Goal: Task Accomplishment & Management: Manage account settings

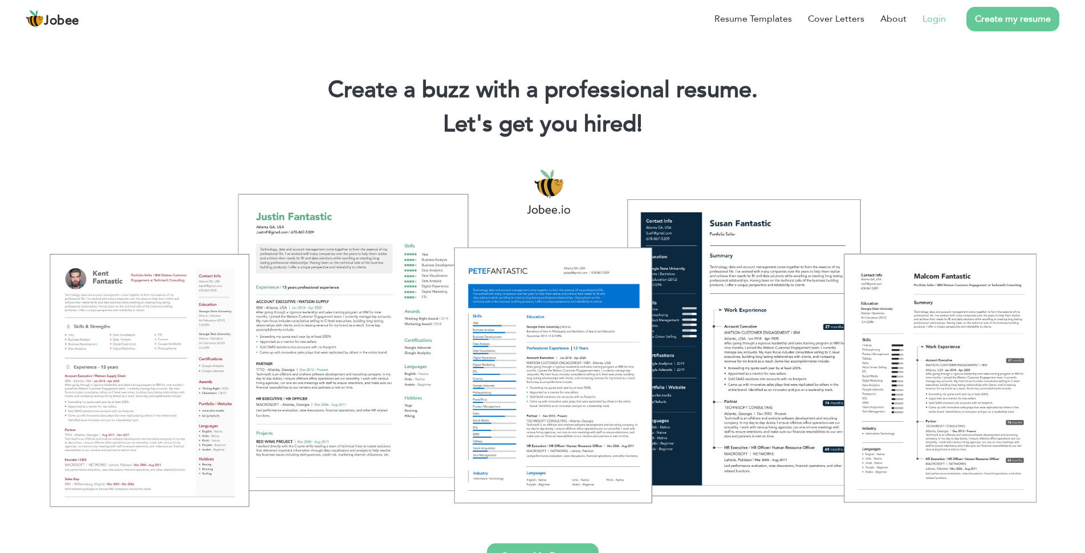
click at [936, 13] on link "Login" at bounding box center [934, 19] width 23 height 14
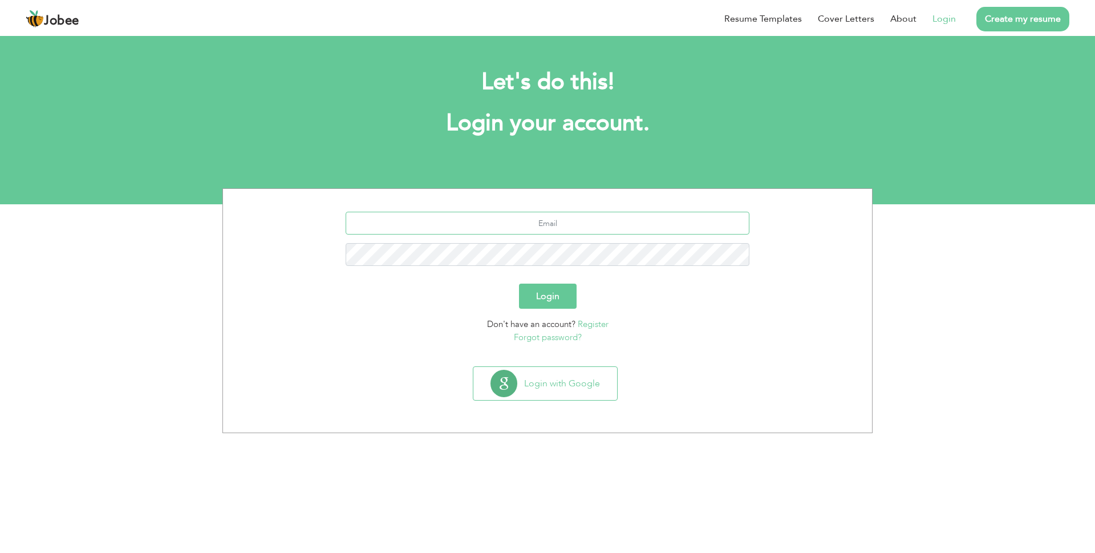
click at [557, 213] on input "text" at bounding box center [548, 223] width 404 height 23
type input "danishriazawan@gmail.com"
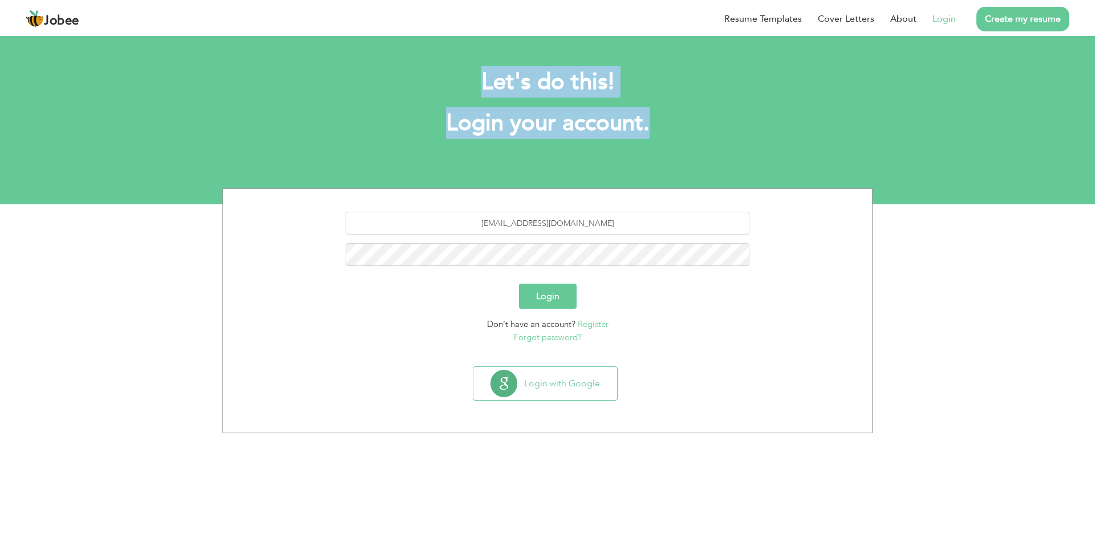
drag, startPoint x: 403, startPoint y: 60, endPoint x: 701, endPoint y: 133, distance: 306.5
click at [701, 133] on div "Let's do this! Login your account." at bounding box center [547, 108] width 633 height 105
click at [701, 133] on h1 "Login your account." at bounding box center [547, 123] width 616 height 30
drag, startPoint x: 474, startPoint y: 82, endPoint x: 676, endPoint y: 138, distance: 209.5
click at [676, 138] on div "Let's do this! Login your account." at bounding box center [547, 108] width 633 height 105
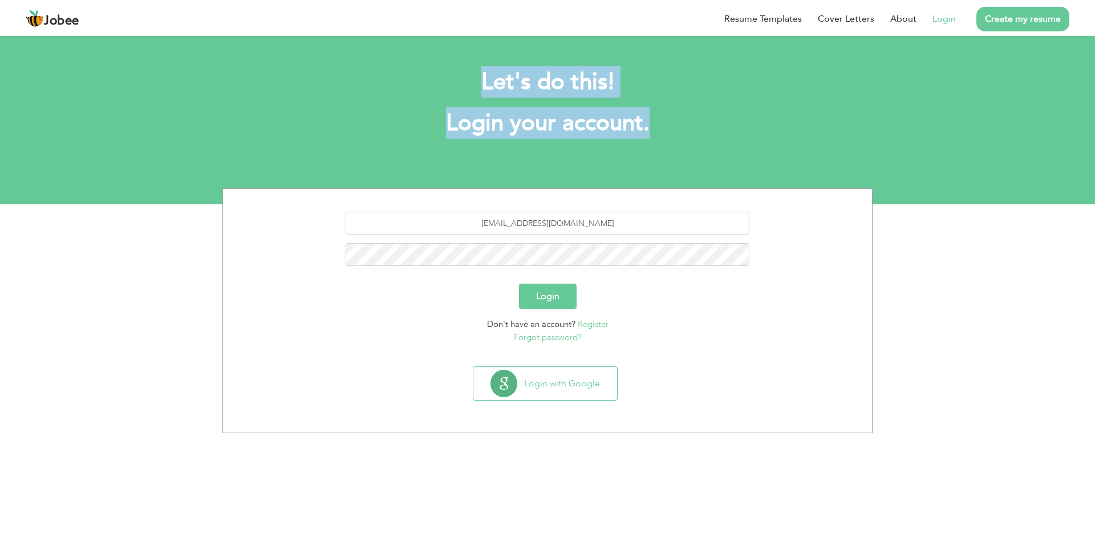
click at [685, 138] on div "Let's do this! Login your account." at bounding box center [547, 108] width 633 height 105
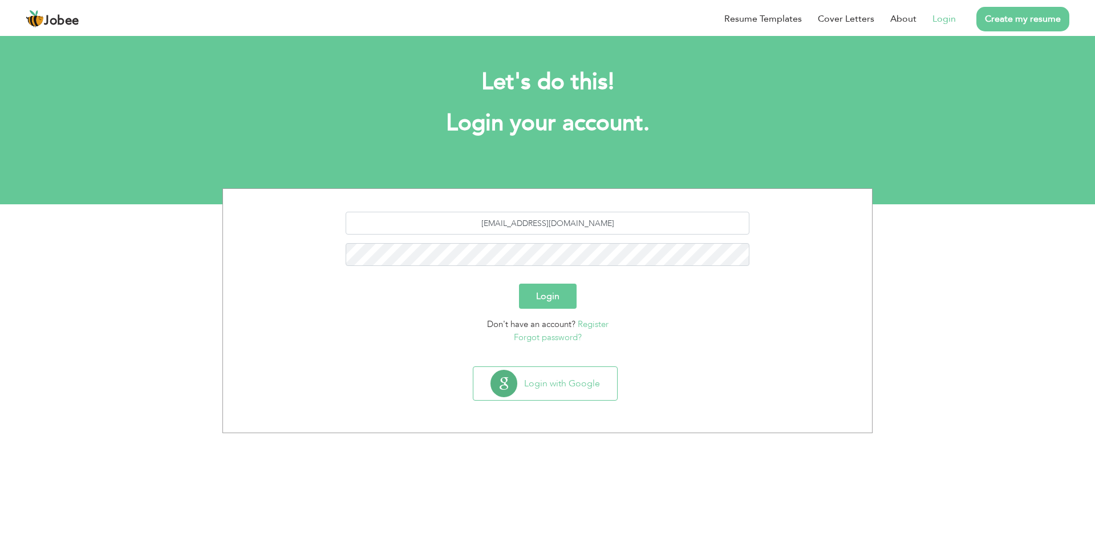
click at [542, 296] on button "Login" at bounding box center [548, 295] width 58 height 25
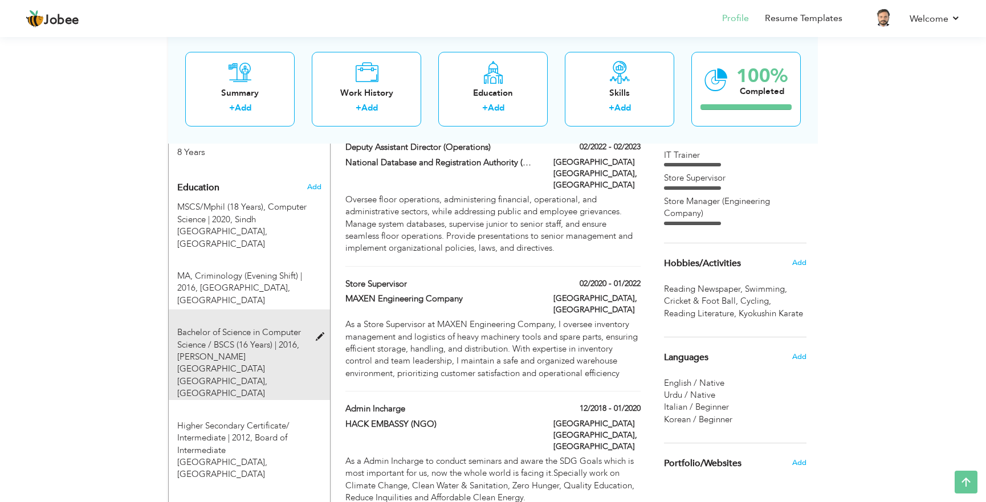
scroll to position [472, 0]
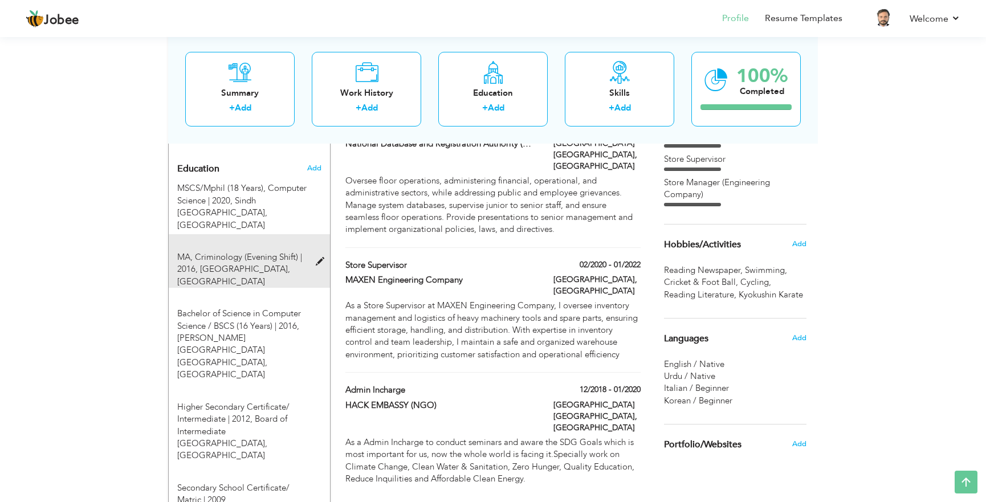
click at [320, 258] on span at bounding box center [323, 262] width 14 height 9
type input "MA"
type input "Criminology (Evening Shift)"
type input "2016"
type input "[GEOGRAPHIC_DATA]"
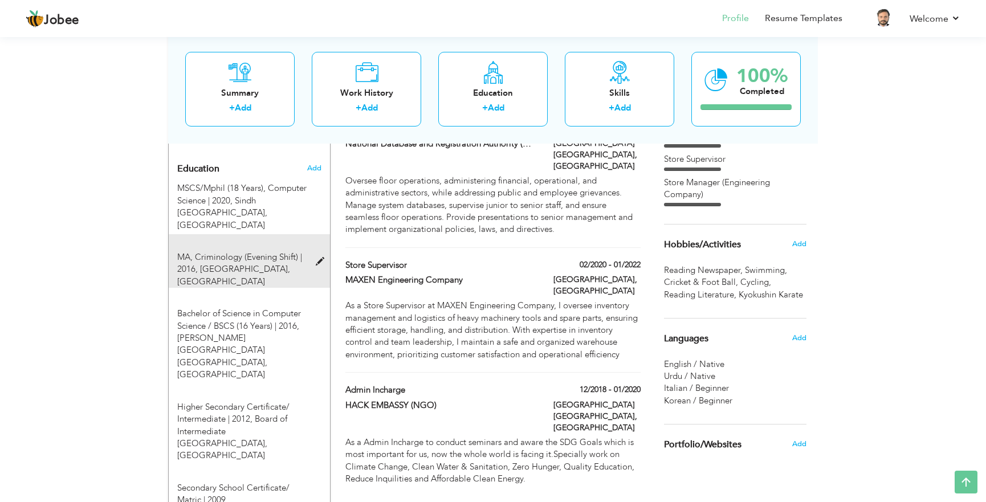
type input "65"
radio input "true"
type input "[GEOGRAPHIC_DATA]"
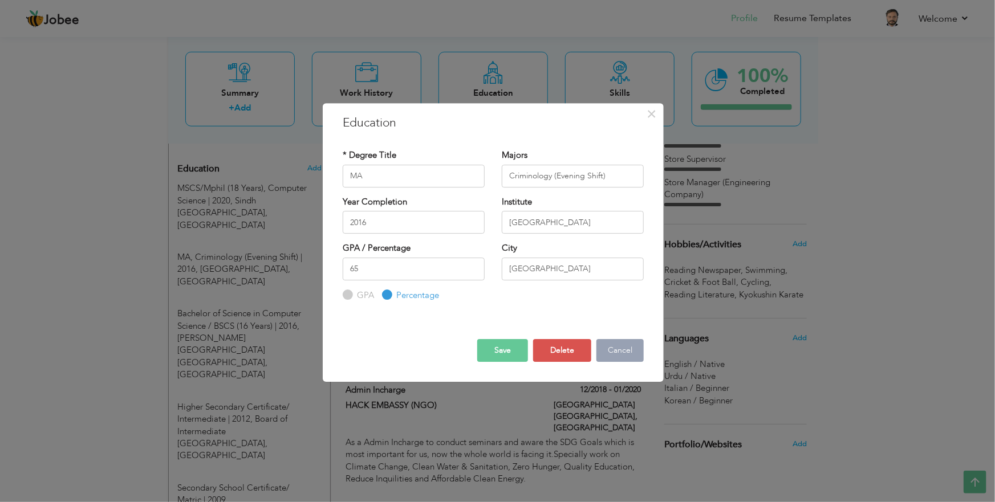
drag, startPoint x: 619, startPoint y: 358, endPoint x: 635, endPoint y: 360, distance: 16.1
click at [620, 358] on button "Cancel" at bounding box center [619, 350] width 47 height 23
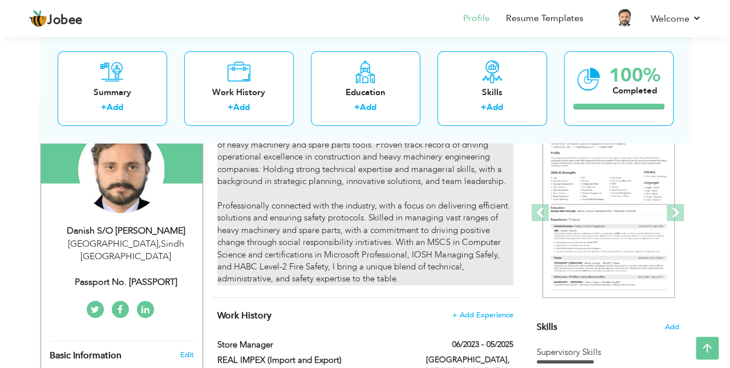
scroll to position [38, 0]
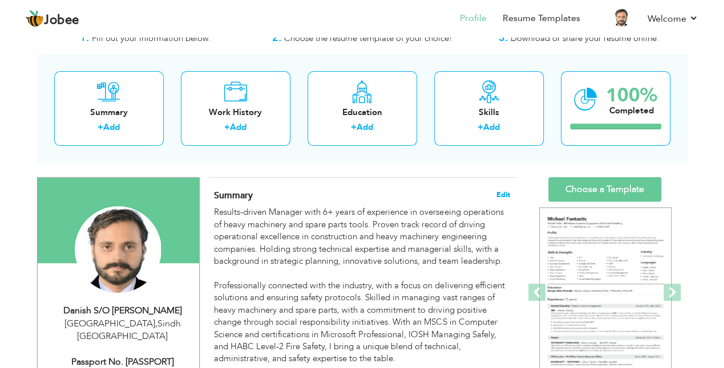
click at [501, 193] on span "Edit" at bounding box center [503, 195] width 14 height 8
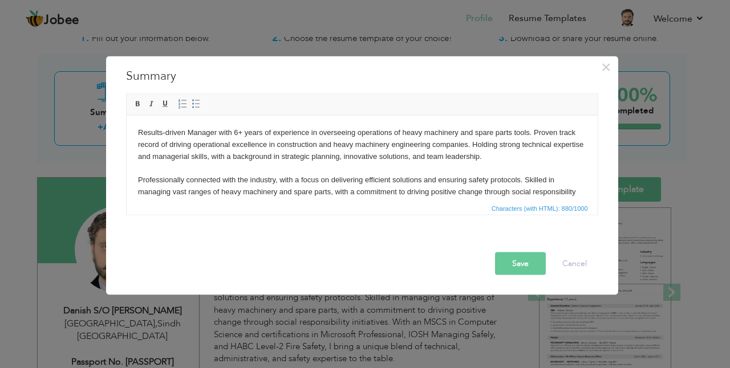
click at [377, 189] on body "Results-driven Manager with 6+ years of experience in overseeing operations of …" at bounding box center [361, 174] width 448 height 95
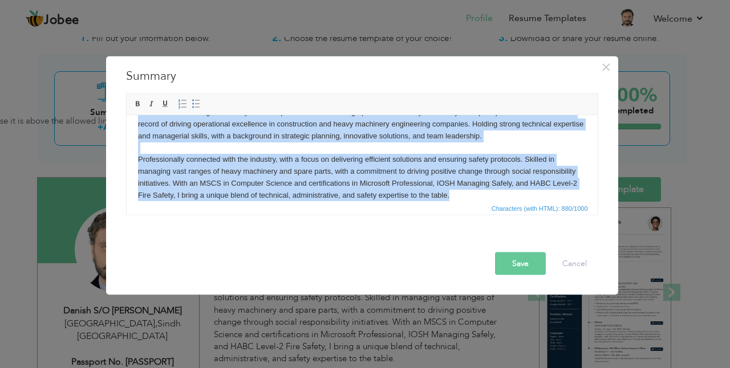
scroll to position [32, 0]
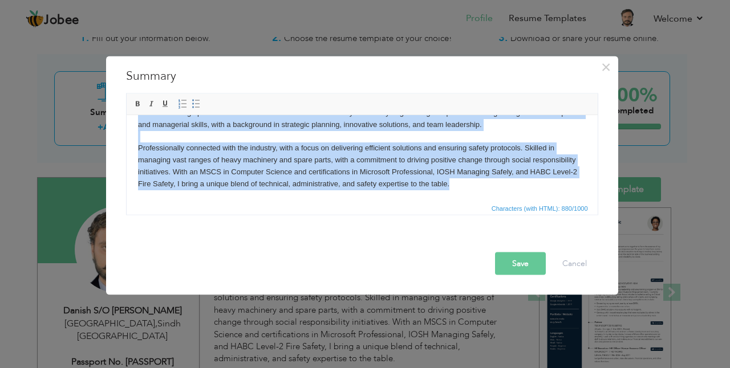
click at [466, 188] on body "Results-driven Manager with 6+ years of experience in overseeing operations of …" at bounding box center [361, 142] width 448 height 95
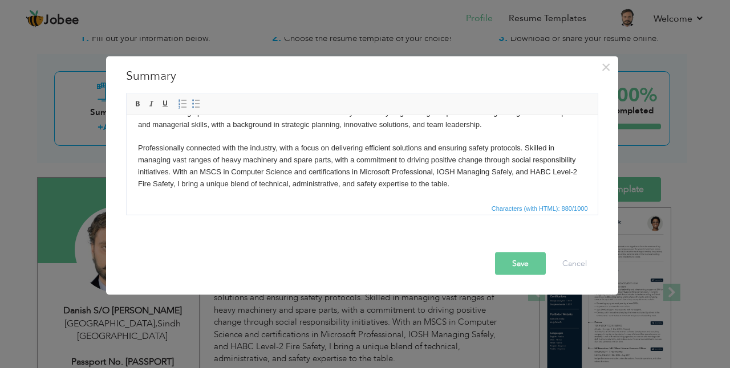
click at [530, 262] on button "Save" at bounding box center [520, 264] width 51 height 23
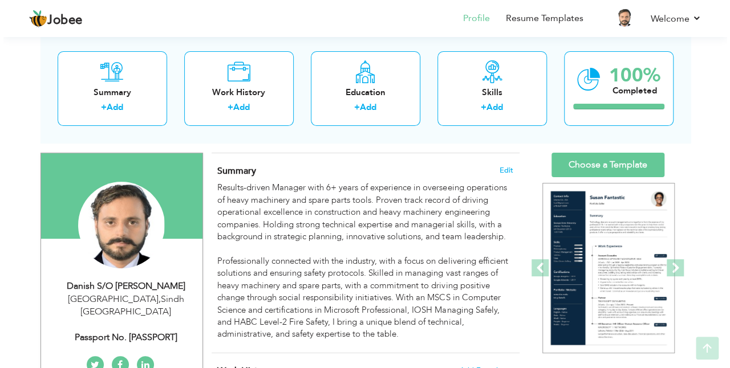
scroll to position [76, 0]
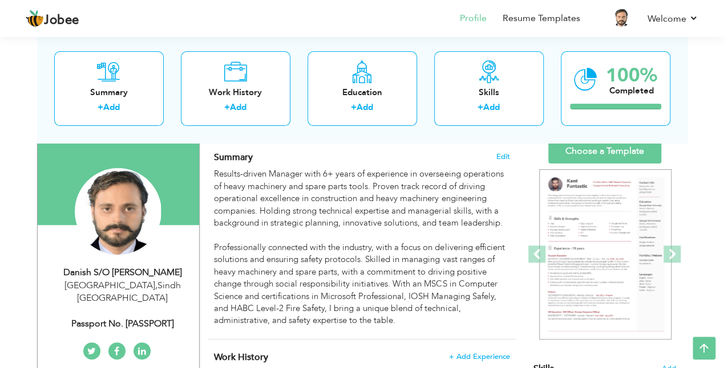
click at [494, 156] on h4 "Summary Edit" at bounding box center [361, 157] width 295 height 11
click at [501, 155] on span "Edit" at bounding box center [503, 157] width 14 height 8
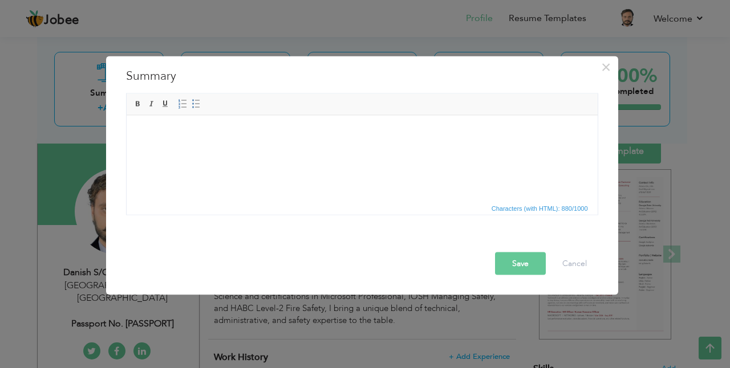
click at [431, 115] on html at bounding box center [361, 115] width 471 height 0
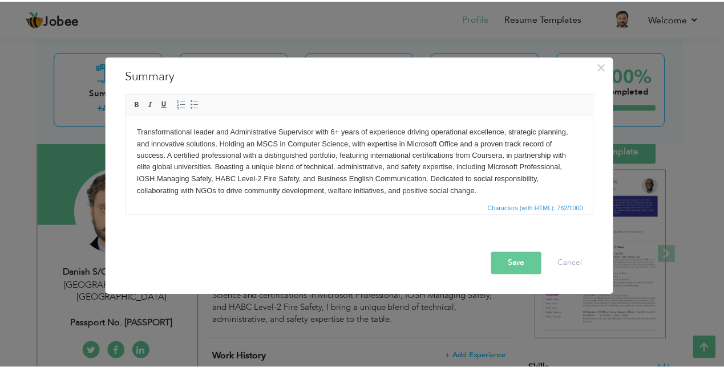
scroll to position [0, 0]
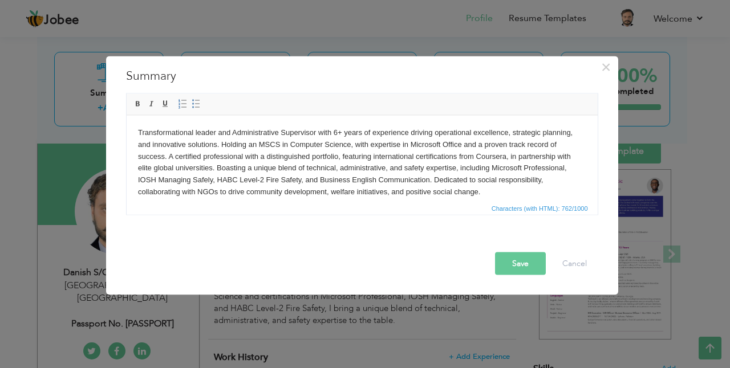
click at [167, 157] on body "Transformational leader and Administrative Supervisor with 6+ years of experien…" at bounding box center [361, 162] width 448 height 71
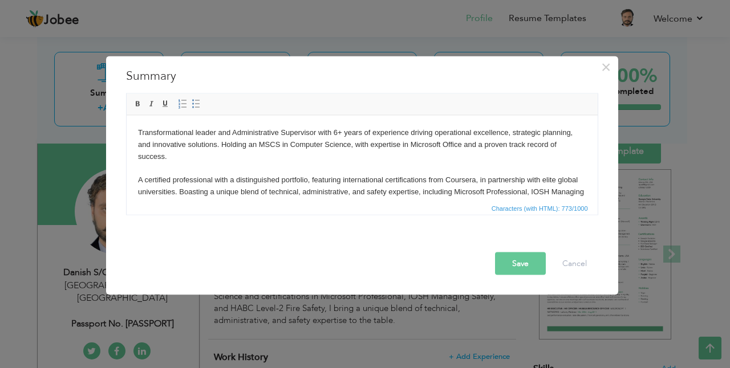
click at [525, 263] on button "Save" at bounding box center [520, 264] width 51 height 23
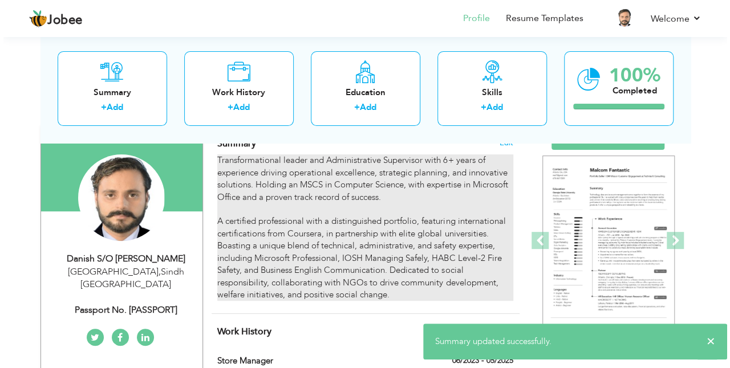
scroll to position [76, 0]
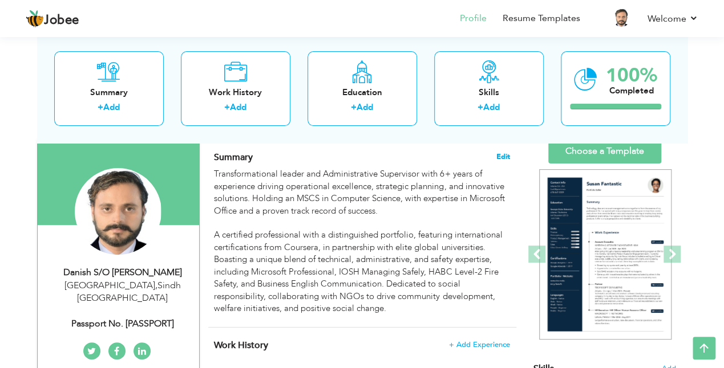
click at [502, 153] on span "Edit" at bounding box center [503, 157] width 14 height 8
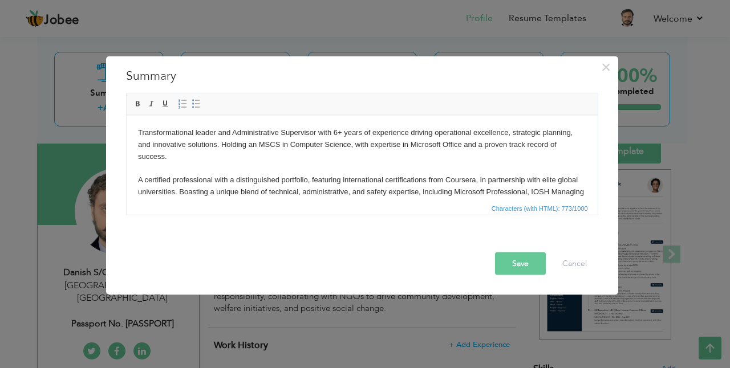
click at [409, 158] on body "Transformational leader and Administrative Supervisor with 6+ years of experien…" at bounding box center [361, 174] width 448 height 95
click at [336, 131] on body "Transformational leader and Administrative Supervisor with 6+ years of experien…" at bounding box center [361, 174] width 448 height 95
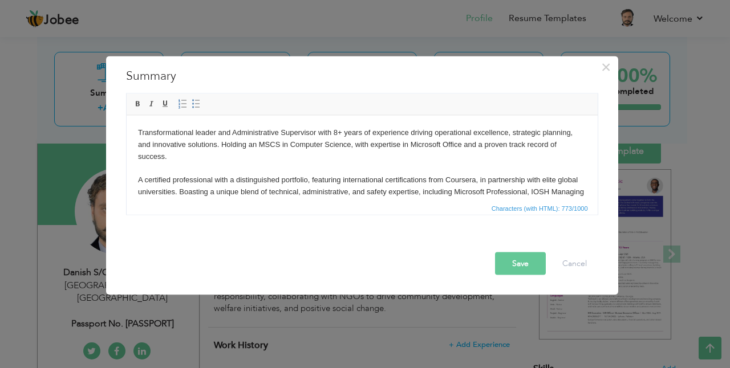
click at [232, 133] on body "Transformational leader and Administrative Supervisor with 8+ years of experien…" at bounding box center [361, 174] width 448 height 95
click at [266, 133] on body "Transformational leader and Administrative Supervisor with 8+ years of experien…" at bounding box center [361, 174] width 448 height 95
click at [327, 132] on body "Transformational leader and Administrative Supervisor with 8+ years of experien…" at bounding box center [361, 174] width 448 height 95
click at [341, 132] on body "Transformational leader and Administrative Supervisor with 8+ years of experien…" at bounding box center [361, 174] width 448 height 95
click at [354, 132] on body "Transformational leader and Administrative Supervisor with 8+ years of experien…" at bounding box center [361, 174] width 448 height 95
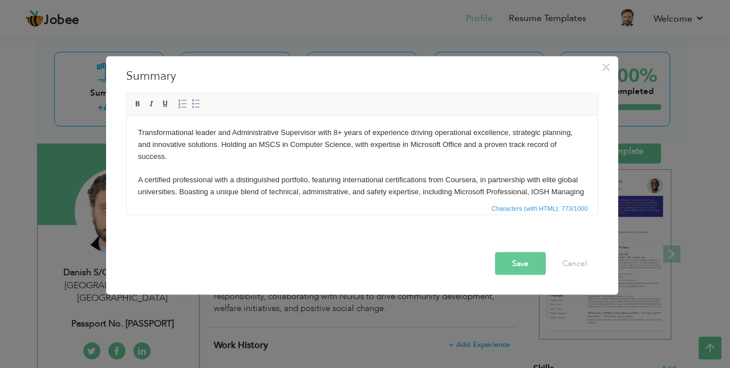
click at [414, 137] on body "Transformational leader and Administrative Supervisor with 8+ years of experien…" at bounding box center [361, 174] width 448 height 95
click at [452, 136] on body "Transformational leader and Administrative Supervisor with 8+ years of experien…" at bounding box center [361, 174] width 448 height 95
click at [476, 132] on body "Transformational leader and Administrative Supervisor with 8+ years of experien…" at bounding box center [361, 174] width 448 height 95
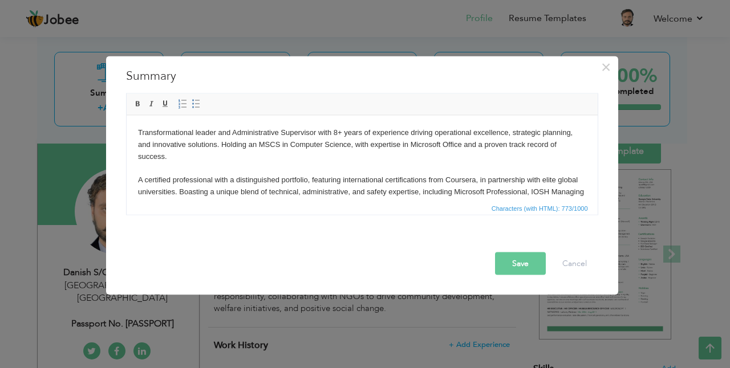
click at [542, 135] on body "Transformational leader and Administrative Supervisor with 8+ years of experien…" at bounding box center [361, 174] width 448 height 95
drag, startPoint x: 163, startPoint y: 145, endPoint x: 209, endPoint y: 145, distance: 46.2
click at [163, 145] on body "Transformational leader and Administrative Supervisor with 8+ years of experien…" at bounding box center [361, 174] width 448 height 95
click at [212, 143] on body "Transformational leader and Administrative Supervisor with 8+ years of experien…" at bounding box center [361, 174] width 448 height 95
click at [230, 148] on body "Transformational leader and Administrative Supervisor with 8+ years of experien…" at bounding box center [361, 174] width 448 height 95
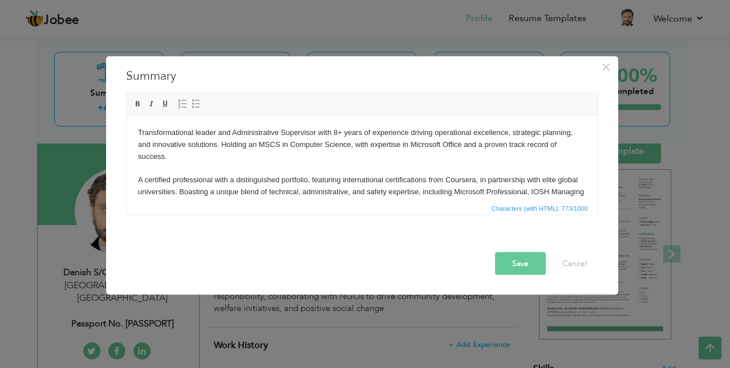
click at [279, 143] on body "Transformational leader and Administrative Supervisor with 8+ years of experien…" at bounding box center [361, 174] width 448 height 95
click at [322, 147] on body "Transformational leader and Administrative Supervisor with 8+ years of experien…" at bounding box center [361, 174] width 448 height 95
click at [406, 140] on body "Transformational leader and Administrative Supervisor with 8+ years of experien…" at bounding box center [361, 174] width 448 height 95
click at [228, 160] on body "Transformational leader and Administrative Supervisor with 8+ years of experien…" at bounding box center [361, 174] width 448 height 95
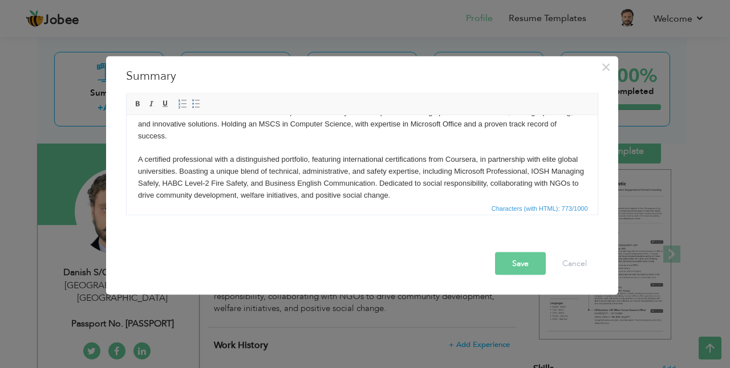
scroll to position [32, 0]
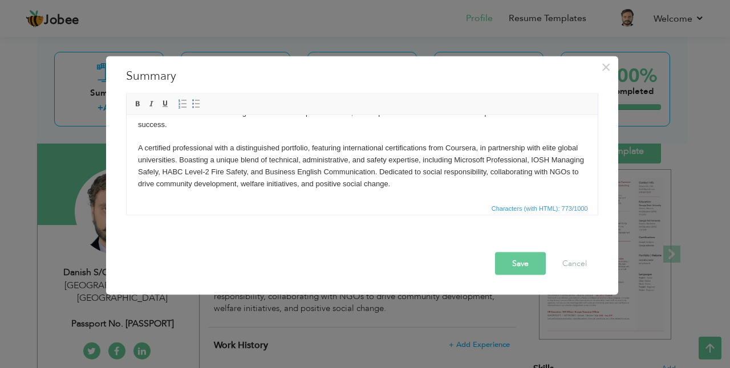
click at [531, 266] on button "Save" at bounding box center [520, 264] width 51 height 23
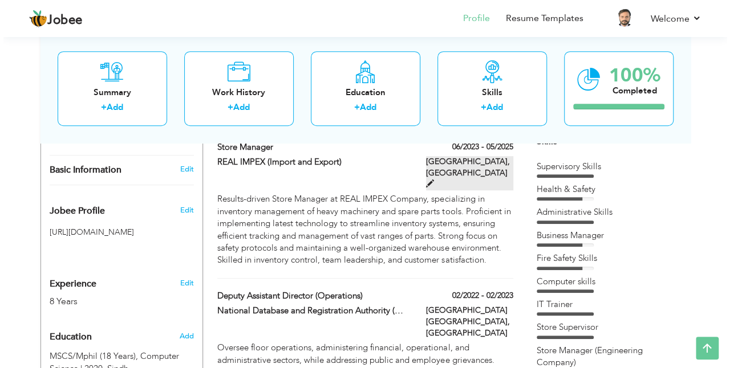
scroll to position [304, 0]
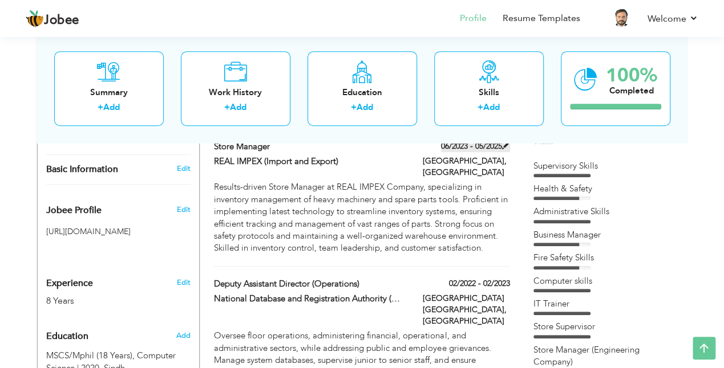
click at [507, 146] on span at bounding box center [506, 145] width 8 height 8
type input "Store Manager"
type input "REAL IMPEX (Import and Export)"
type input "06/2023"
type input "05/2025"
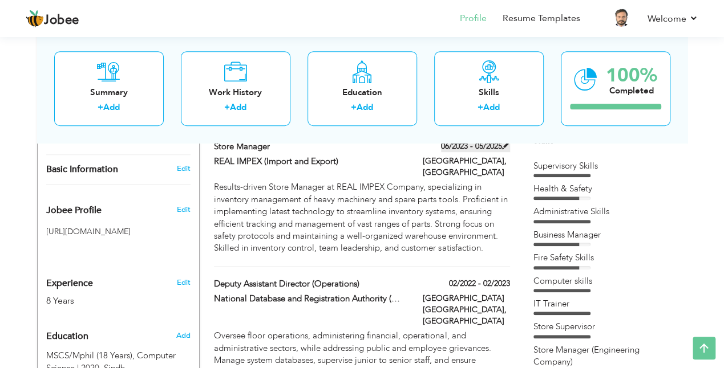
type input "Pakistan"
type input "Karachi"
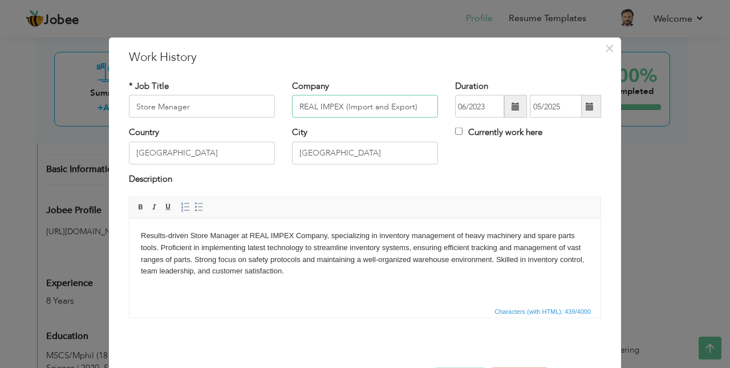
click at [359, 105] on input "REAL IMPEX (Import and Export)" at bounding box center [365, 106] width 146 height 23
drag, startPoint x: 289, startPoint y: 107, endPoint x: 420, endPoint y: 103, distance: 131.2
click at [420, 103] on input "REAL IMPEX (Import and Export)" at bounding box center [365, 106] width 146 height 23
type input "Crystal Paramount"
click at [194, 111] on input "Store Manager" at bounding box center [202, 106] width 146 height 23
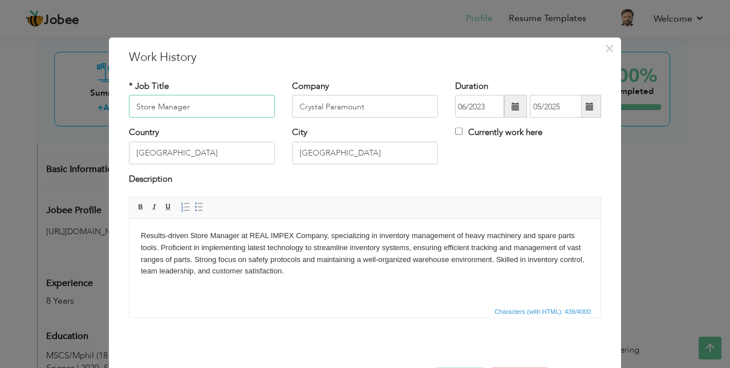
drag, startPoint x: 198, startPoint y: 103, endPoint x: 105, endPoint y: 103, distance: 93.5
click at [108, 103] on div "× Work History * Job Title Store Manager Company Crystal Paramount Duration 06/…" at bounding box center [364, 184] width 513 height 295
type input "IT Supervisor"
click at [179, 159] on input "Pakistan" at bounding box center [202, 152] width 146 height 23
click at [461, 132] on label "Currently work here" at bounding box center [498, 133] width 87 height 12
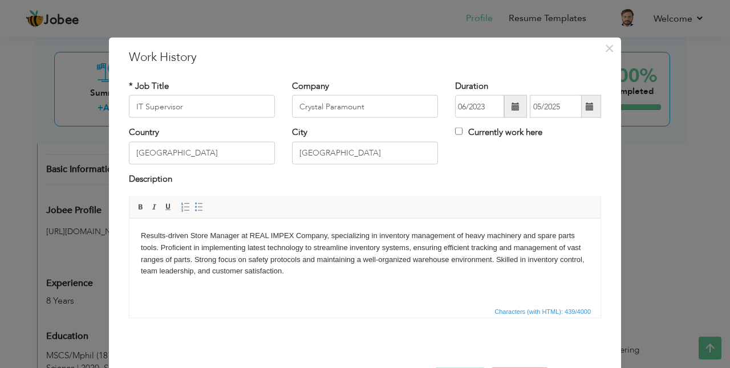
click at [461, 132] on input "Currently work here" at bounding box center [458, 131] width 7 height 7
checkbox input "true"
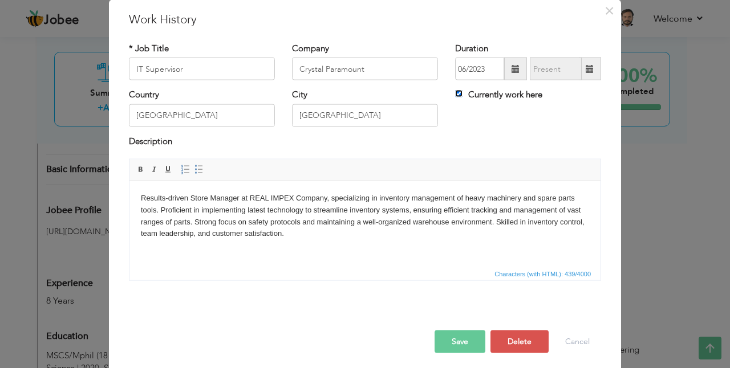
scroll to position [0, 0]
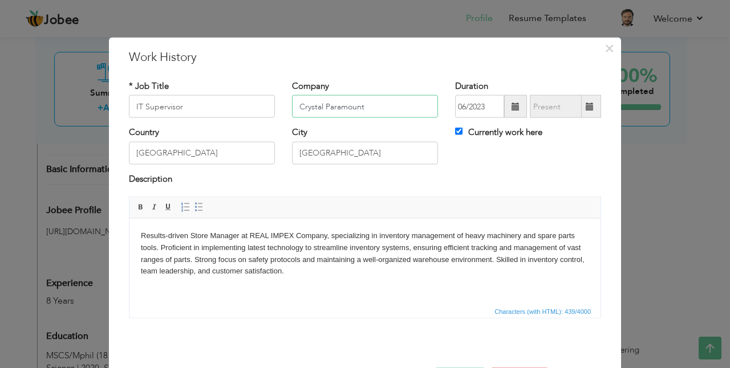
click at [373, 111] on input "Crystal Paramount" at bounding box center [365, 106] width 146 height 23
type input "Crystal Paramount Construction Company Limited"
drag, startPoint x: 210, startPoint y: 104, endPoint x: 143, endPoint y: 104, distance: 66.7
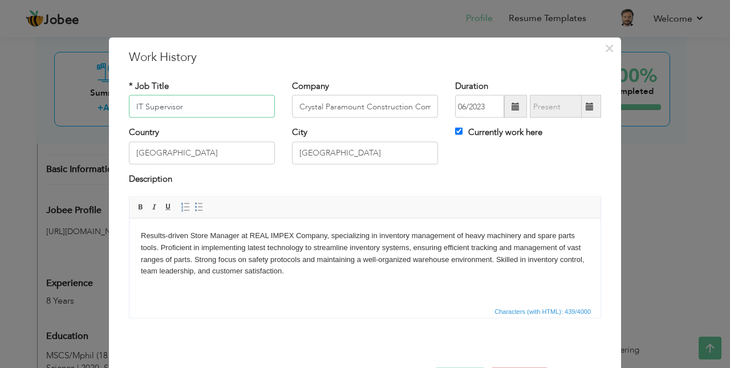
click at [143, 104] on input "IT Supervisor" at bounding box center [202, 106] width 146 height 23
type input "IT Administrator and System Analyst"
click at [243, 107] on input "IT Administrator and System Analyst" at bounding box center [202, 106] width 146 height 23
click at [513, 106] on span at bounding box center [515, 107] width 8 height 8
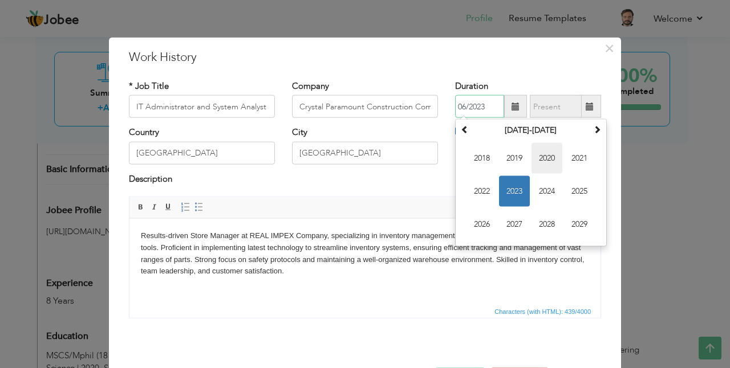
click at [557, 160] on span "2020" at bounding box center [546, 158] width 31 height 31
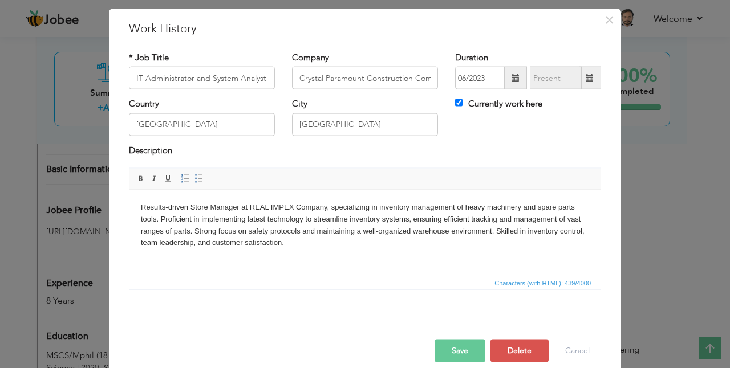
scroll to position [42, 0]
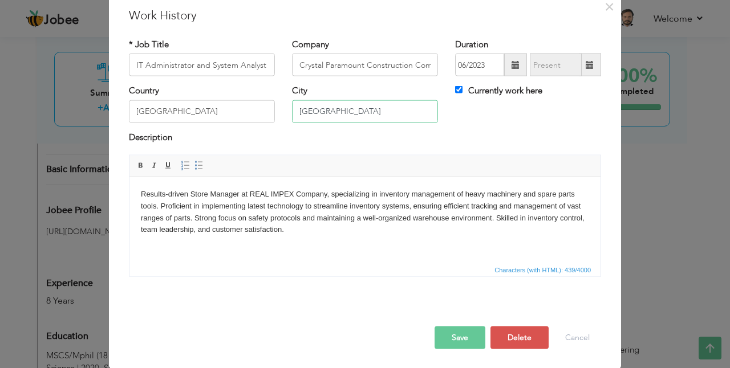
click at [366, 111] on input "Karachi" at bounding box center [365, 111] width 146 height 23
click at [176, 68] on input "IT Administrator and System Analyst" at bounding box center [202, 65] width 146 height 23
click at [343, 66] on input "Crystal Paramount Construction Company Limited" at bounding box center [365, 65] width 146 height 23
click at [224, 60] on input "IT Administrator and System Analyst" at bounding box center [202, 65] width 146 height 23
click at [309, 221] on body "Results-driven Store Manager at REAL IMPEX Company, specializing in inventory m…" at bounding box center [365, 211] width 448 height 47
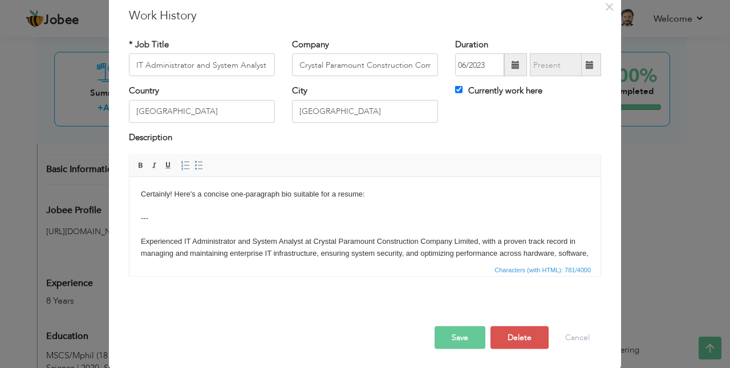
scroll to position [90, 0]
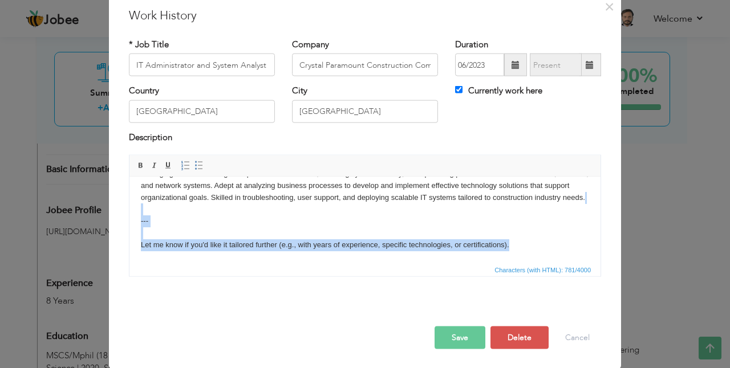
drag, startPoint x: 534, startPoint y: 248, endPoint x: 149, endPoint y: 216, distance: 386.2
click at [149, 216] on body "Certainly! Here's a concise one-paragraph bio suitable for a resume: --- Experi…" at bounding box center [365, 179] width 448 height 143
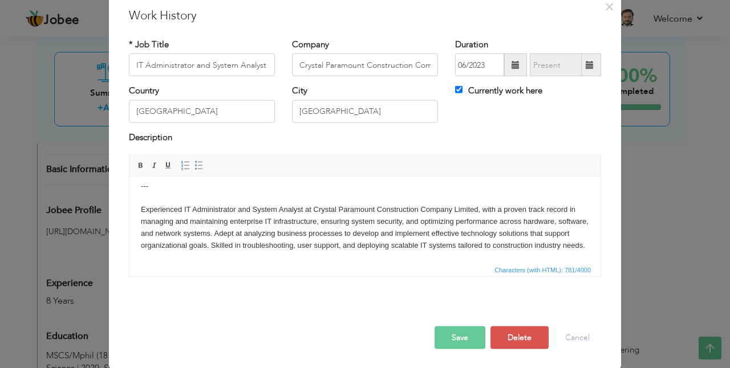
scroll to position [44, 0]
click at [511, 63] on span at bounding box center [515, 65] width 8 height 8
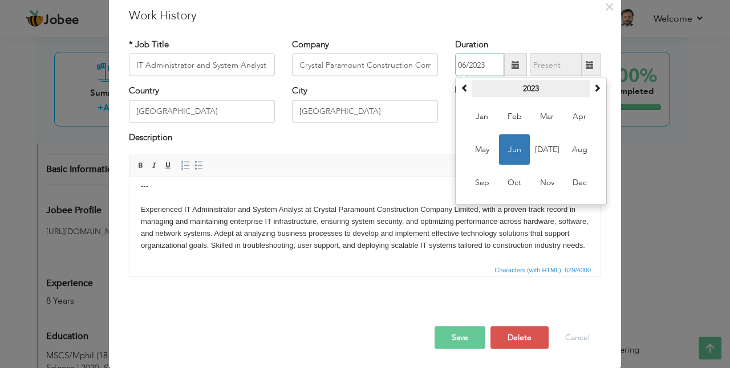
click at [525, 88] on th "2023" at bounding box center [531, 88] width 119 height 17
click at [556, 115] on span "2020" at bounding box center [546, 117] width 31 height 31
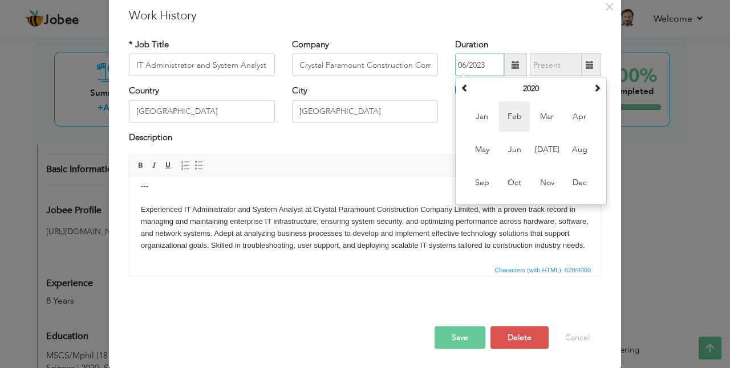
click at [508, 118] on span "Feb" at bounding box center [514, 117] width 31 height 31
type input "02/2020"
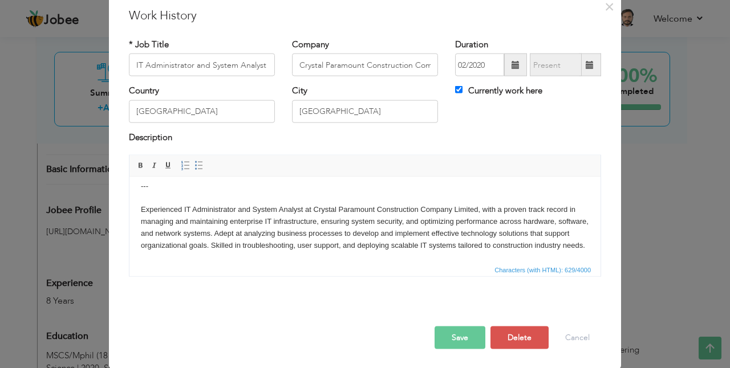
click at [469, 338] on button "Save" at bounding box center [460, 338] width 51 height 23
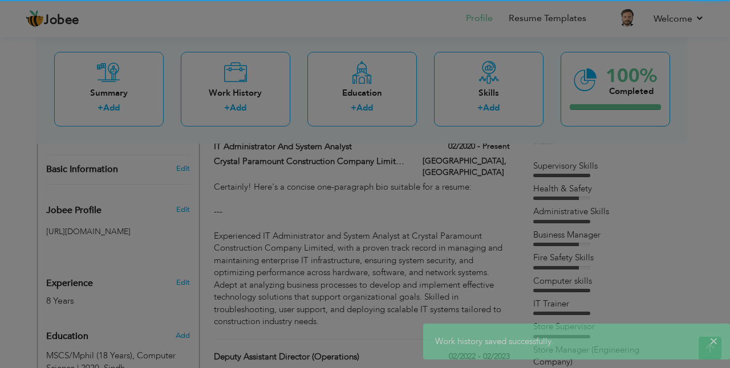
scroll to position [0, 0]
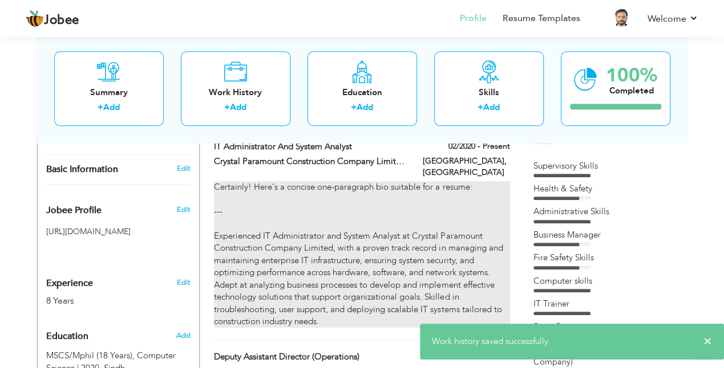
click at [439, 196] on div "Certainly! Here's a concise one-paragraph bio suitable for a resume: --- Experi…" at bounding box center [361, 254] width 295 height 147
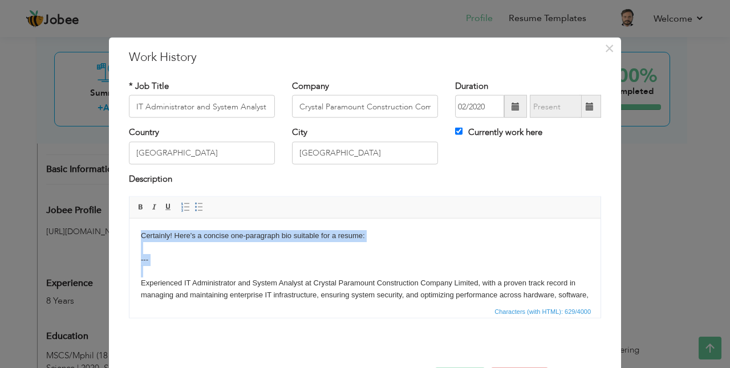
drag, startPoint x: 140, startPoint y: 281, endPoint x: 137, endPoint y: 219, distance: 61.7
click at [137, 219] on html "Certainly! Here's a concise one-paragraph bio suitable for a resume: --- Experi…" at bounding box center [364, 276] width 471 height 117
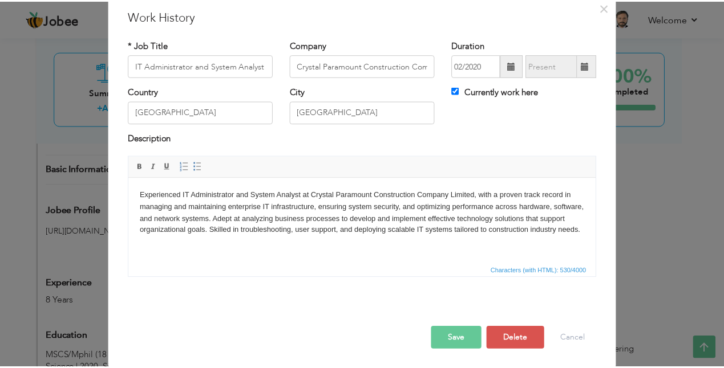
scroll to position [42, 0]
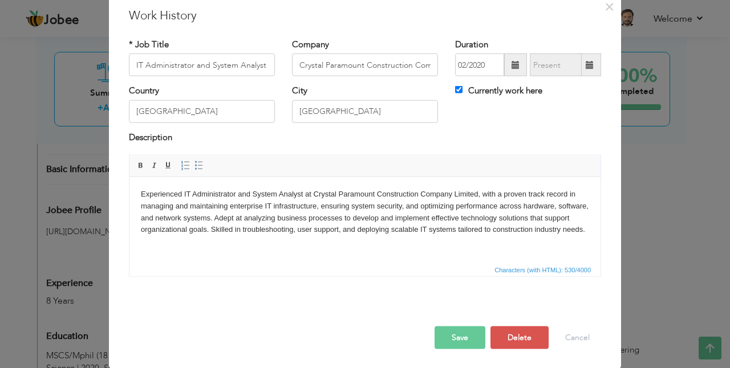
click at [451, 332] on button "Save" at bounding box center [460, 338] width 51 height 23
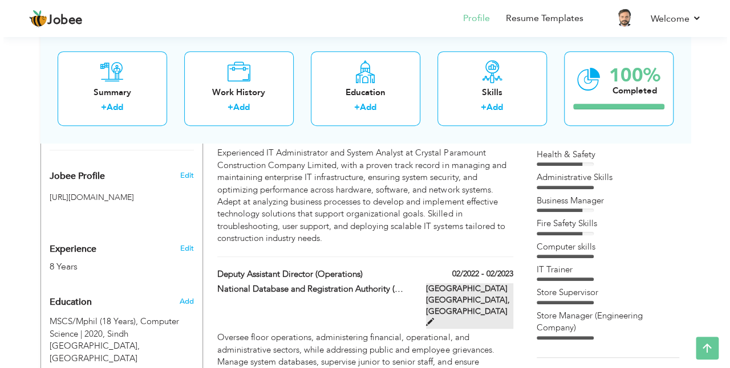
scroll to position [342, 0]
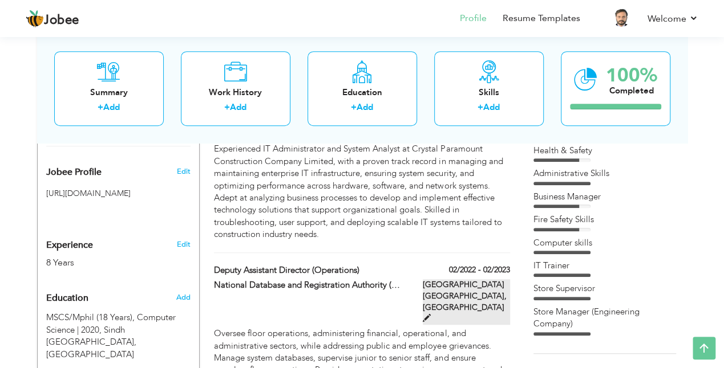
click at [431, 314] on span at bounding box center [427, 318] width 8 height 8
type input "Deputy Assistant Director (Operations)"
type input "National Database and Registration Authority (NADRA)"
type input "02/2022"
type input "02/2023"
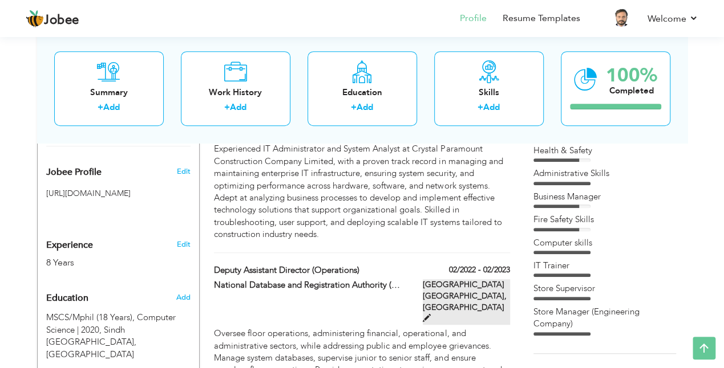
type input "Karachi Pakistan"
checkbox input "false"
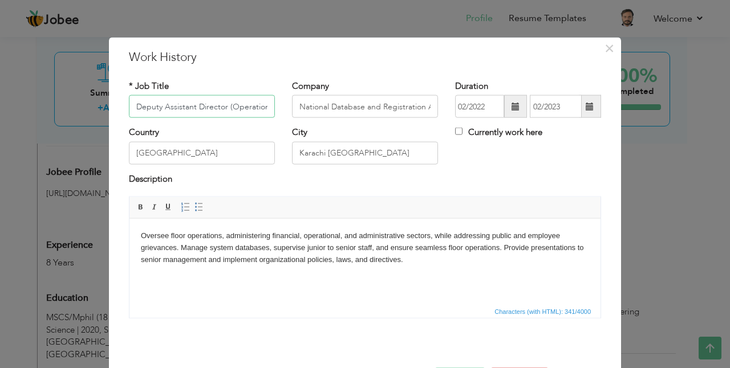
scroll to position [0, 5]
click at [223, 157] on input "Pakistan" at bounding box center [202, 152] width 146 height 23
click at [385, 157] on input "Karachi Pakistan" at bounding box center [365, 152] width 146 height 23
click at [141, 234] on body "Oversee floor operations, administering financial, operational, and administrat…" at bounding box center [365, 247] width 448 height 35
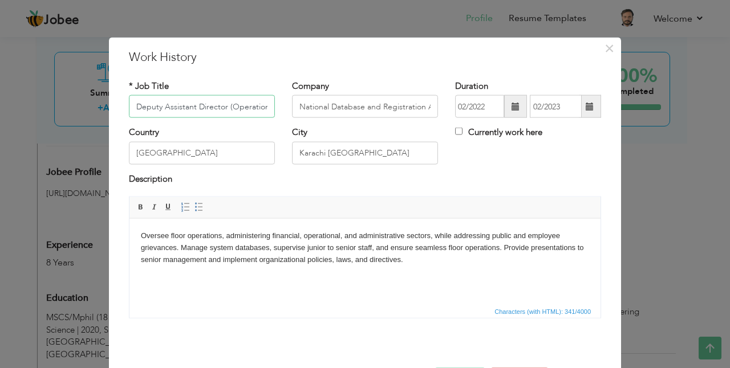
click at [260, 109] on input "Deputy Assistant Director (Operations)" at bounding box center [202, 106] width 146 height 23
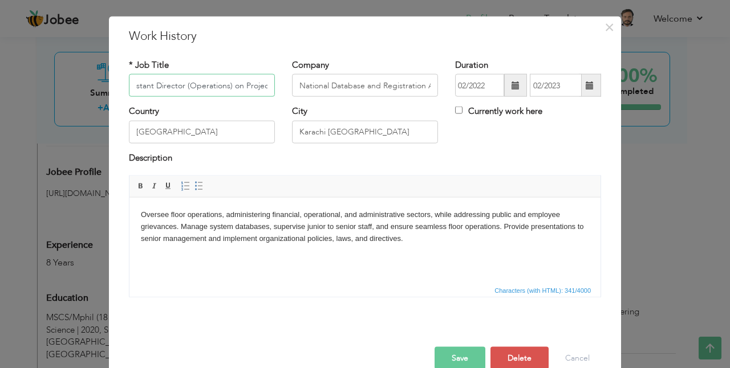
scroll to position [42, 0]
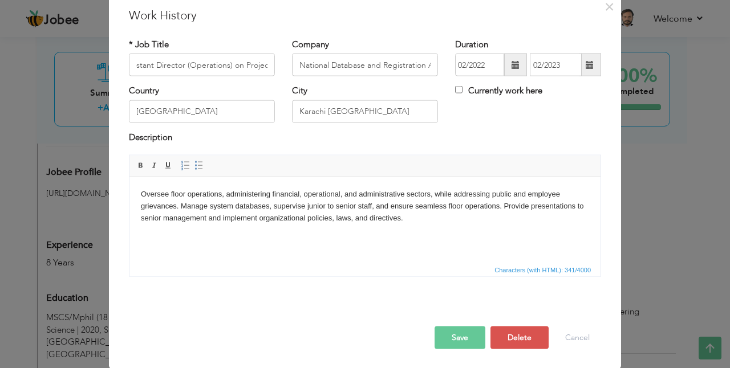
click at [458, 334] on button "Save" at bounding box center [460, 338] width 51 height 23
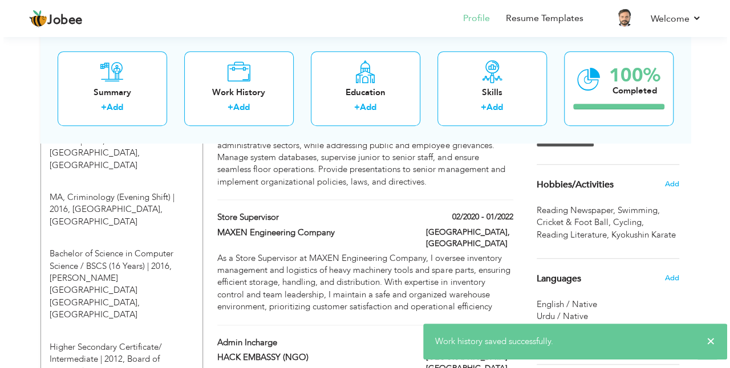
scroll to position [532, 0]
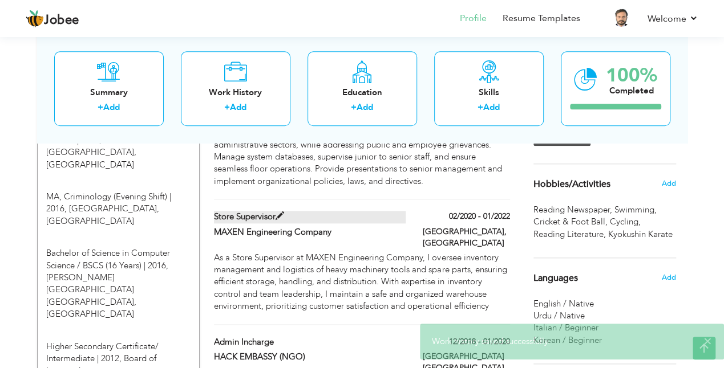
click at [279, 212] on span at bounding box center [279, 216] width 9 height 9
type input "Store Supervisor"
type input "MAXEN Engineering Company"
type input "02/2020"
type input "01/2022"
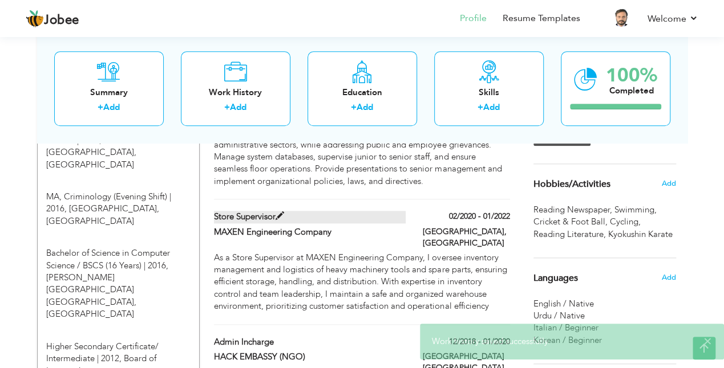
type input "Karachi"
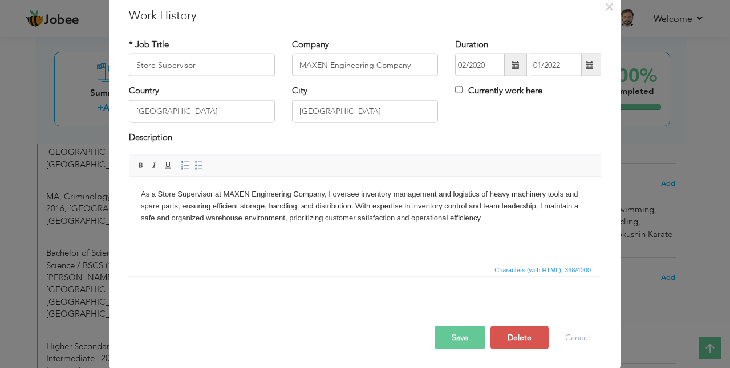
scroll to position [0, 0]
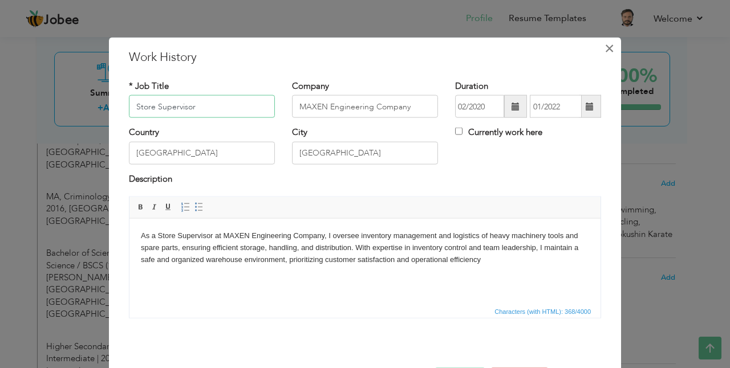
type input "Store Supervisor"
click at [610, 51] on span "×" at bounding box center [609, 48] width 10 height 21
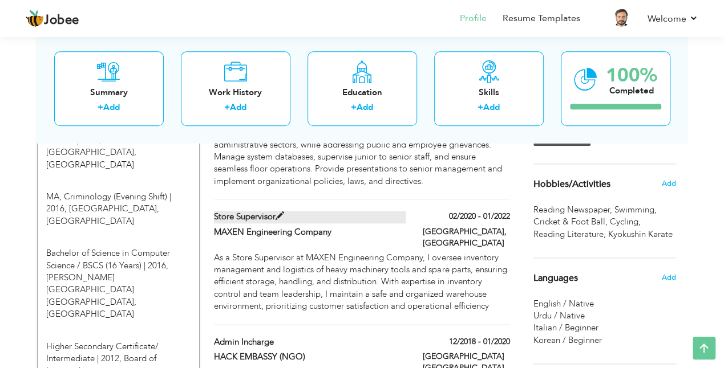
click at [396, 211] on label "Store Supervisor" at bounding box center [310, 217] width 192 height 12
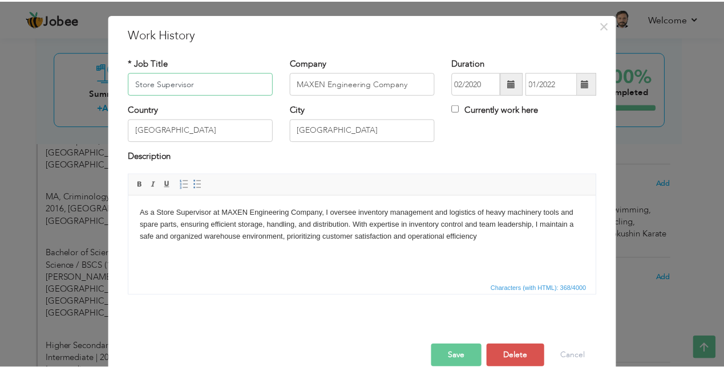
scroll to position [42, 0]
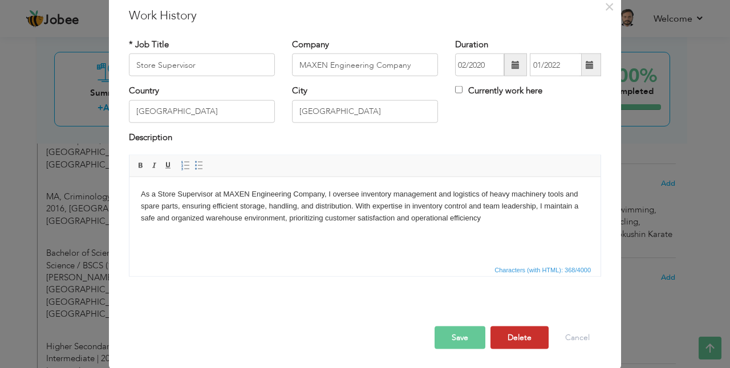
click at [519, 346] on button "Delete" at bounding box center [519, 338] width 58 height 23
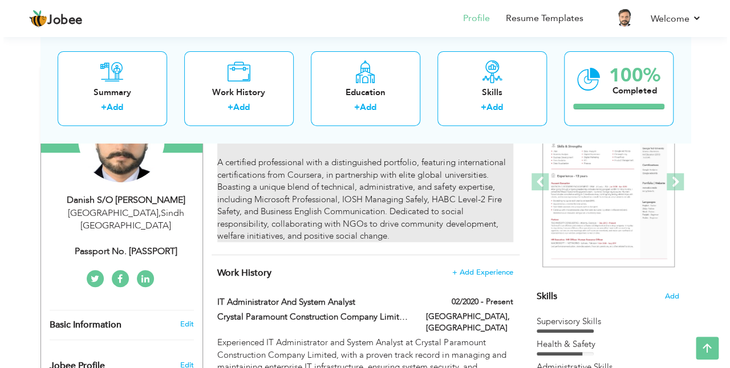
scroll to position [76, 0]
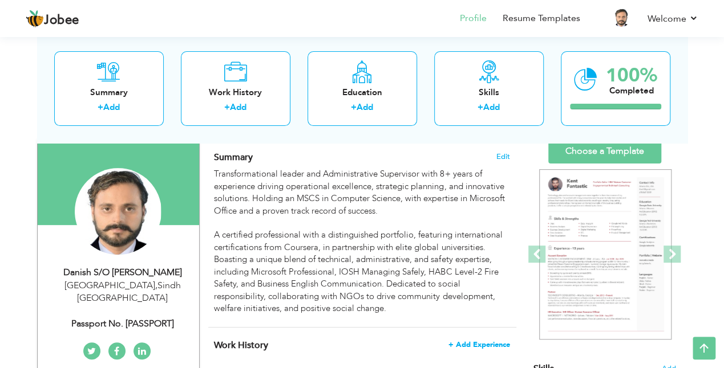
click at [481, 344] on span "+ Add Experience" at bounding box center [479, 345] width 62 height 8
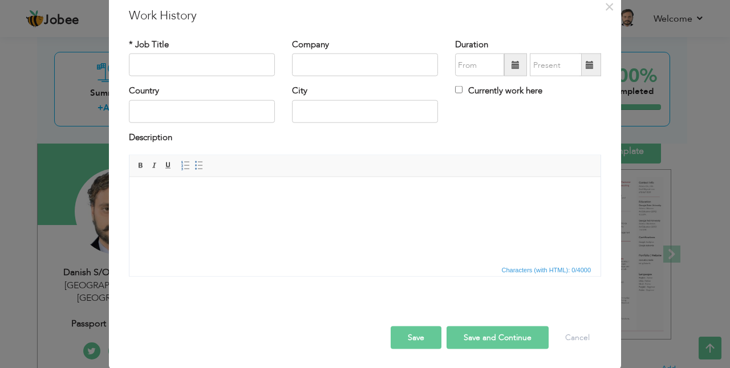
scroll to position [0, 0]
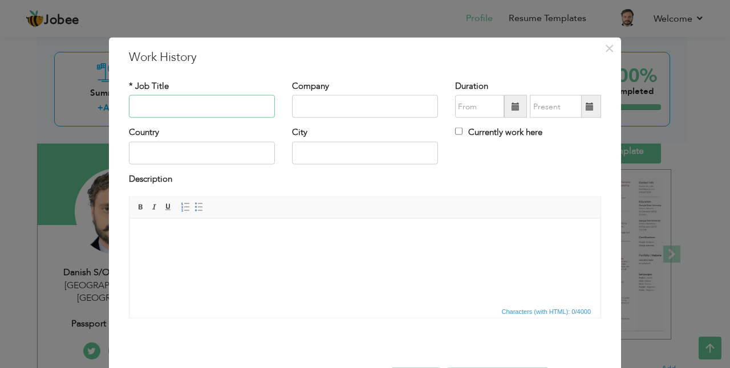
paste input "IT Trainer |"
type input "IT Trainer |"
click at [336, 102] on input "text" at bounding box center [365, 106] width 146 height 23
paste input "Pakistan School of Ethics"
type input "Pakistan School of Ethics"
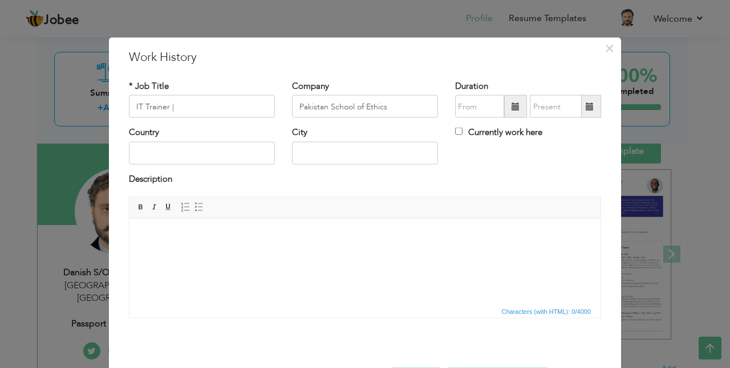
click at [511, 107] on span at bounding box center [515, 107] width 8 height 8
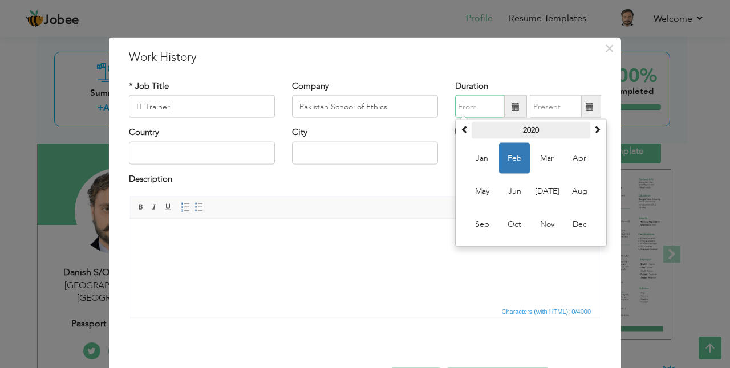
click at [523, 132] on th "2020" at bounding box center [531, 130] width 119 height 17
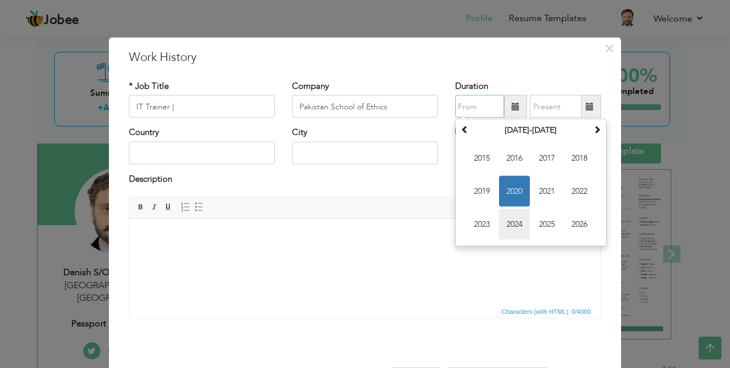
click at [505, 226] on span "2024" at bounding box center [514, 224] width 31 height 31
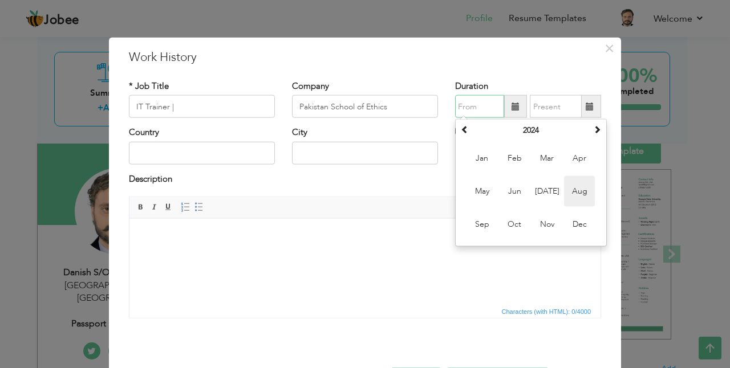
click at [573, 196] on span "Aug" at bounding box center [579, 191] width 31 height 31
type input "08/2024"
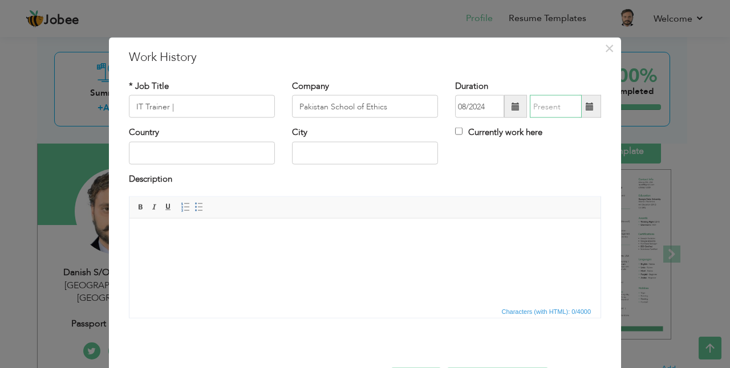
click at [550, 96] on input "text" at bounding box center [556, 106] width 52 height 23
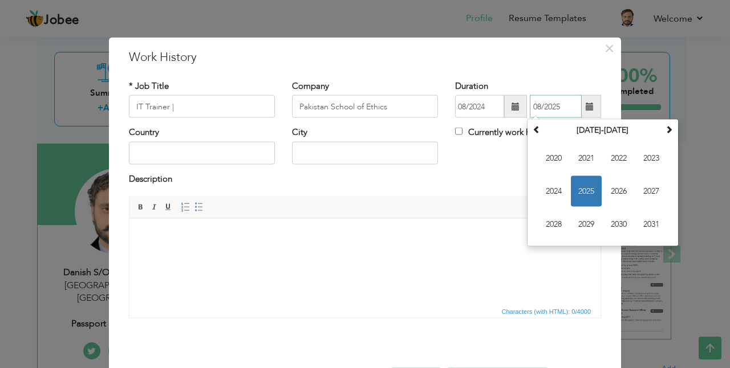
click at [586, 193] on span "2025" at bounding box center [586, 191] width 31 height 31
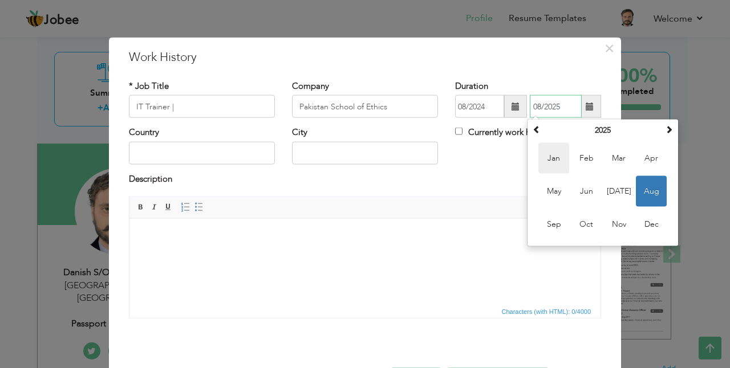
click at [546, 160] on span "Jan" at bounding box center [553, 158] width 31 height 31
type input "01/2025"
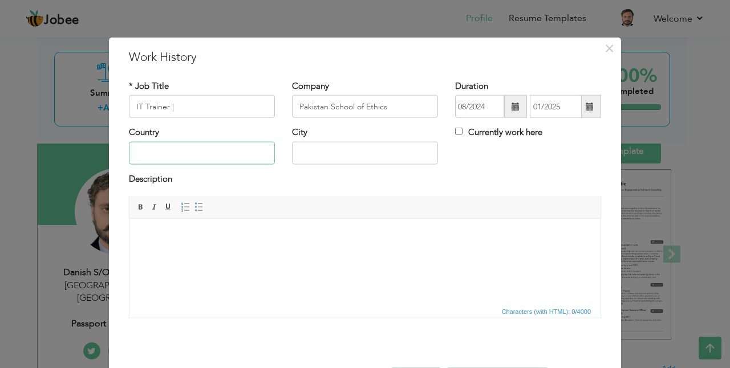
click at [193, 151] on input "text" at bounding box center [202, 152] width 146 height 23
type input "Pakistan"
type input "Karachi"
click at [232, 233] on body at bounding box center [365, 236] width 448 height 12
paste body
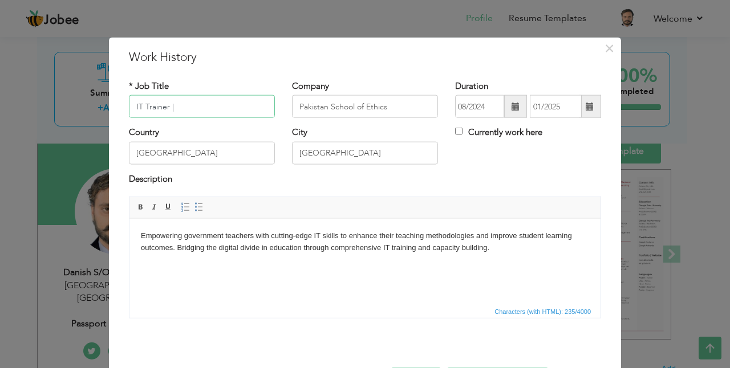
click at [221, 108] on input "IT Trainer |" at bounding box center [202, 106] width 146 height 23
click at [135, 105] on input "IT Trainer (Project Based)" at bounding box center [202, 106] width 146 height 23
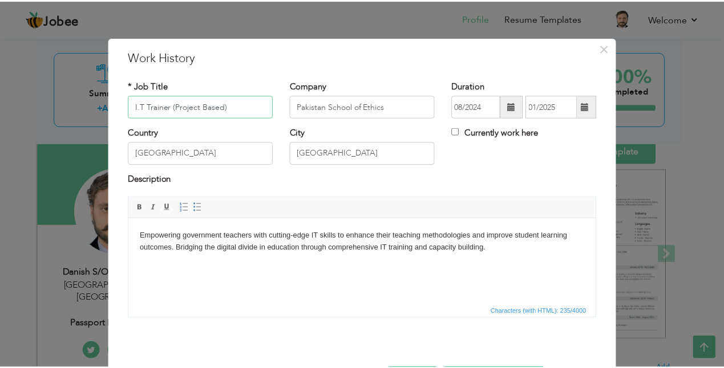
scroll to position [42, 0]
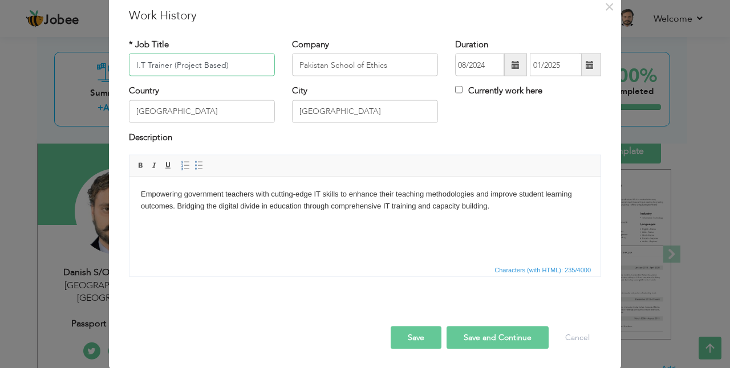
type input "I.T Trainer (Project Based)"
click at [411, 336] on button "Save" at bounding box center [416, 338] width 51 height 23
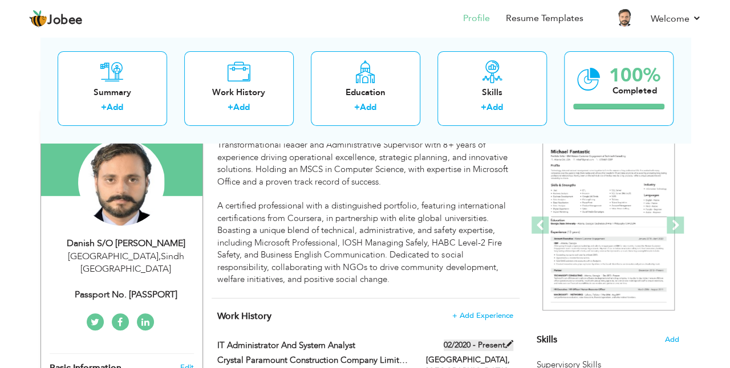
scroll to position [190, 0]
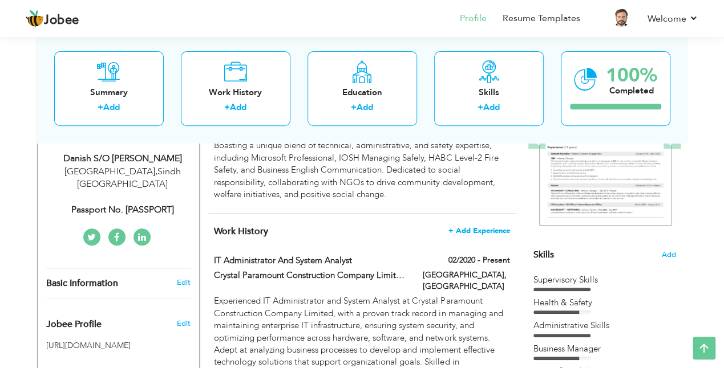
click at [478, 227] on span "+ Add Experience" at bounding box center [479, 231] width 62 height 8
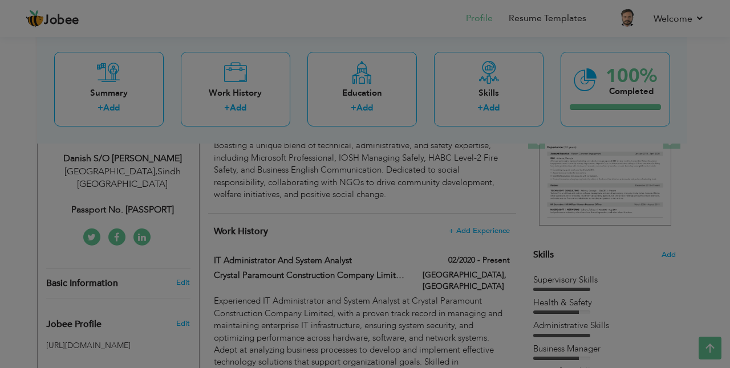
scroll to position [0, 0]
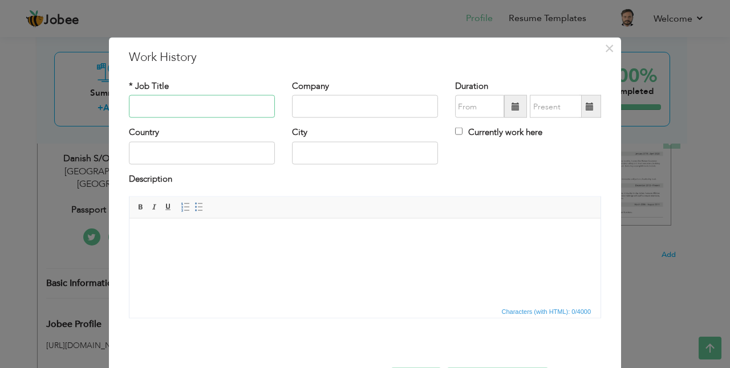
paste input "Supervisor (NSER) in Ehsas Registration |"
type input "Supervisor (NSER) in Ehsas Registration |"
click at [482, 107] on input "text" at bounding box center [479, 106] width 49 height 23
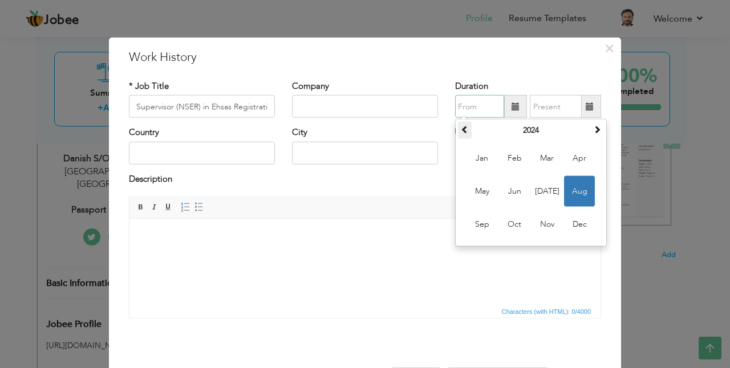
click at [461, 132] on span at bounding box center [465, 129] width 8 height 8
click at [517, 131] on th "2023" at bounding box center [531, 130] width 119 height 17
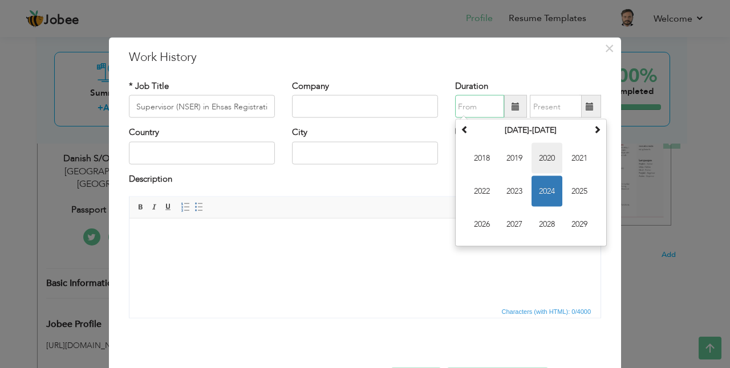
click at [541, 160] on span "2020" at bounding box center [546, 158] width 31 height 31
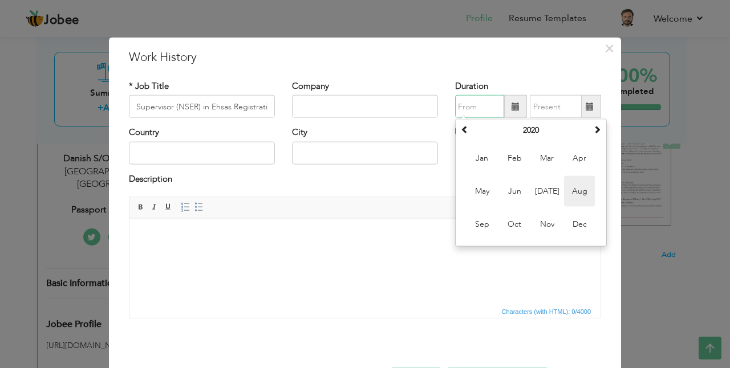
click at [574, 195] on span "Aug" at bounding box center [579, 191] width 31 height 31
type input "08/2020"
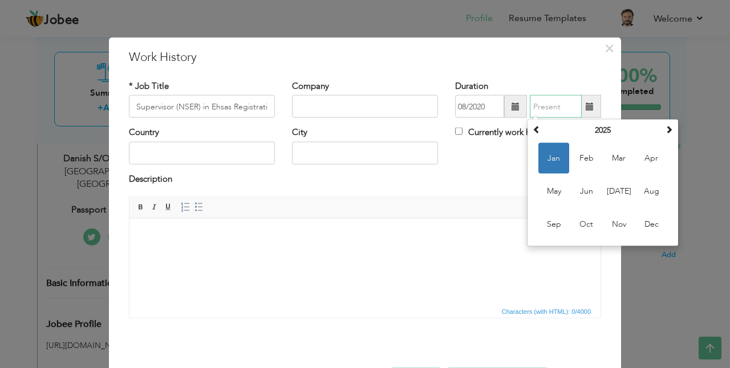
click at [566, 108] on input "text" at bounding box center [556, 106] width 52 height 23
click at [535, 130] on span at bounding box center [537, 129] width 8 height 8
click at [530, 128] on th at bounding box center [537, 130] width 14 height 17
click at [534, 127] on span at bounding box center [537, 129] width 8 height 8
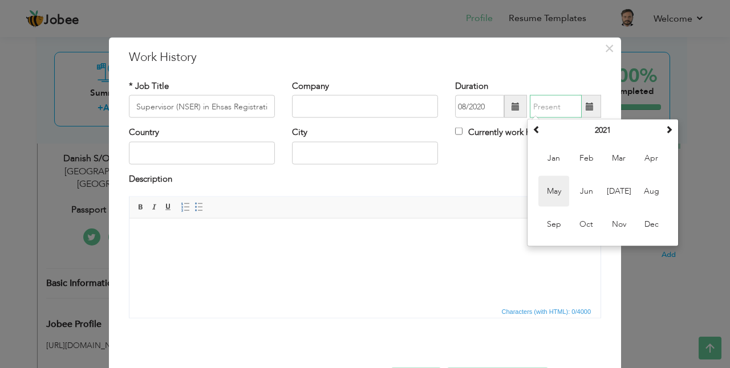
click at [561, 190] on span "May" at bounding box center [553, 191] width 31 height 31
type input "05/2021"
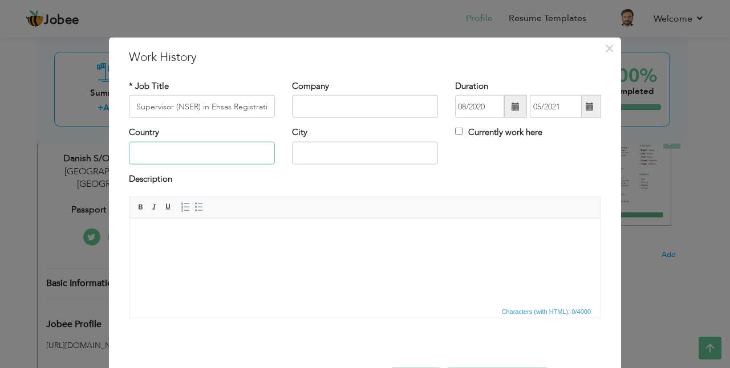
click at [212, 150] on input "text" at bounding box center [202, 152] width 146 height 23
type input "Pakistan"
type input "Karachi"
click at [334, 104] on input "text" at bounding box center [365, 106] width 146 height 23
paste input "National Database and Registration Authority (NADRA)"
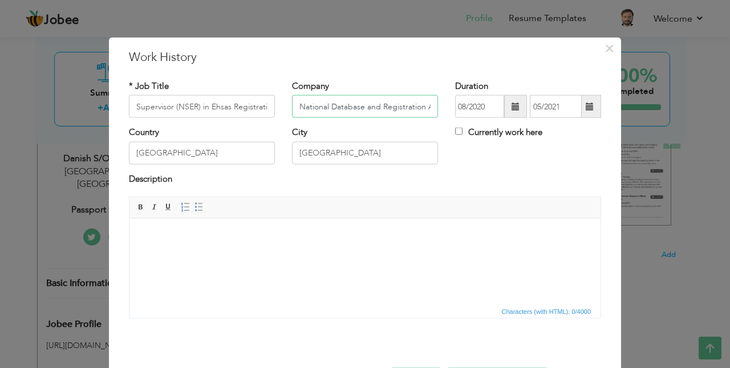
scroll to position [0, 65]
type input "National Database and Registration Authority (NADRA)"
click at [270, 251] on html at bounding box center [364, 235] width 471 height 35
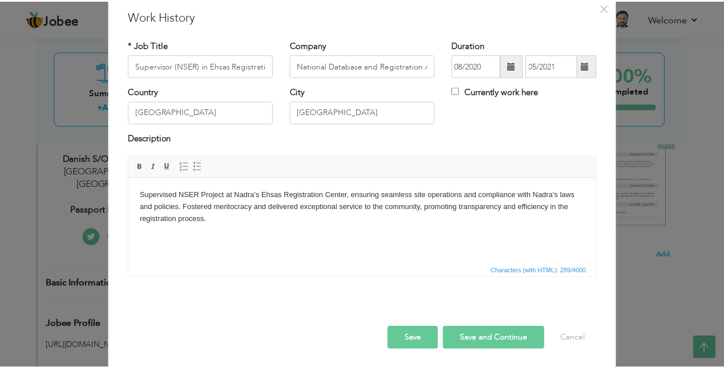
scroll to position [42, 0]
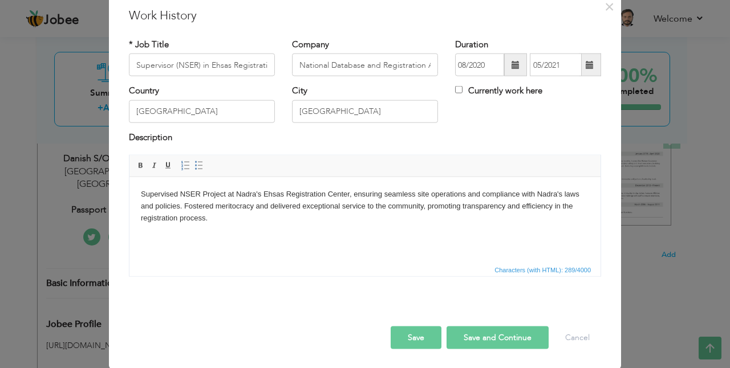
click at [427, 336] on button "Save" at bounding box center [416, 338] width 51 height 23
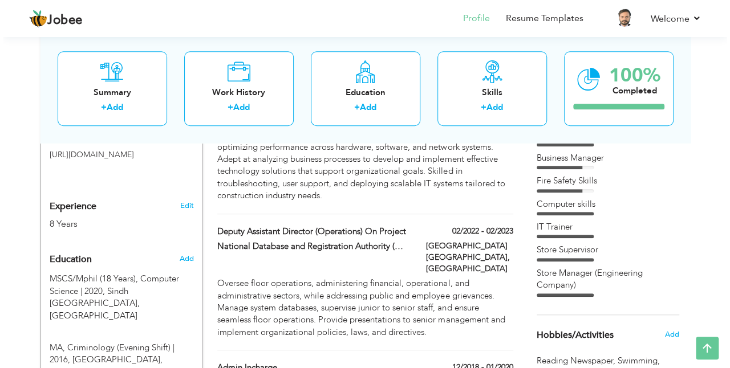
scroll to position [380, 0]
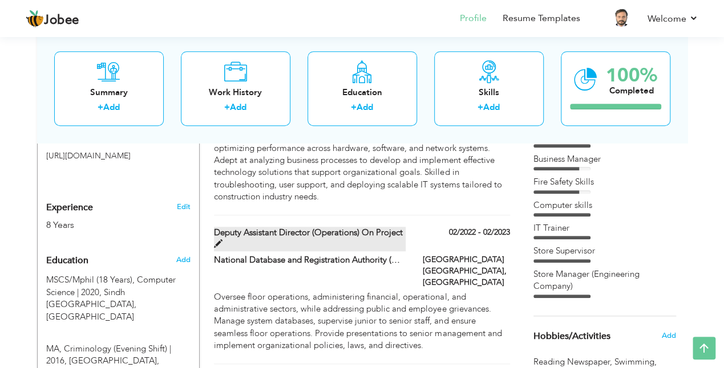
click at [377, 227] on label "Deputy Assistant Director (Operations) on Project" at bounding box center [310, 239] width 192 height 25
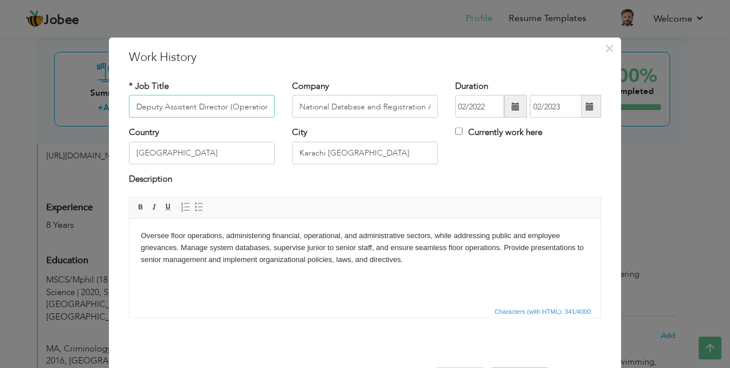
scroll to position [0, 43]
click at [239, 107] on input "Deputy Assistant Director (Operations) on Project" at bounding box center [202, 106] width 146 height 23
click at [605, 47] on span "×" at bounding box center [609, 48] width 10 height 21
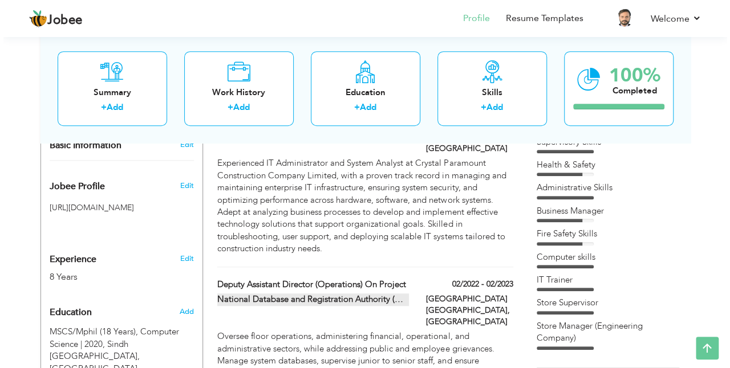
scroll to position [266, 0]
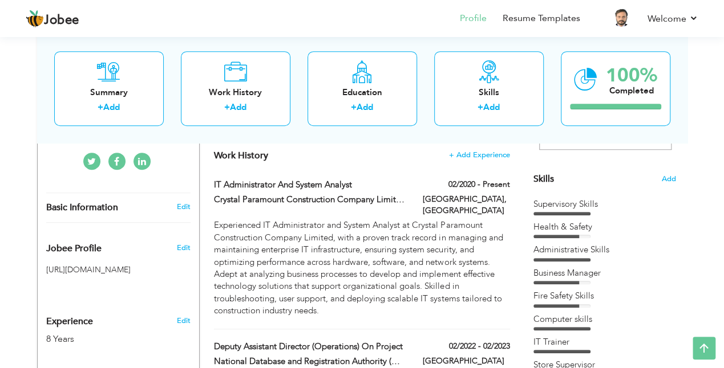
click at [390, 359] on div "National Database and Registration Authority (NADRA) Karachi Pakistan, Pakistan" at bounding box center [361, 374] width 312 height 37
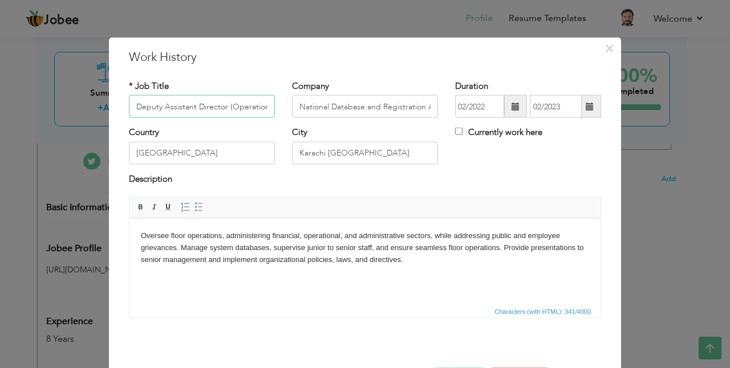
scroll to position [0, 43]
click at [240, 107] on input "Deputy Assistant Director (Operations) on Project" at bounding box center [202, 106] width 146 height 23
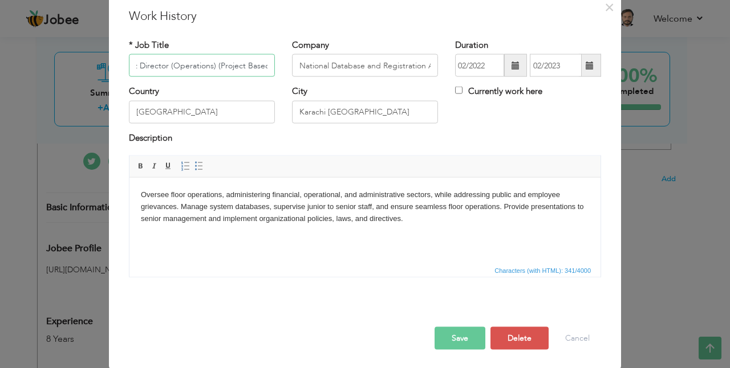
scroll to position [42, 0]
click at [474, 342] on button "Save" at bounding box center [460, 338] width 51 height 23
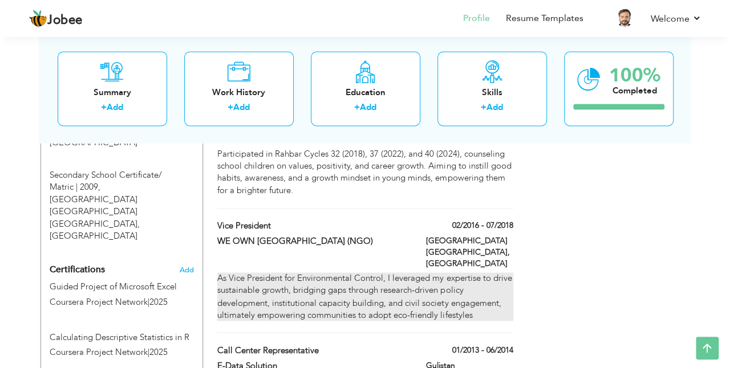
scroll to position [798, 0]
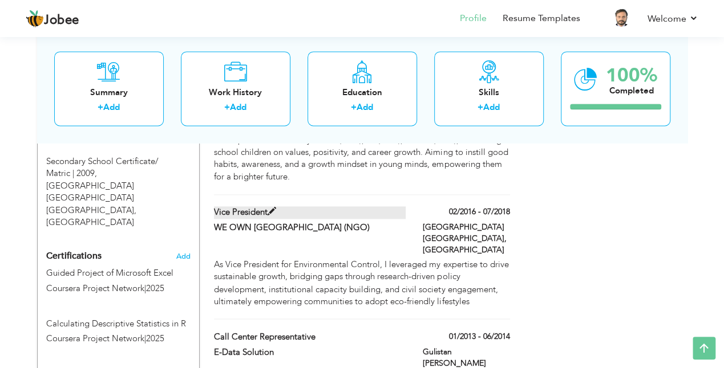
click at [367, 206] on label "Vice President" at bounding box center [310, 212] width 192 height 12
type input "Vice President"
type input "WE OWN PAKISTAN (NGO)"
type input "02/2016"
type input "07/2018"
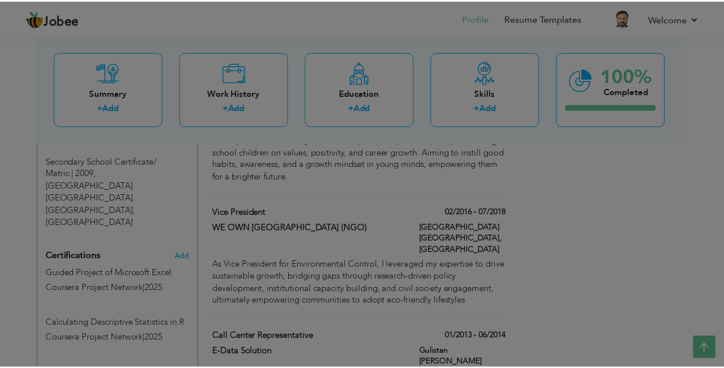
scroll to position [0, 0]
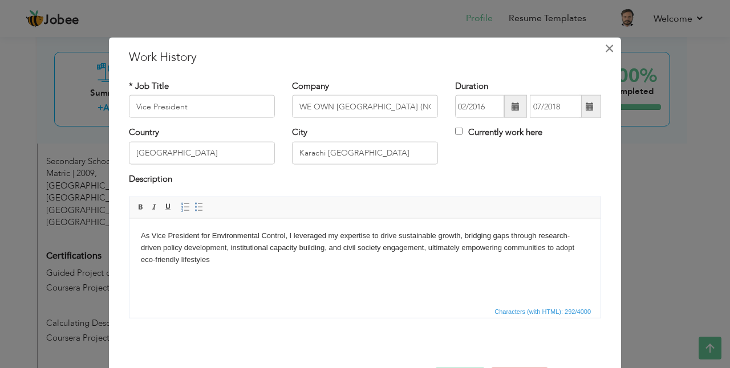
click at [606, 47] on span "×" at bounding box center [609, 48] width 10 height 21
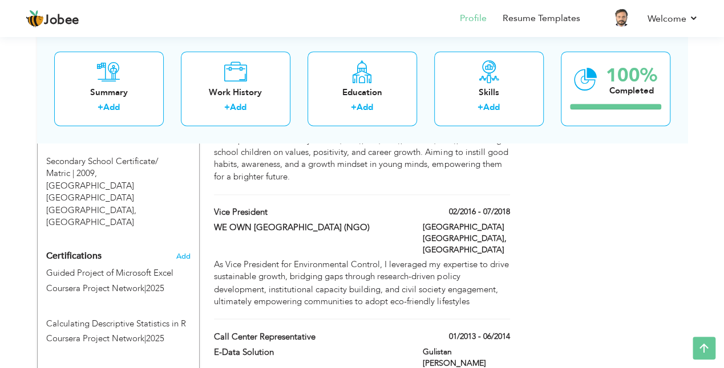
click at [414, 206] on div "02/2016 - 07/2018" at bounding box center [466, 213] width 104 height 14
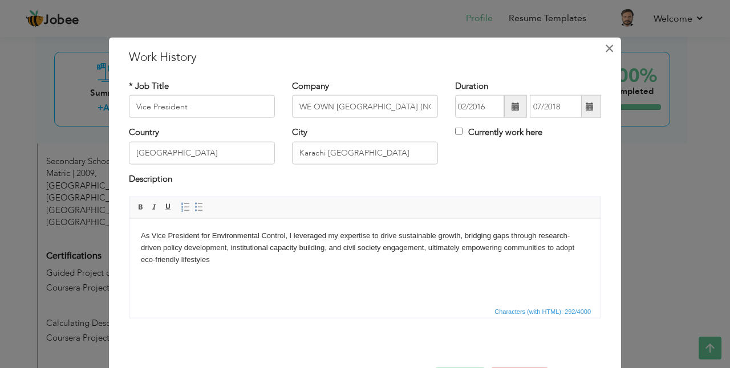
click at [604, 48] on span "×" at bounding box center [609, 48] width 10 height 21
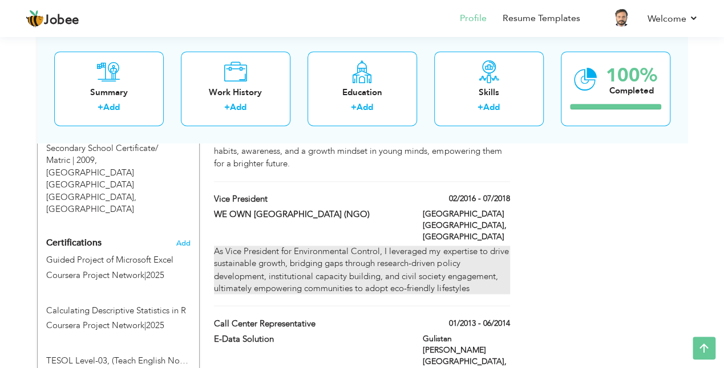
scroll to position [798, 0]
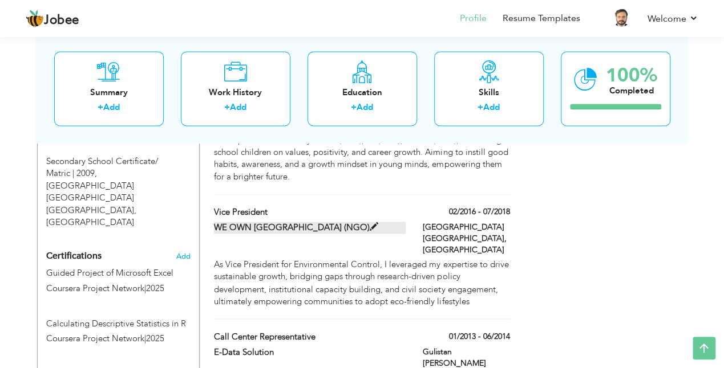
click at [370, 223] on span at bounding box center [374, 227] width 9 height 9
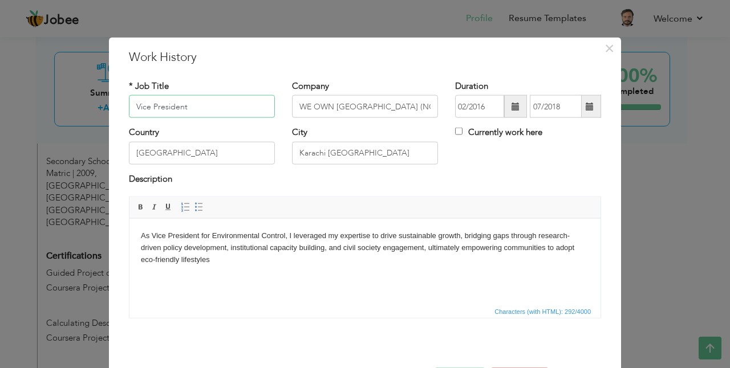
drag, startPoint x: 198, startPoint y: 107, endPoint x: 52, endPoint y: 88, distance: 147.3
click at [52, 88] on div "× Work History * Job Title Vice President Company WE OWN PAKISTAN (NGO)" at bounding box center [365, 184] width 730 height 368
type input "R"
click at [604, 46] on span "×" at bounding box center [609, 48] width 10 height 21
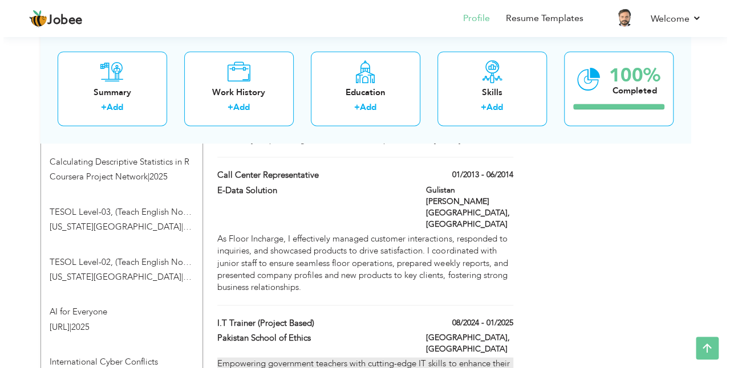
scroll to position [950, 0]
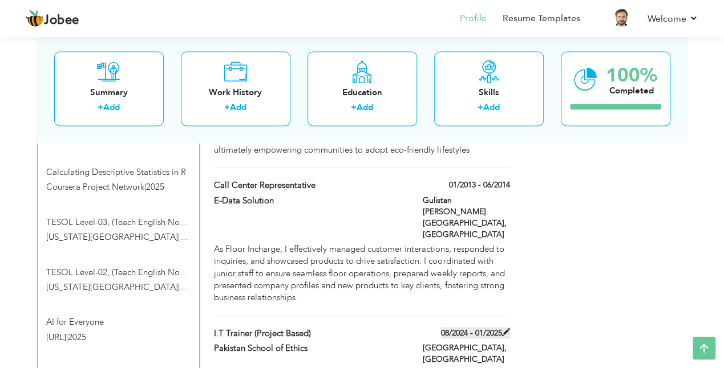
click at [505, 328] on span at bounding box center [506, 332] width 8 height 8
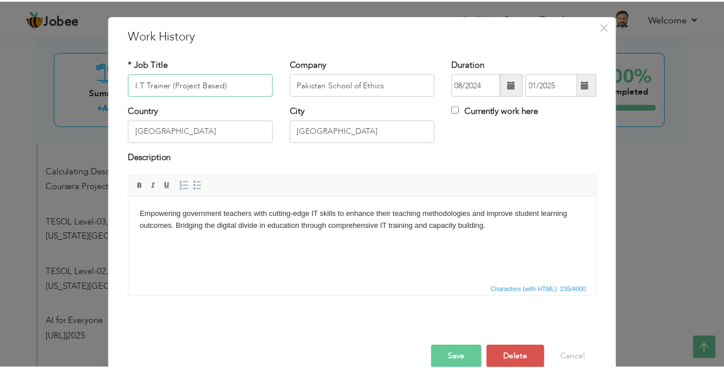
scroll to position [42, 0]
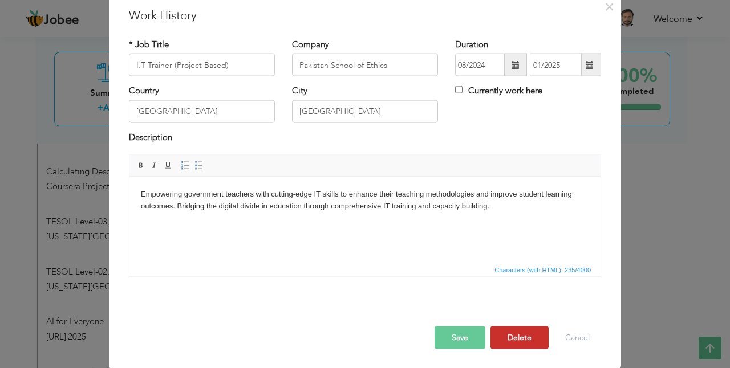
click at [498, 334] on button "Delete" at bounding box center [519, 338] width 58 height 23
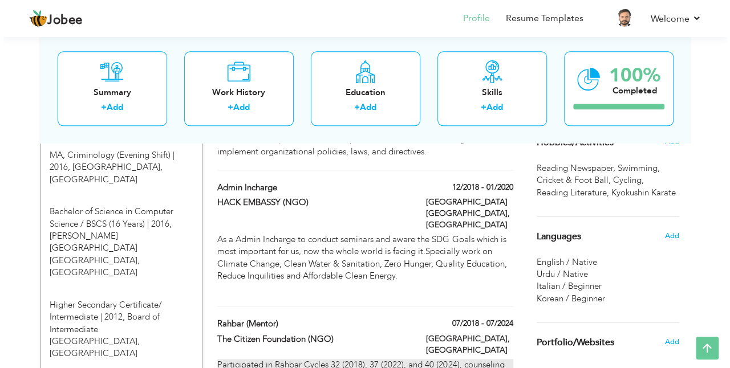
scroll to position [532, 0]
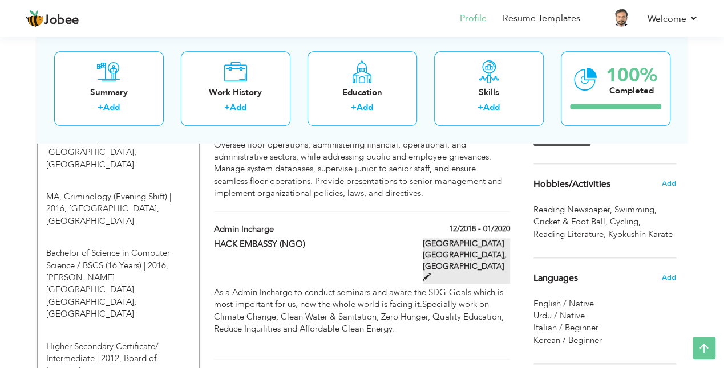
click at [431, 273] on span at bounding box center [427, 277] width 8 height 8
type input "Admin Incharge"
type input "HACK EMBASSY (NGO)"
type input "12/2018"
type input "01/2020"
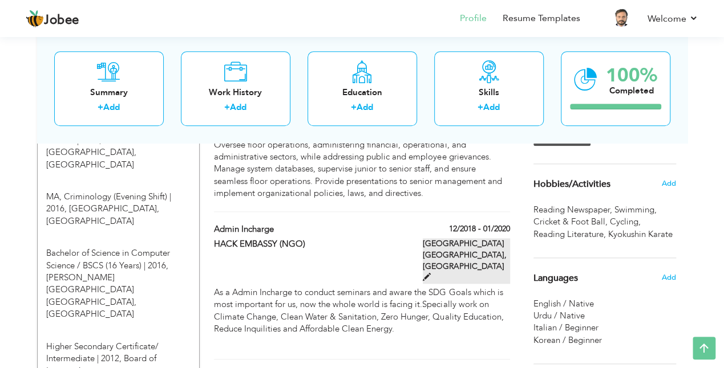
type input "Karachi Pakistan"
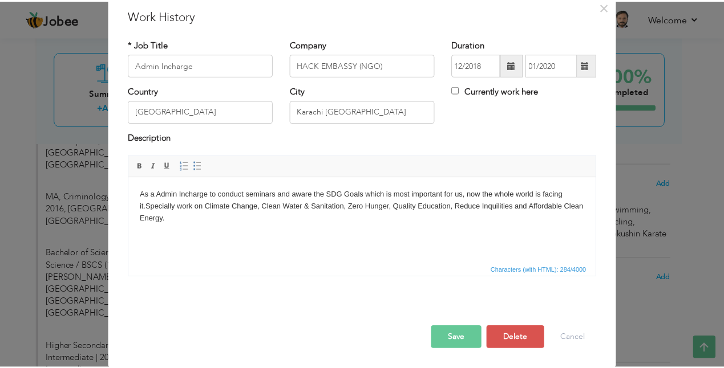
scroll to position [0, 0]
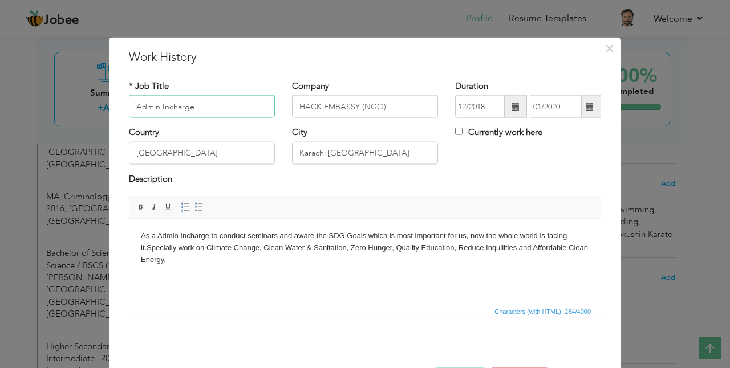
click at [208, 108] on input "Admin Incharge" at bounding box center [202, 106] width 146 height 23
drag, startPoint x: 214, startPoint y: 108, endPoint x: 26, endPoint y: 99, distance: 187.8
click at [26, 99] on div "× Work History * Job Title Admin Incharge Company HACK EMBASSY (NGO) City" at bounding box center [365, 184] width 730 height 368
type input "Member"
type input "Rotary International"
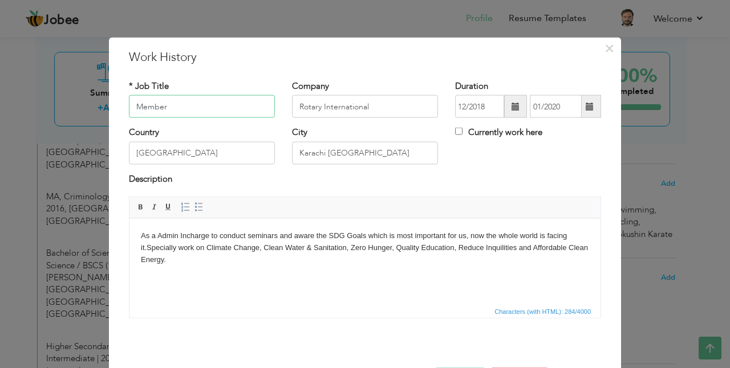
click at [183, 99] on input "Member" at bounding box center [202, 106] width 146 height 23
click at [208, 104] on input "Member at Rotaract" at bounding box center [202, 106] width 146 height 23
drag, startPoint x: 214, startPoint y: 108, endPoint x: 22, endPoint y: 91, distance: 193.0
click at [22, 91] on div "× Work History * Job Title Member at Rotaract Company Rotary International Dura…" at bounding box center [365, 184] width 730 height 368
paste input "Rotaract Clubs"
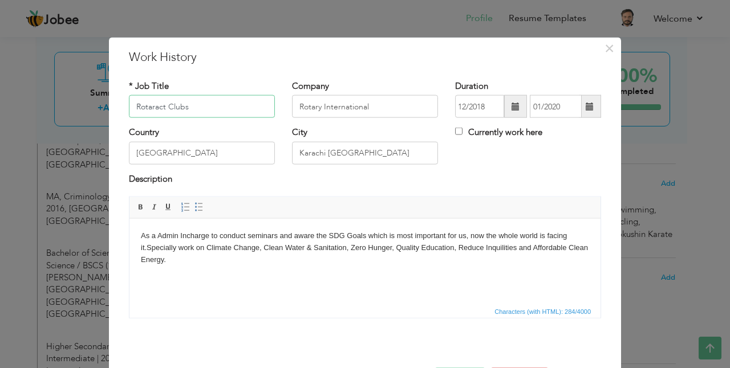
click at [130, 107] on input "Rotaract Clubs" at bounding box center [202, 106] width 146 height 23
click at [244, 111] on input "Member at Rotaract Clubs" at bounding box center [202, 106] width 146 height 23
click at [395, 106] on input "Rotary International" at bounding box center [365, 106] width 146 height 23
click at [611, 48] on button "×" at bounding box center [609, 48] width 18 height 18
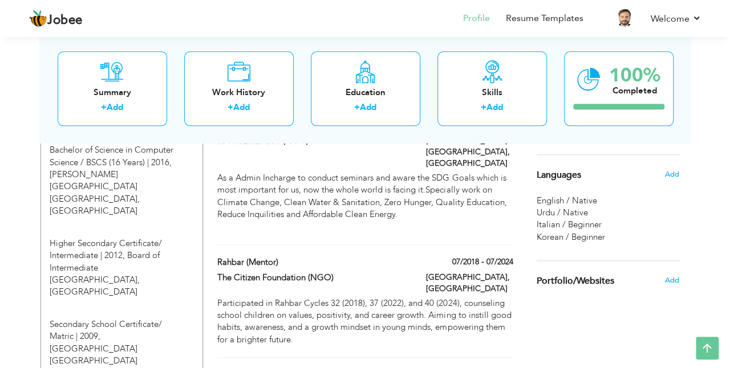
scroll to position [570, 0]
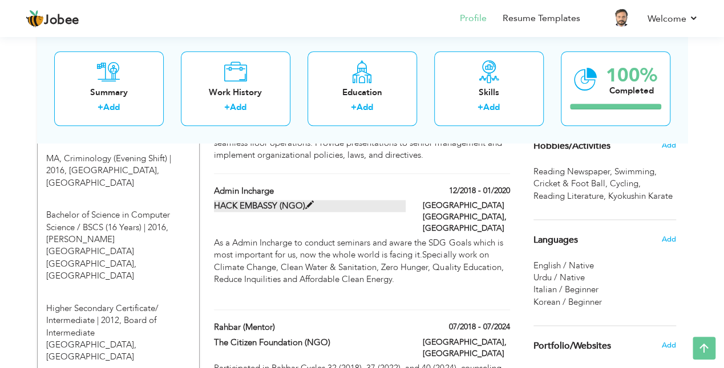
click at [346, 200] on label "HACK EMBASSY (NGO)" at bounding box center [310, 206] width 192 height 12
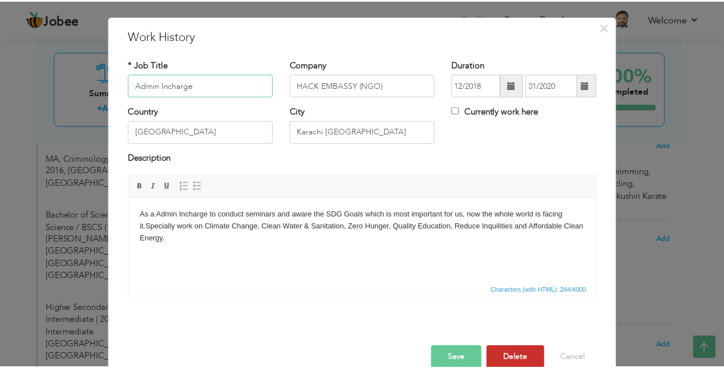
scroll to position [42, 0]
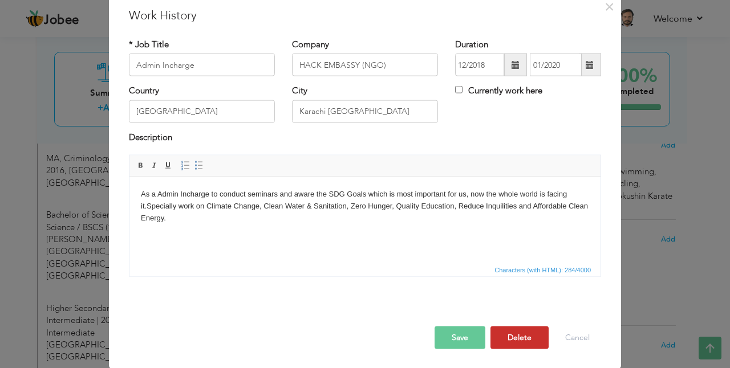
click at [520, 337] on button "Delete" at bounding box center [519, 338] width 58 height 23
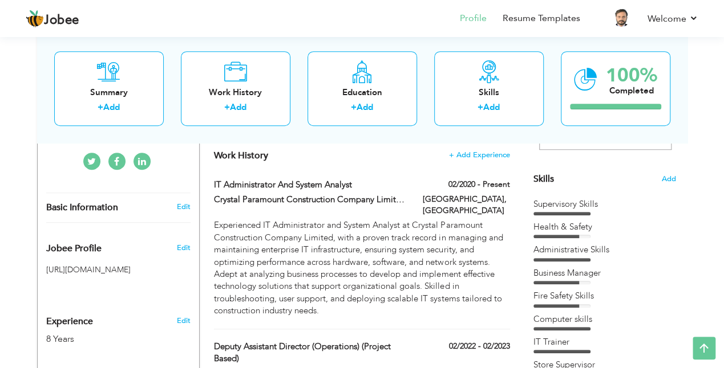
scroll to position [456, 0]
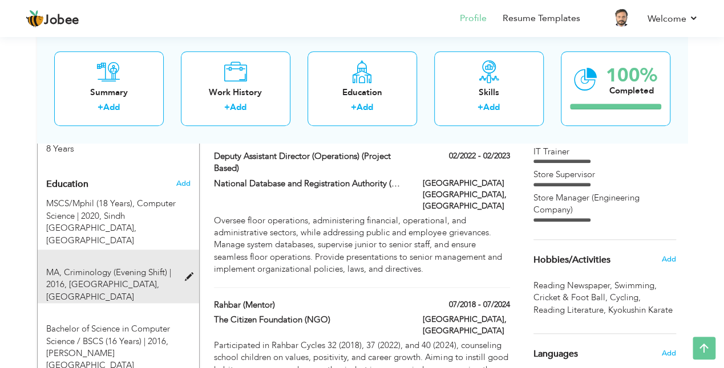
click at [128, 267] on span "MA, Criminology (Evening Shift) | 2016," at bounding box center [108, 278] width 125 height 23
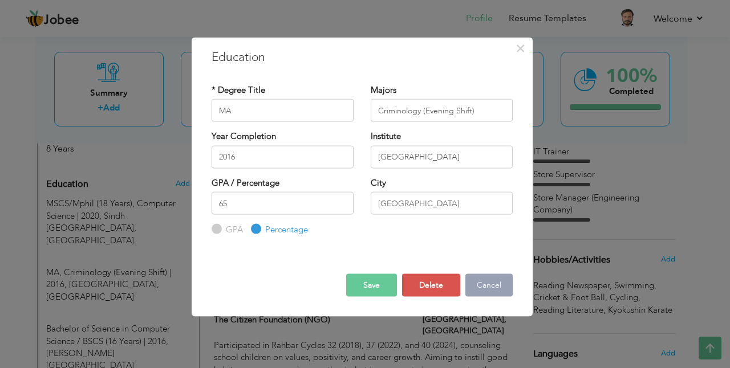
click at [493, 285] on button "Cancel" at bounding box center [488, 285] width 47 height 23
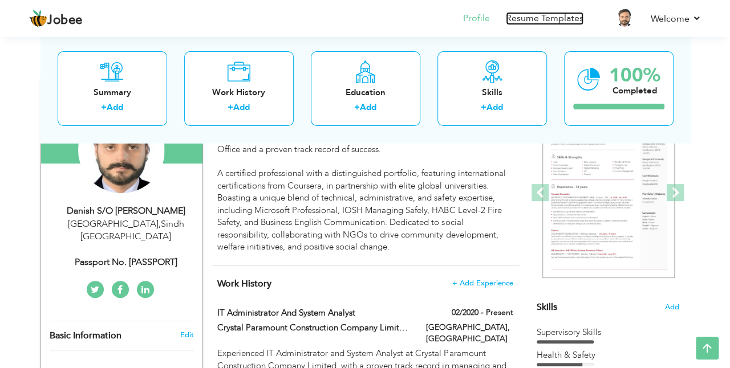
scroll to position [243, 0]
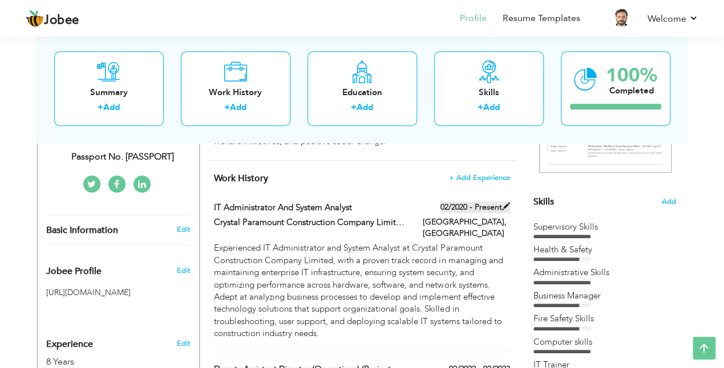
click at [508, 204] on span at bounding box center [506, 206] width 8 height 8
type input "IT Administrator and System Analyst"
type input "Crystal Paramount Construction Company Limited"
type input "02/2020"
type input "Karachi"
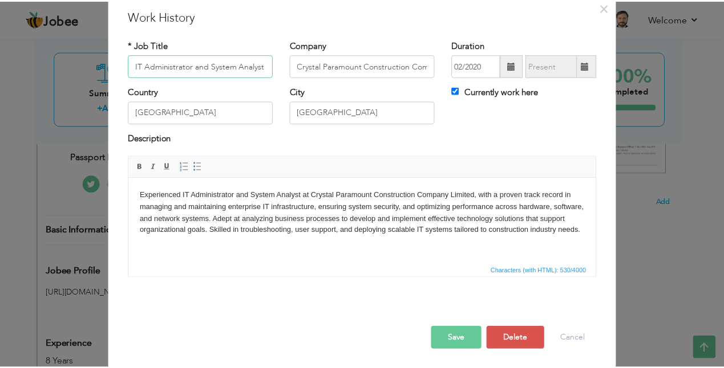
scroll to position [42, 0]
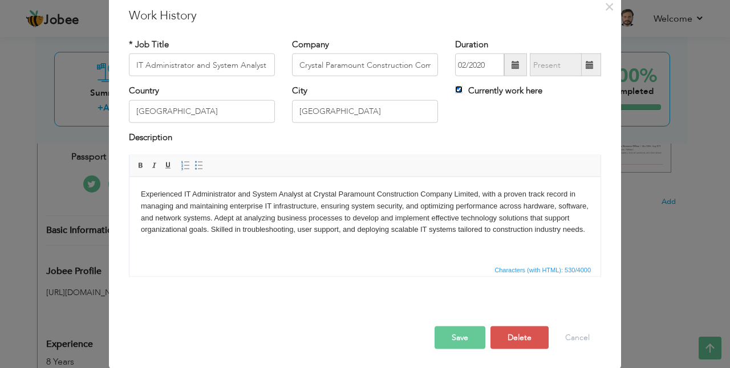
click at [458, 88] on input "Currently work here" at bounding box center [458, 89] width 7 height 7
checkbox input "false"
click at [586, 61] on span at bounding box center [590, 65] width 8 height 8
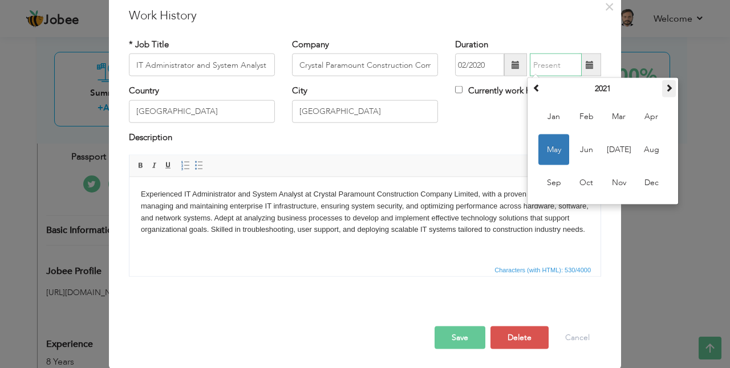
click at [665, 89] on span at bounding box center [669, 88] width 8 height 8
click at [666, 87] on span at bounding box center [669, 88] width 8 height 8
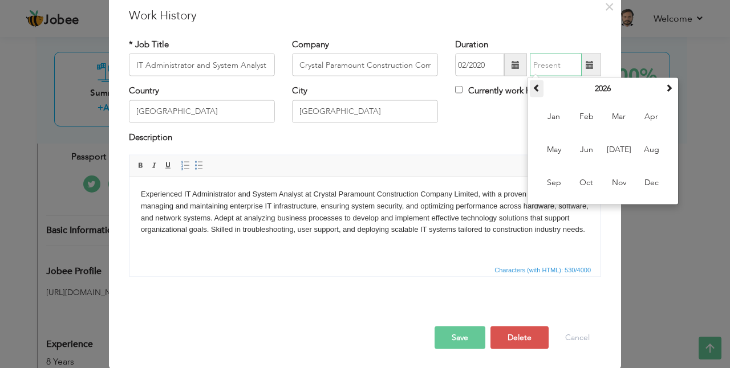
click at [536, 89] on span at bounding box center [537, 88] width 8 height 8
click at [618, 147] on span "Jul" at bounding box center [618, 150] width 31 height 31
type input "07/2025"
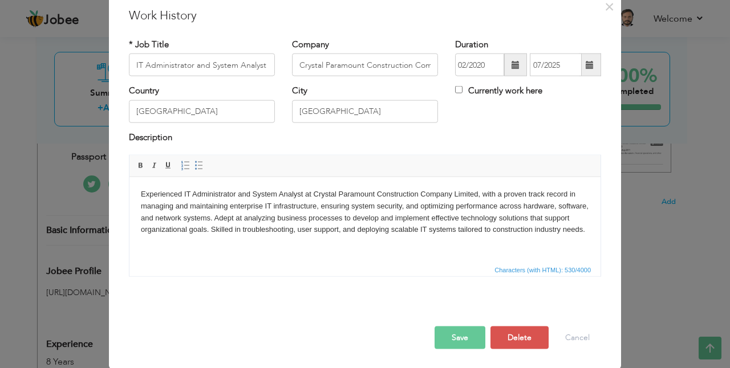
click at [456, 333] on button "Save" at bounding box center [460, 338] width 51 height 23
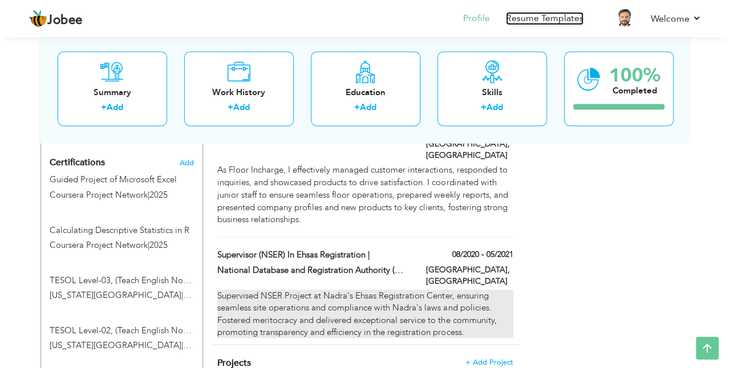
scroll to position [890, 0]
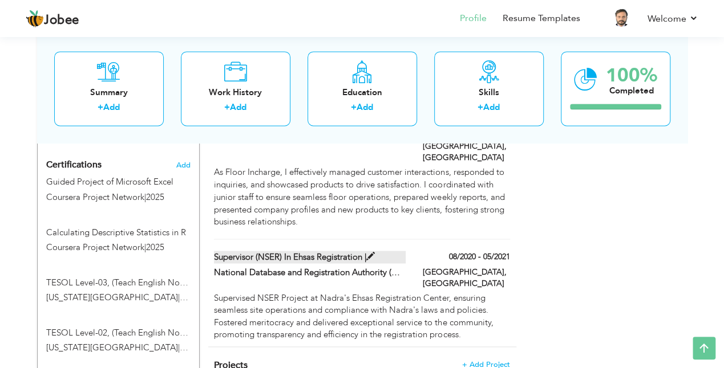
click at [373, 252] on span at bounding box center [370, 256] width 9 height 9
type input "Supervisor (NSER) in Ehsas Registration |"
type input "National Database and Registration Authority (NADRA)"
type input "08/2020"
type input "05/2021"
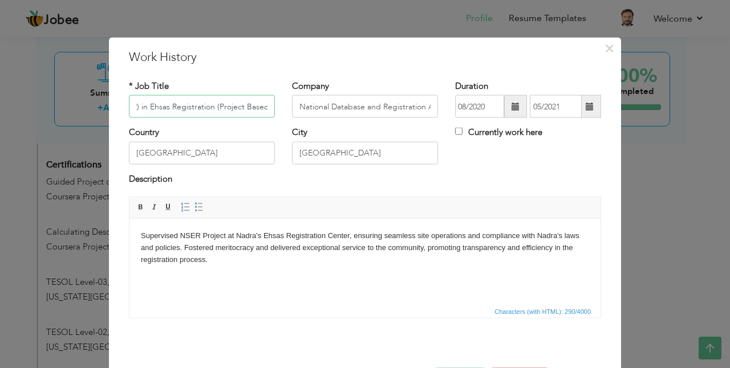
scroll to position [42, 0]
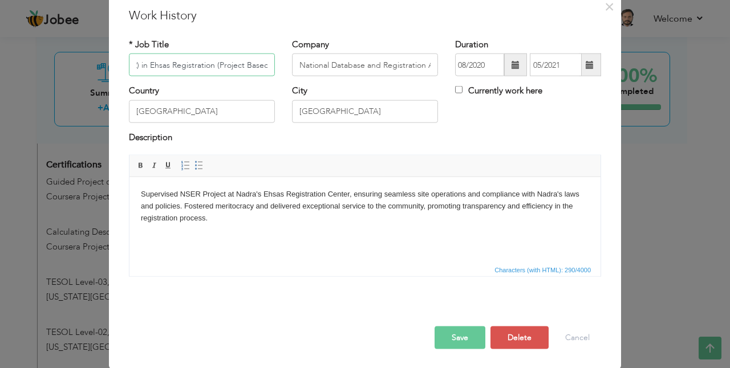
type input "Supervisor (NSER) in Ehsas Registration (Project Based)"
click at [464, 333] on button "Save" at bounding box center [460, 338] width 51 height 23
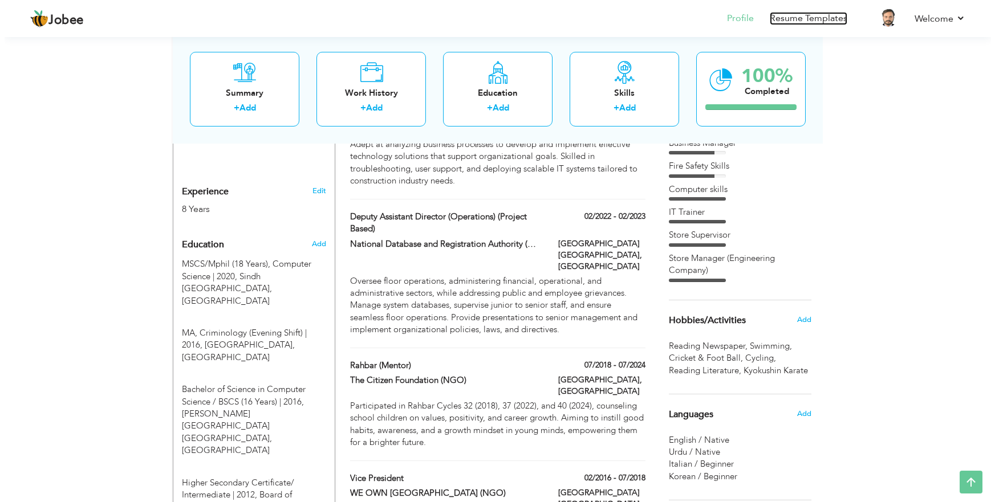
scroll to position [415, 0]
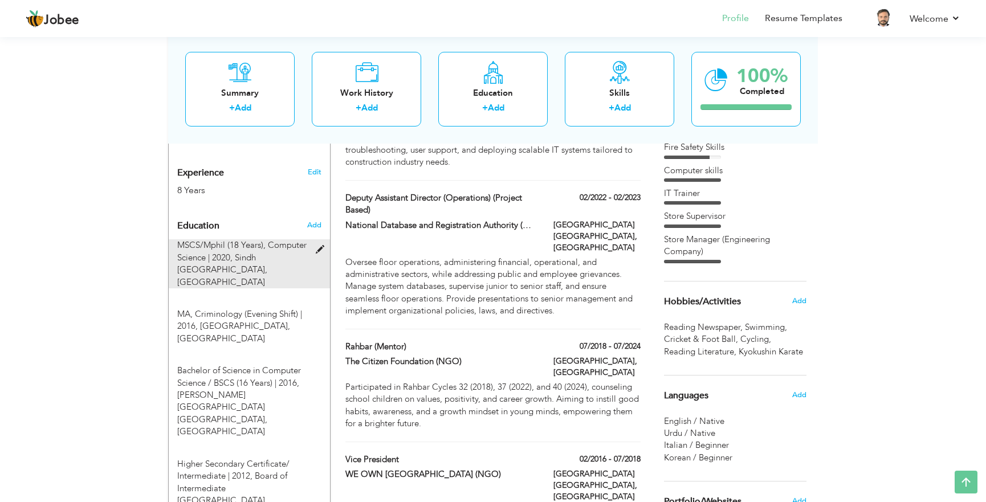
click at [267, 252] on span "Sindh Madressatul Islam University, Karachi" at bounding box center [222, 270] width 90 height 36
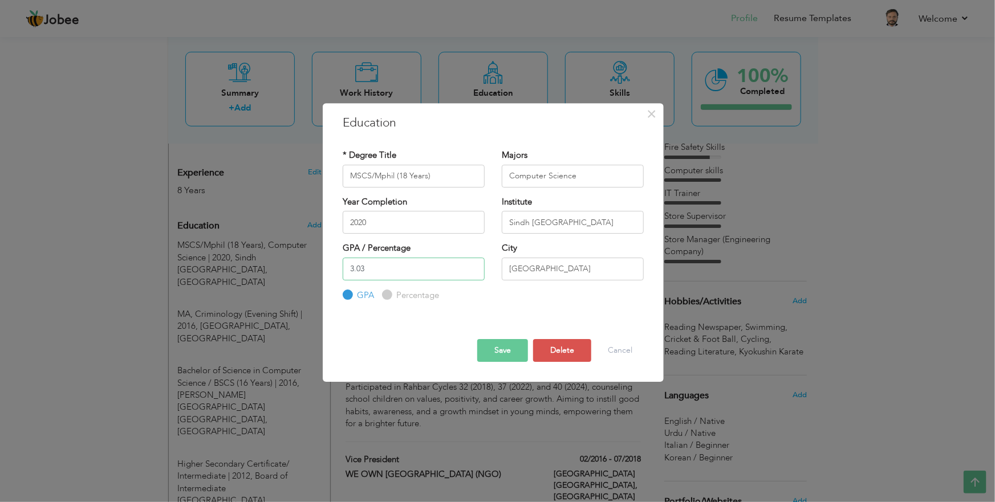
click at [393, 269] on input "3.03" at bounding box center [414, 269] width 142 height 23
click at [610, 351] on button "Cancel" at bounding box center [619, 350] width 47 height 23
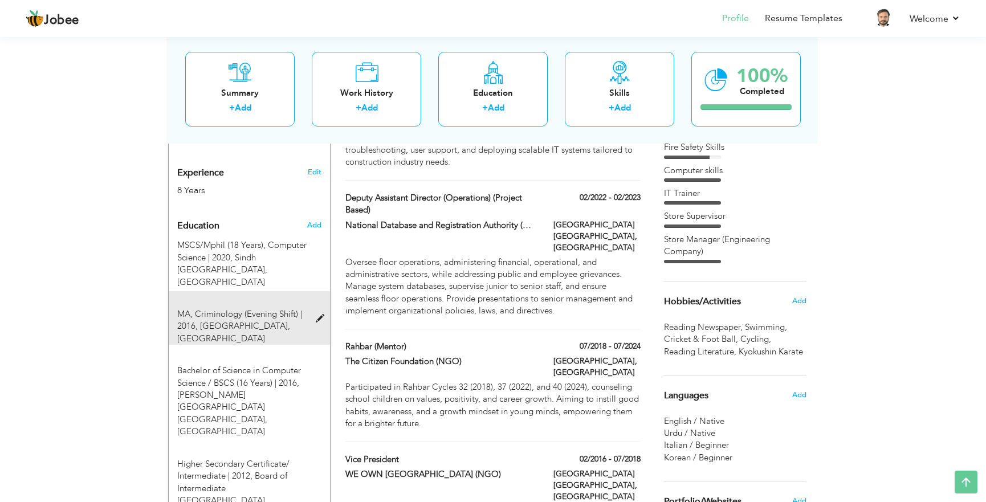
click at [274, 320] on span "University of Karachi, Karachi" at bounding box center [233, 331] width 113 height 23
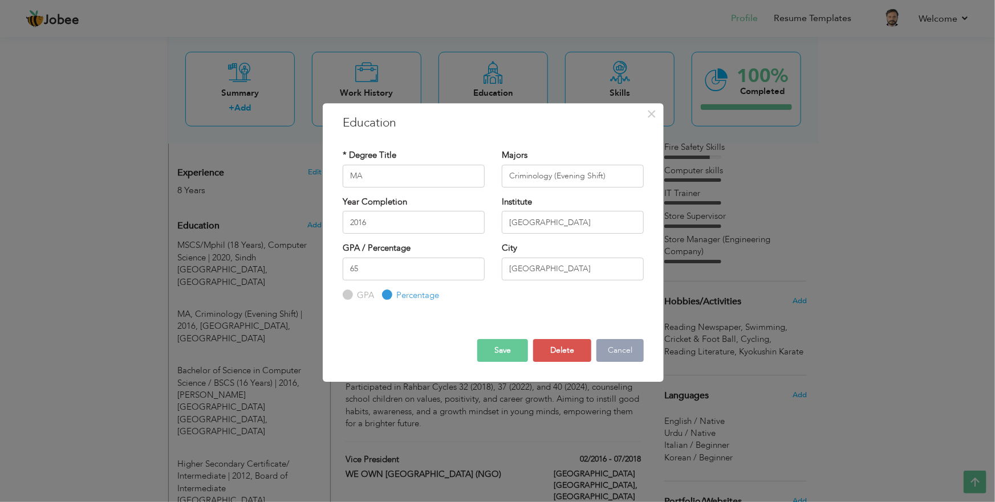
click at [613, 352] on button "Cancel" at bounding box center [619, 350] width 47 height 23
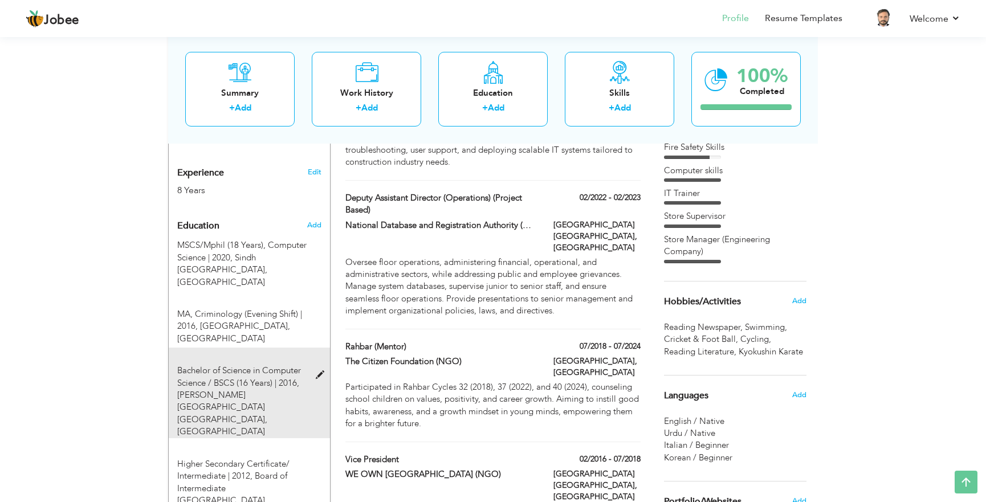
click at [285, 365] on span "Bachelor of Science in Computer Science / BSCS (16 Years) | 2016," at bounding box center [239, 376] width 124 height 23
type input "Bachelor of Science in Computer Science / BSCS (16 Years)"
type input "Benazir Bhutto Shaheed University Karachi"
type input "2.55"
radio input "true"
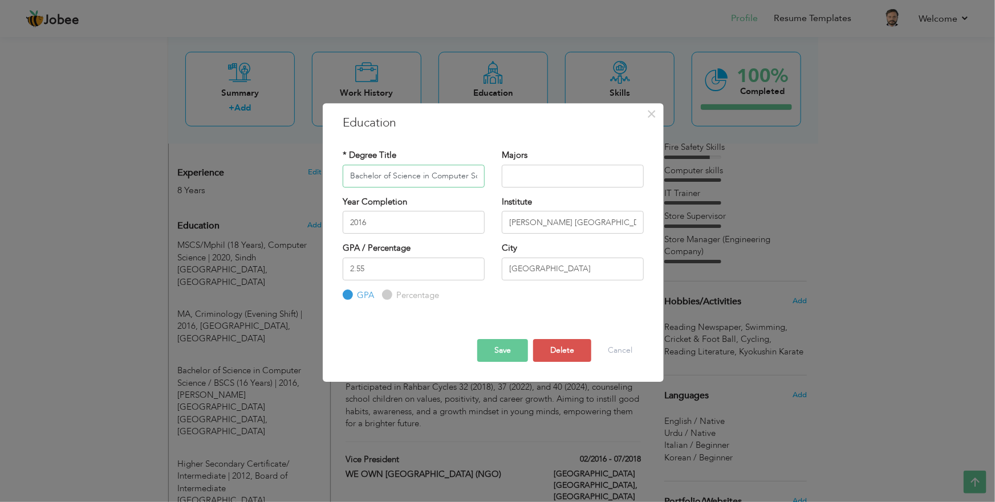
scroll to position [0, 80]
click at [623, 354] on button "Cancel" at bounding box center [619, 350] width 47 height 23
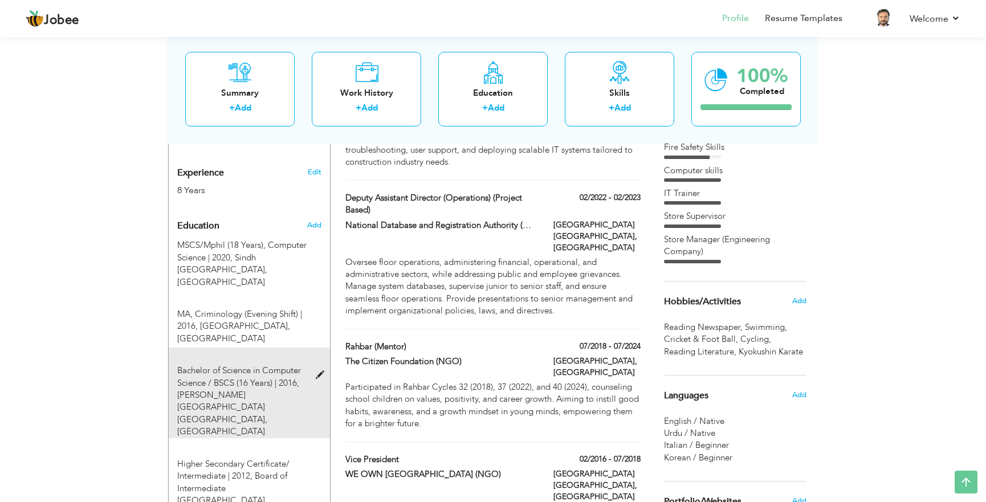
click at [278, 365] on span "Bachelor of Science in Computer Science / BSCS (16 Years) | 2016," at bounding box center [239, 376] width 124 height 23
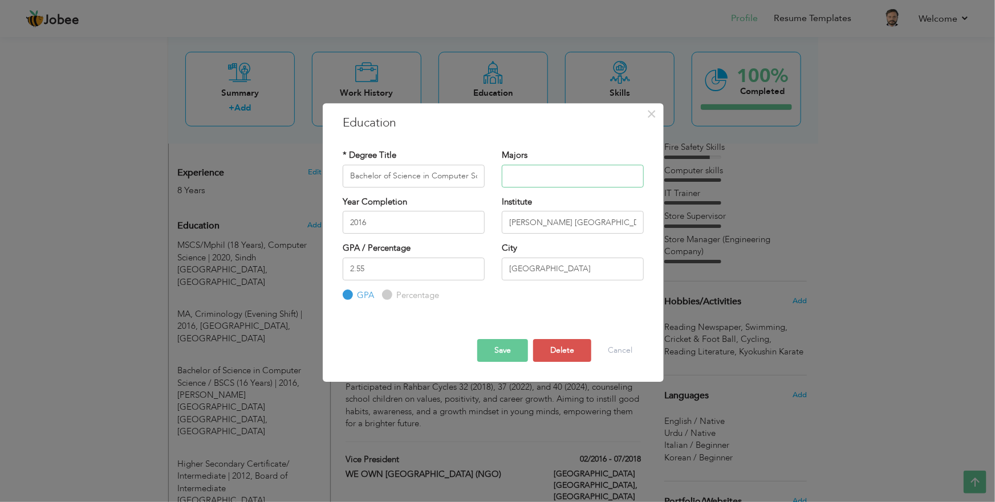
click at [578, 177] on input "text" at bounding box center [573, 176] width 142 height 23
click at [419, 182] on input "Bachelor of Science in Computer Science / BSCS (16 Years)" at bounding box center [414, 176] width 142 height 23
click at [537, 173] on input "text" at bounding box center [573, 176] width 142 height 23
paste input "Data Structures & Algorithms, Programming, Software Engineering, and Computer A…"
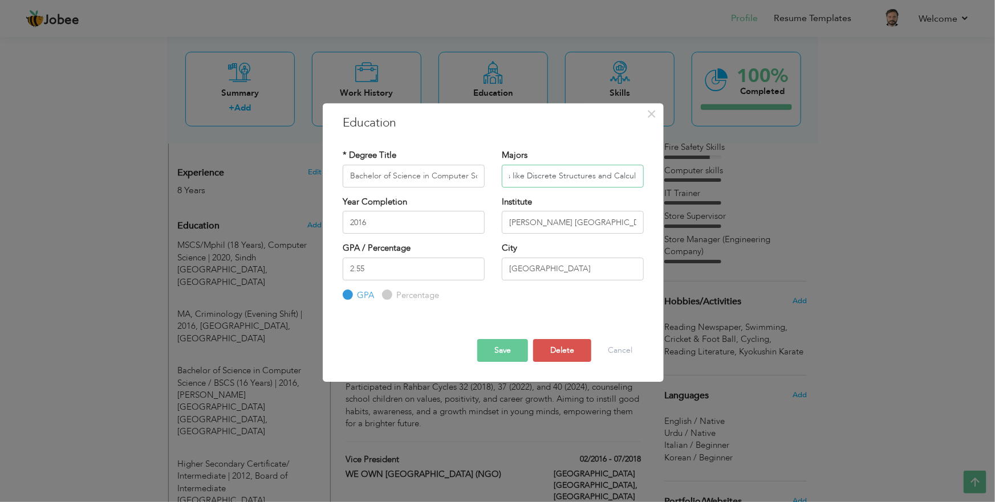
type input "Data Structures & Algorithms, Programming, Software Engineering, and Computer A…"
click at [500, 355] on button "Save" at bounding box center [502, 350] width 51 height 23
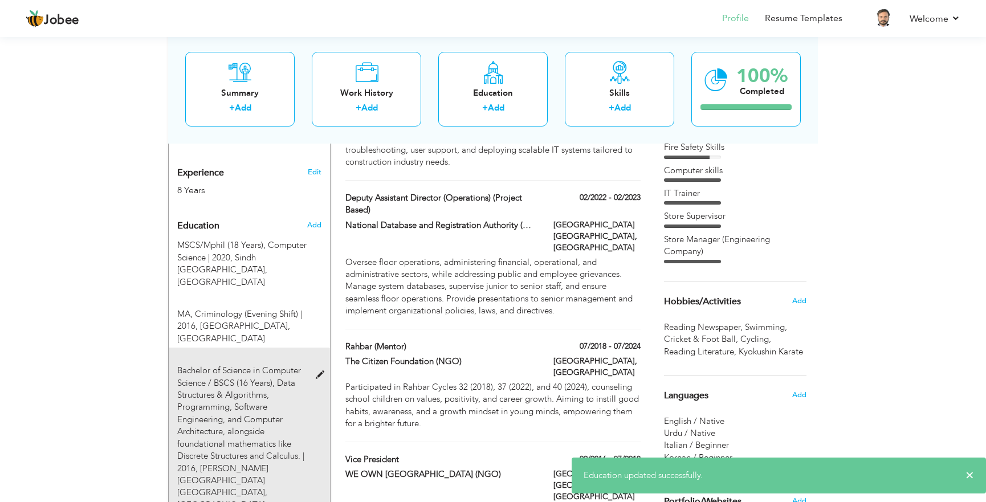
scroll to position [466, 0]
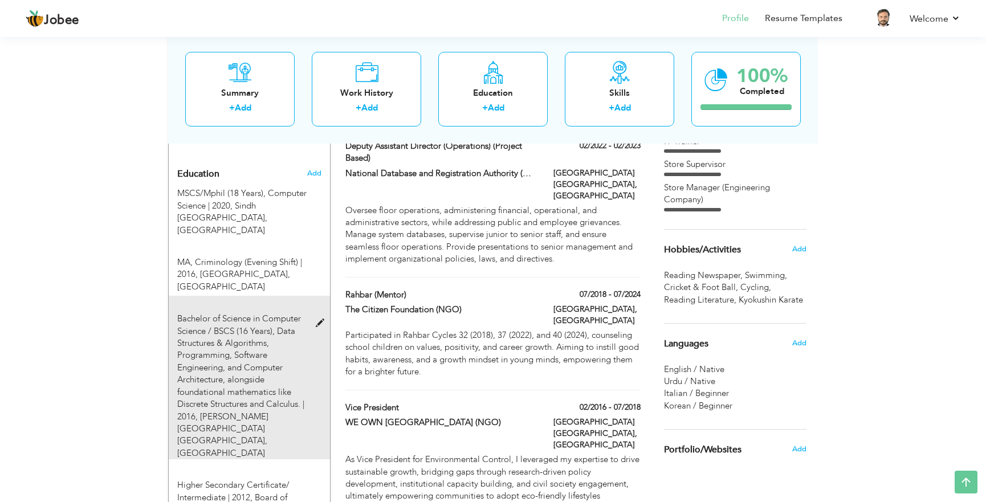
click at [270, 315] on div "Bachelor of Science in Computer Science / BSCS (16 Years), Data Structures & Al…" at bounding box center [243, 386] width 148 height 147
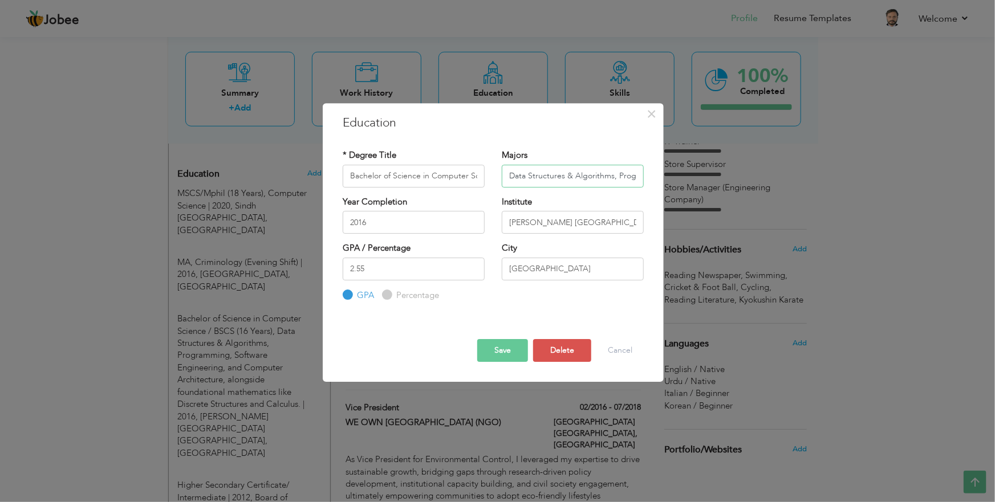
click at [563, 184] on input "Data Structures & Algorithms, Programming, Software Engineering, and Computer A…" at bounding box center [573, 176] width 142 height 23
click at [651, 109] on span "×" at bounding box center [652, 114] width 10 height 21
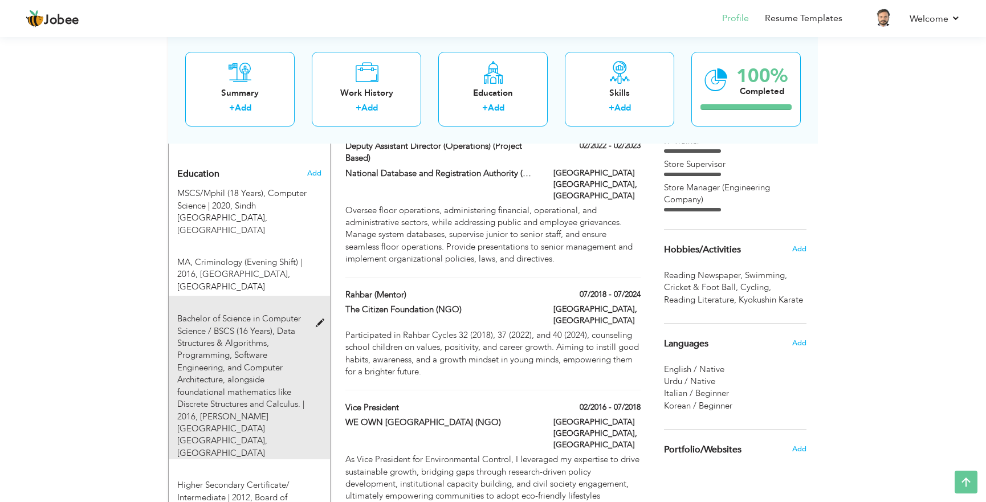
click at [256, 324] on span "Bachelor of Science in Computer Science / BSCS (16 Years), Data Structures & Al…" at bounding box center [240, 367] width 127 height 109
type input "Data Structures & Algorithms, Programming, Software Engineering, and Computer A…"
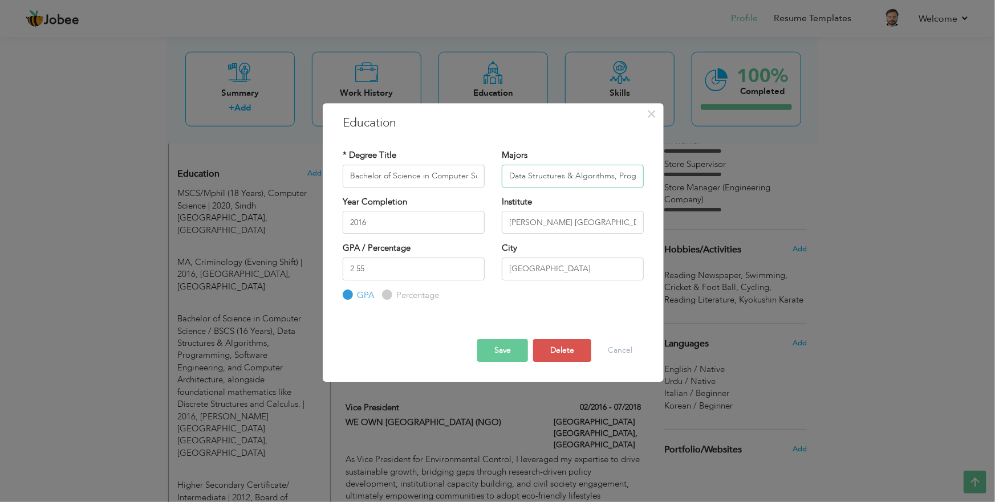
click at [550, 169] on input "Data Structures & Algorithms, Programming, Software Engineering, and Computer A…" at bounding box center [573, 176] width 142 height 23
click at [503, 356] on button "Save" at bounding box center [502, 350] width 51 height 23
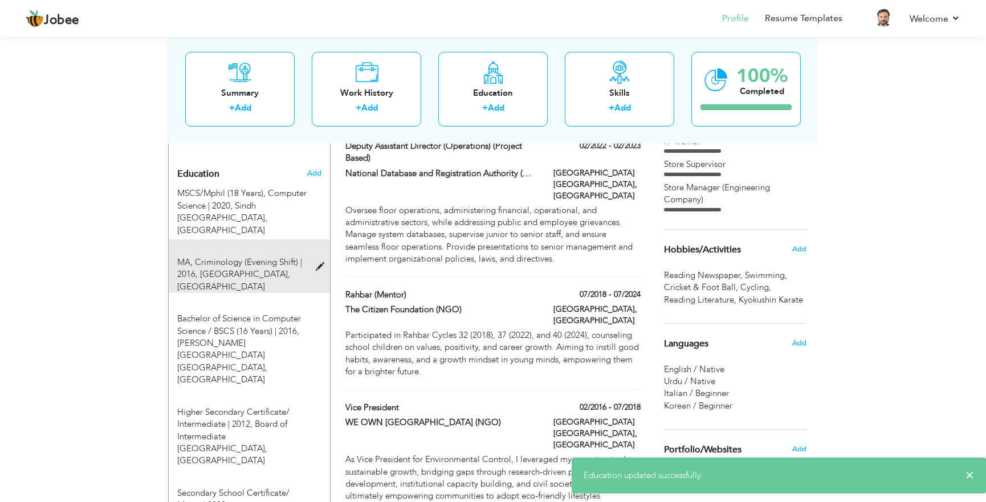
click at [283, 257] on span "MA, Criminology (Evening Shift) | 2016," at bounding box center [239, 268] width 125 height 23
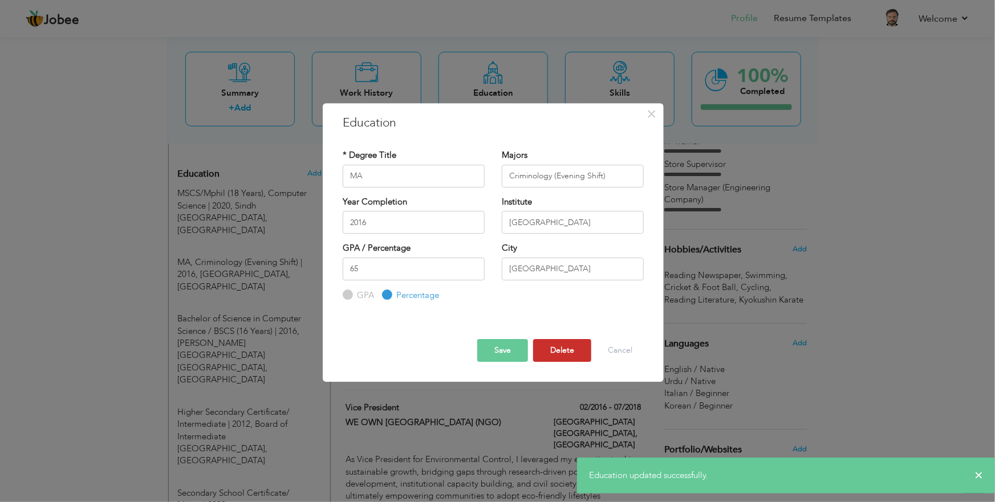
click at [569, 352] on button "Delete" at bounding box center [562, 350] width 58 height 23
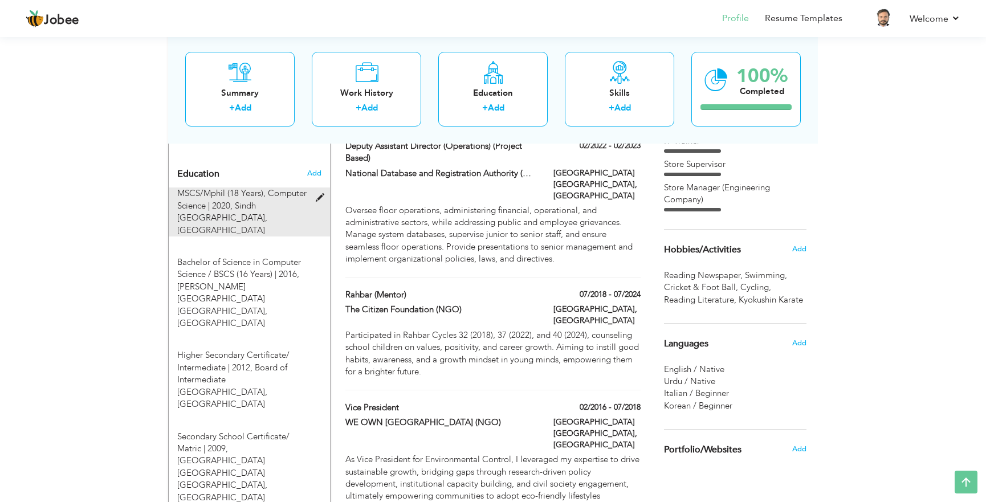
click at [267, 200] on span "Sindh Madressatul Islam University, Karachi" at bounding box center [222, 218] width 90 height 36
type input "MSCS/Mphil (18 Years)"
type input "Computer Science"
type input "2020"
type input "Sindh Madressatul Islam University"
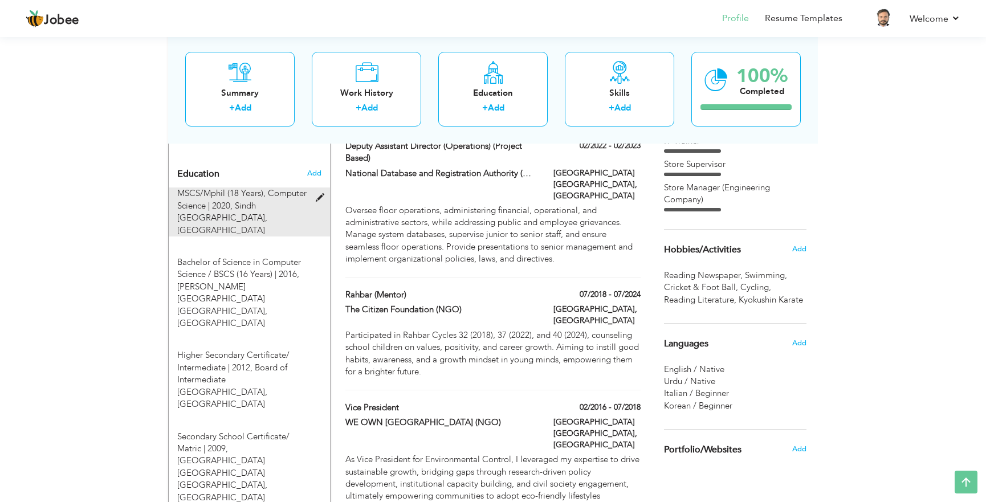
type input "3.03"
radio input "true"
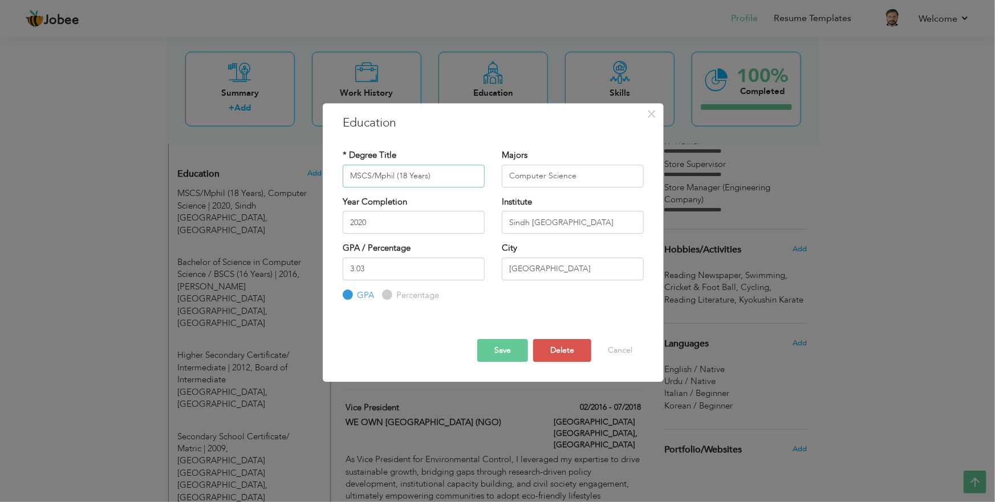
click at [360, 182] on input "MSCS/Mphil (18 Years)" at bounding box center [414, 176] width 142 height 23
click at [370, 176] on input "MSCS/Mphil (18 Years)" at bounding box center [414, 176] width 142 height 23
drag, startPoint x: 396, startPoint y: 176, endPoint x: 269, endPoint y: 164, distance: 128.3
click at [269, 164] on div "× Education * Degree Title MSCS/Mphil (18 Years) Majors Computer Science Year C…" at bounding box center [497, 251] width 995 height 502
paste input "Computer Science"
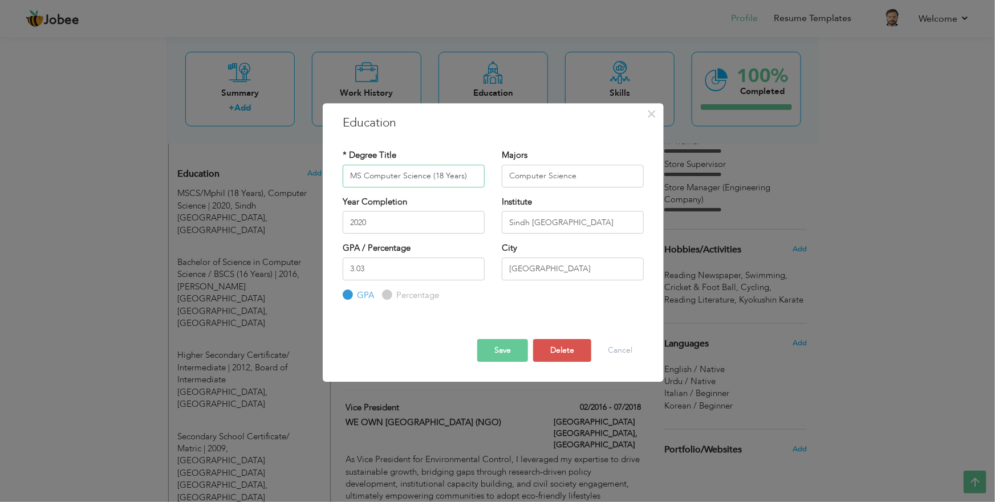
click at [365, 177] on input "MS Computer Science (18 Years)" at bounding box center [414, 176] width 142 height 23
click at [442, 178] on input "MS Computer Science (18 Years)" at bounding box center [414, 176] width 142 height 23
click at [518, 355] on button "Save" at bounding box center [502, 350] width 51 height 23
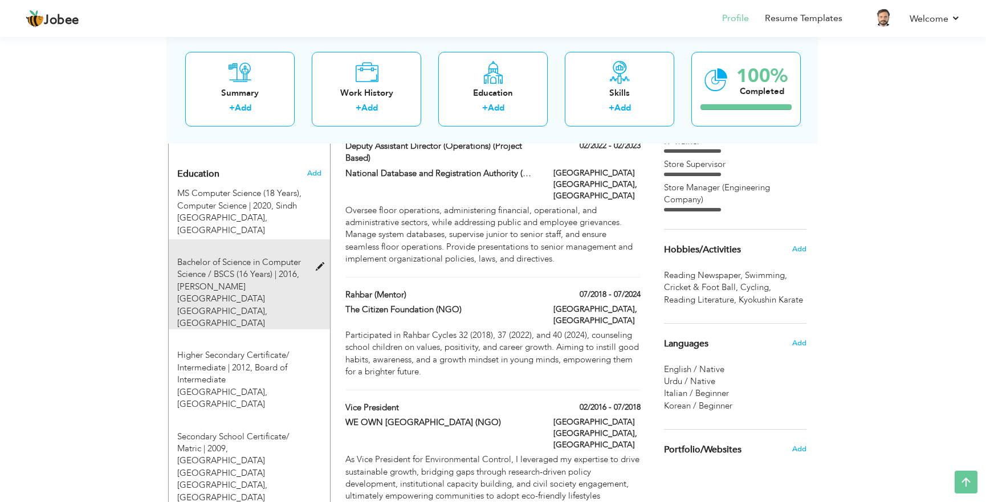
click at [283, 259] on span "Bachelor of Science in Computer Science / BSCS (16 Years) | 2016," at bounding box center [239, 268] width 124 height 23
type input "Bachelor of Science in Computer Science / BSCS (16 Years)"
type input "2016"
type input "Benazir Bhutto Shaheed University Karachi"
type input "2.55"
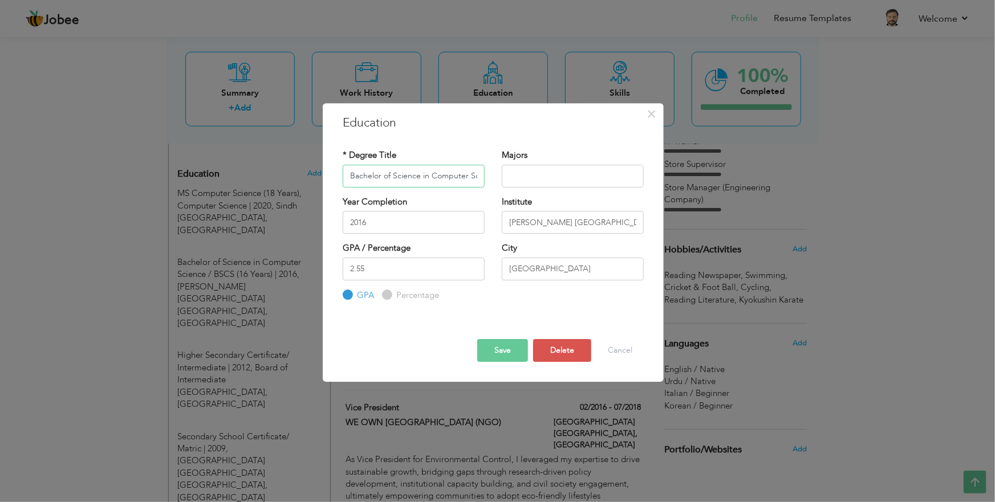
scroll to position [0, 80]
click at [423, 174] on input "Bachelor of Science in Computer Science / BSCS (16 Years)" at bounding box center [414, 176] width 142 height 23
click at [444, 177] on input "Bachelor of Science in Computer Science / BSCS (16 Years)" at bounding box center [414, 176] width 142 height 23
click at [648, 112] on span "×" at bounding box center [652, 114] width 10 height 21
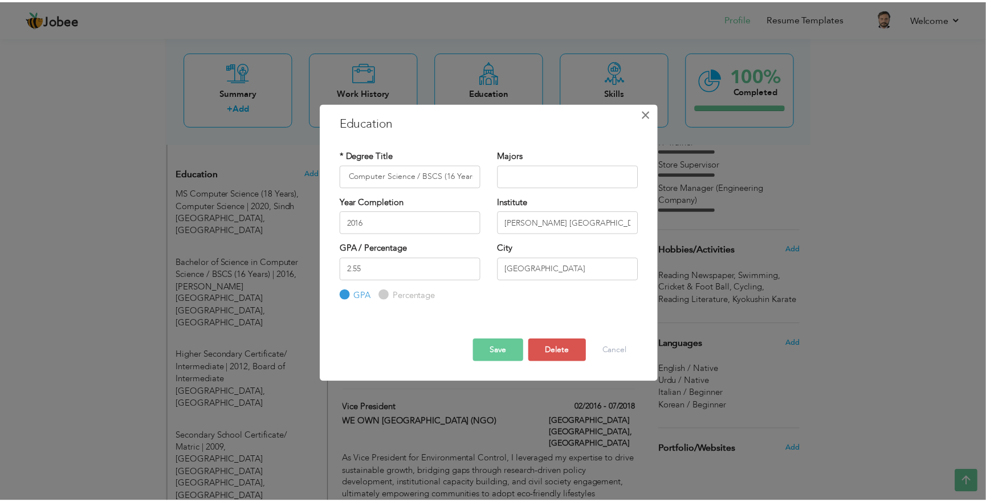
scroll to position [0, 0]
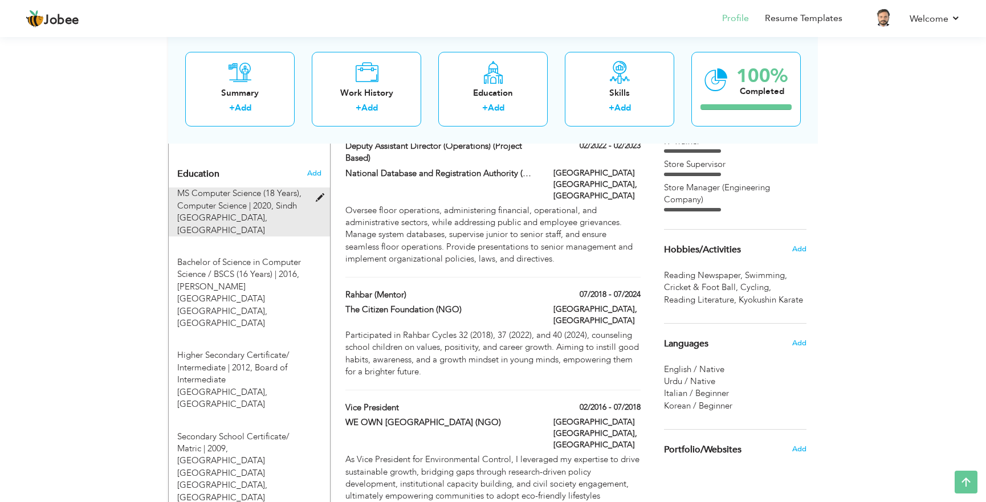
click at [241, 189] on span "MS Computer Science (18 Years), Computer Science | 2020," at bounding box center [239, 199] width 124 height 23
type input "MS Computer Science (18 Years)"
type input "Computer Science"
type input "2020"
type input "Sindh Madressatul Islam University"
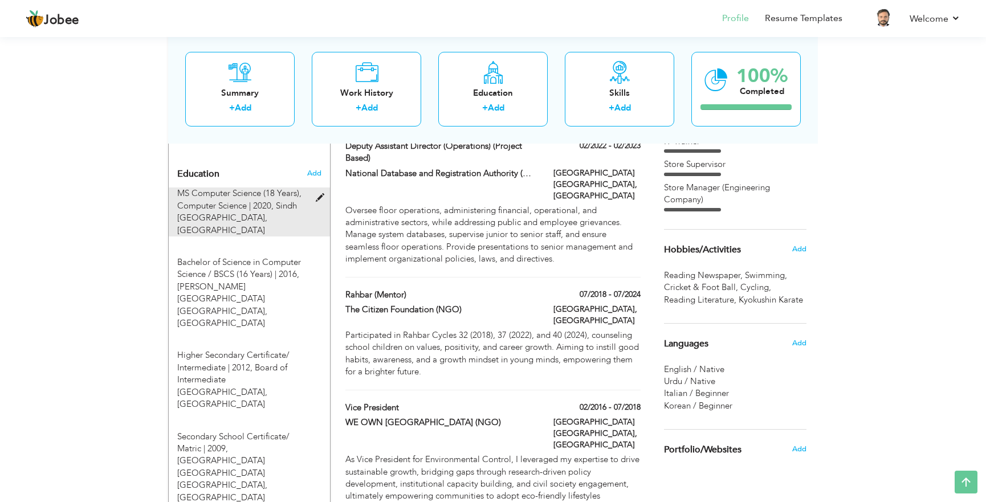
type input "3.03"
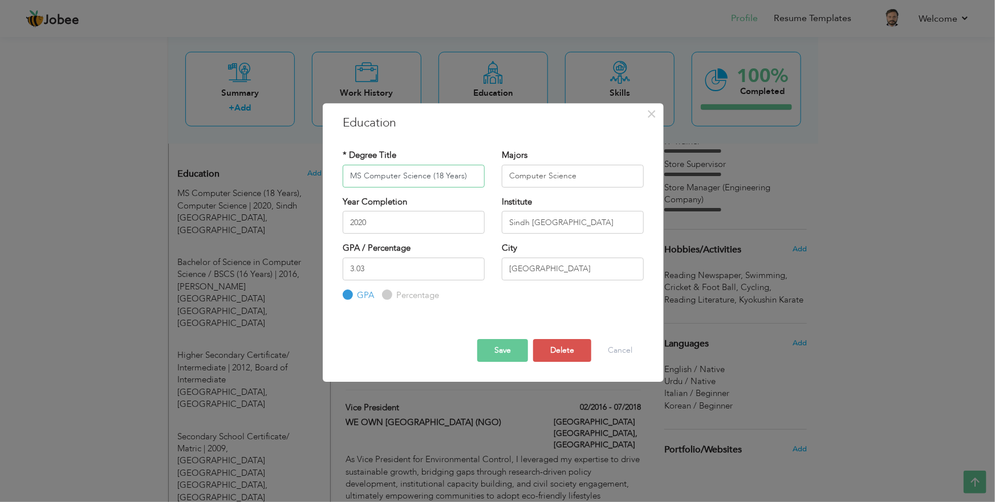
click at [427, 176] on input "MS Computer Science (18 Years)" at bounding box center [414, 176] width 142 height 23
click at [504, 359] on button "Save" at bounding box center [502, 350] width 51 height 23
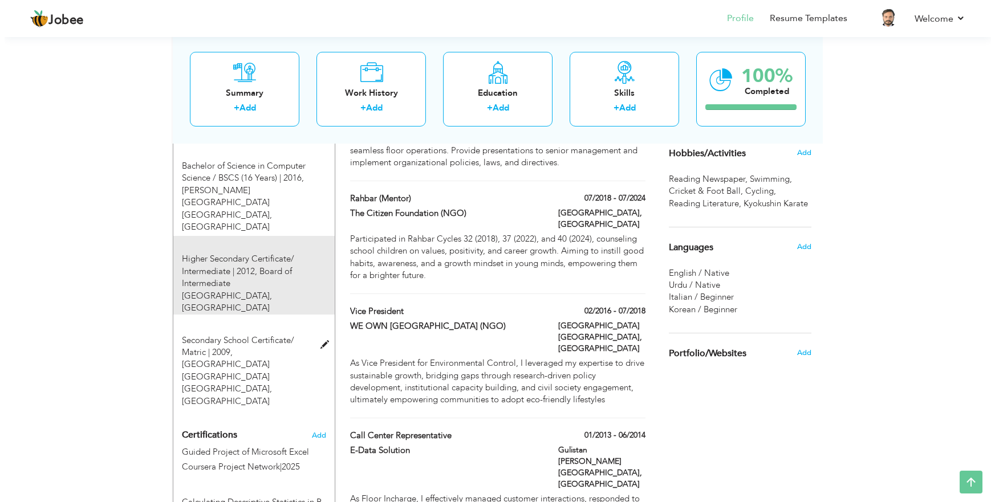
scroll to position [570, 0]
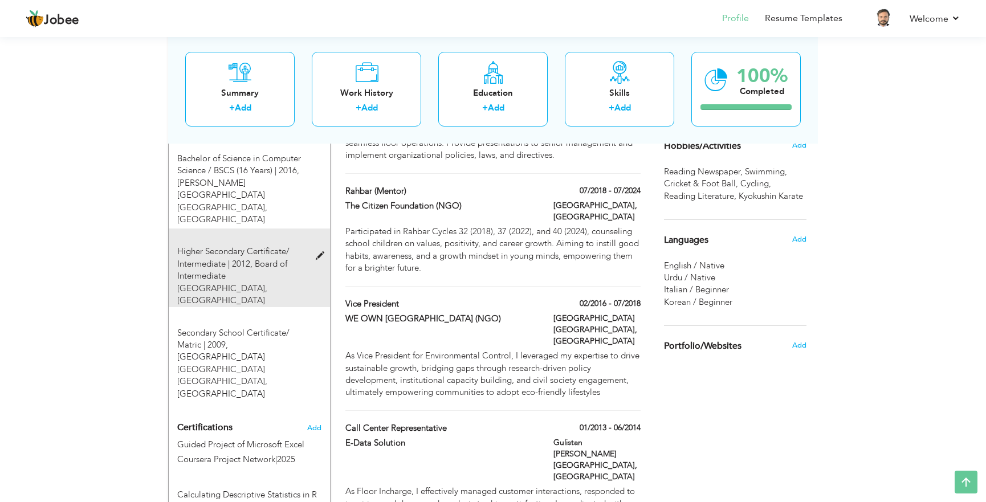
click at [239, 246] on span "Higher Secondary Certificate/ Intermediate | 2012," at bounding box center [233, 257] width 112 height 23
type input "Higher Secondary Certificate/ Intermediate"
type input "2012"
type input "Board of Intermediate Karachi"
type input "63"
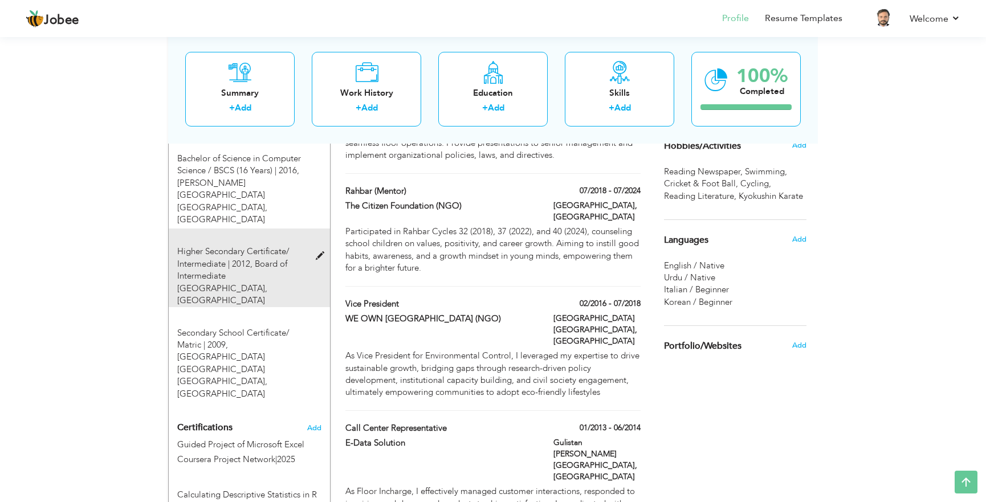
radio input "false"
radio input "true"
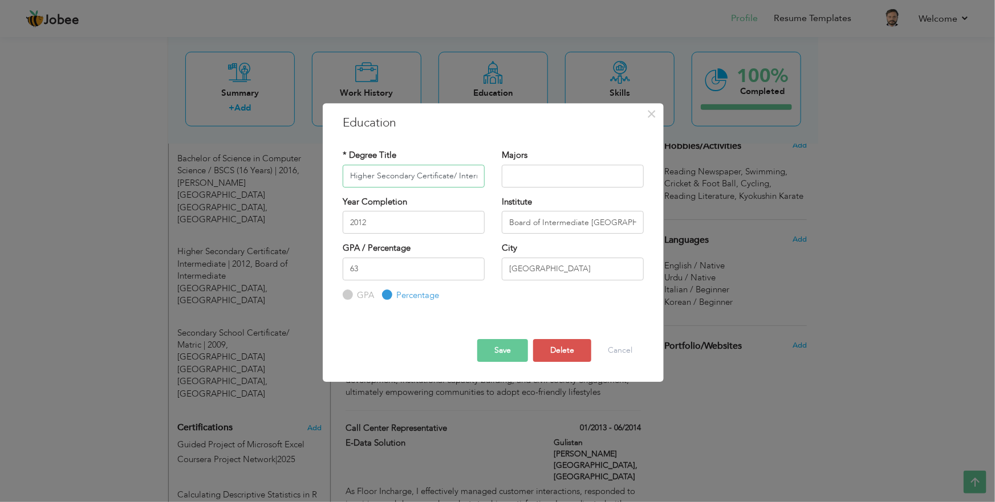
scroll to position [0, 25]
click at [439, 171] on input "Higher Secondary Certificate/ Intermediate" at bounding box center [414, 176] width 142 height 23
click at [474, 172] on input "Higher Secondary Certificate/ Intermediate" at bounding box center [414, 176] width 142 height 23
click at [545, 179] on input "text" at bounding box center [573, 176] width 142 height 23
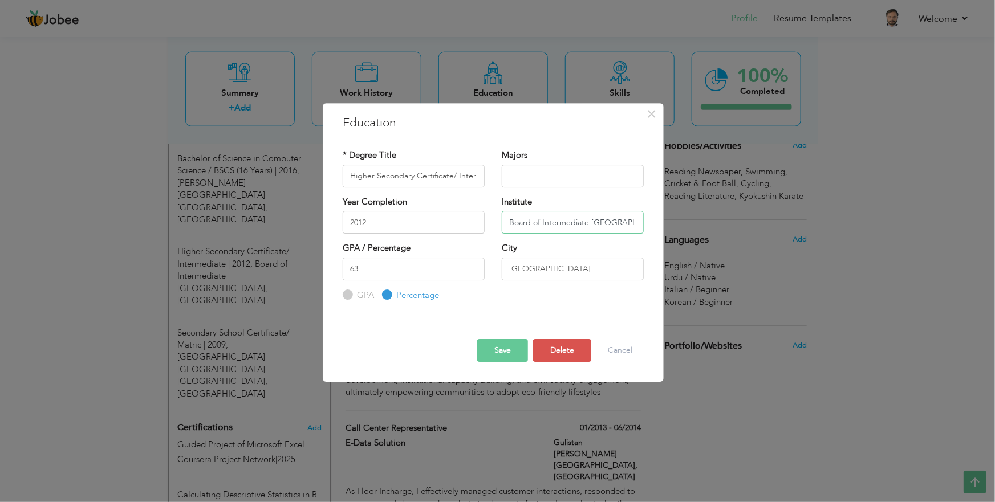
click at [621, 225] on input "Board of Intermediate Karachi" at bounding box center [573, 222] width 142 height 23
click at [514, 352] on button "Save" at bounding box center [502, 350] width 51 height 23
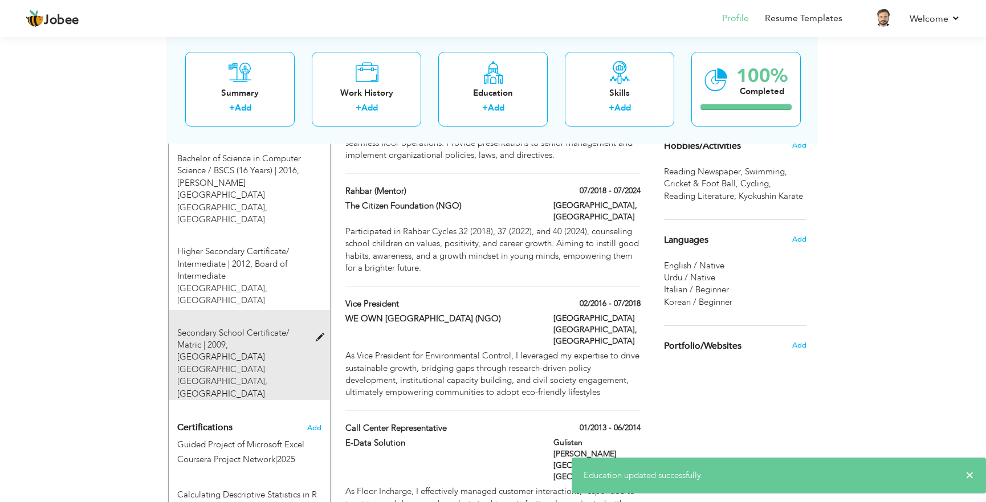
click at [259, 351] on span "Oxford Public School Bihar Colony Karachi, Karachi" at bounding box center [222, 375] width 90 height 48
type input "Secondary School Certificate/ Matric"
type input "2009"
type input "Oxford Public School Bihar Colony Karachi"
type input "82"
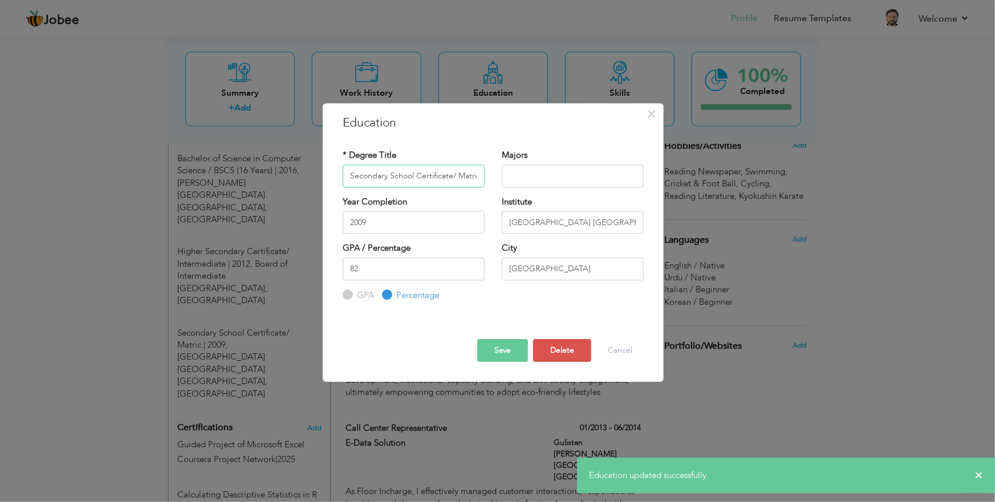
scroll to position [0, 2]
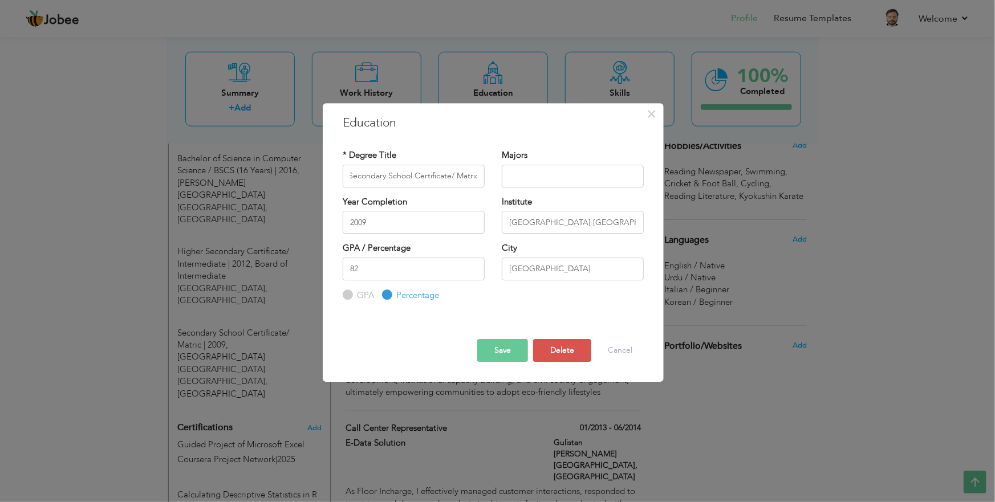
click at [479, 347] on button "Save" at bounding box center [502, 350] width 51 height 23
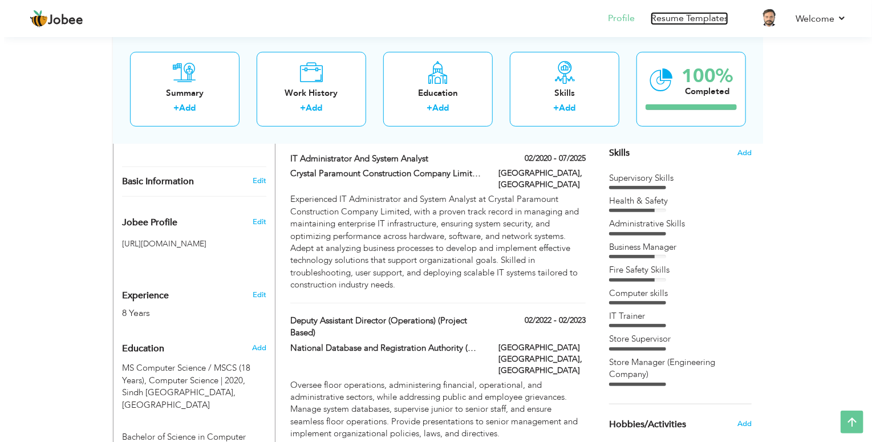
scroll to position [182, 0]
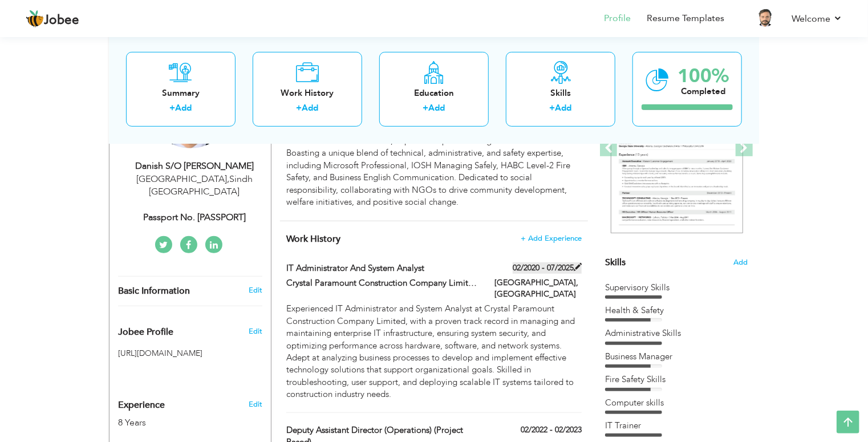
click at [579, 267] on span at bounding box center [578, 267] width 8 height 8
type input "IT Administrator and System Analyst"
type input "Crystal Paramount Construction Company Limited"
type input "02/2020"
type input "07/2025"
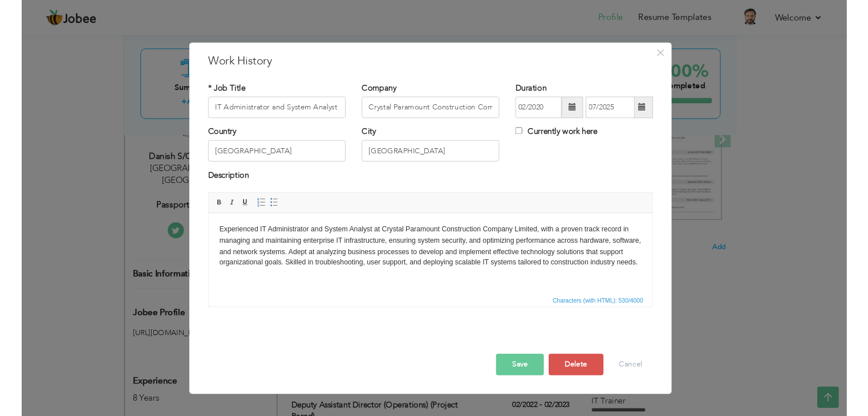
scroll to position [0, 0]
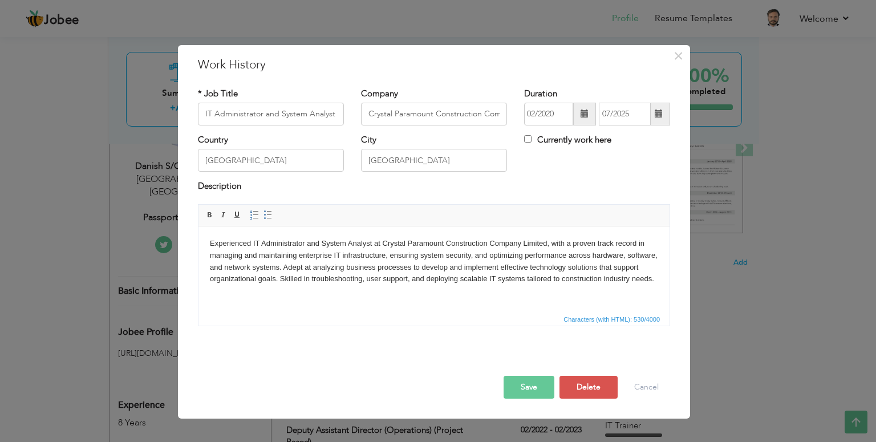
click at [539, 140] on label "Currently work here" at bounding box center [567, 140] width 87 height 12
click at [531, 140] on input "Currently work here" at bounding box center [527, 138] width 7 height 7
checkbox input "true"
click at [529, 389] on button "Save" at bounding box center [529, 387] width 51 height 23
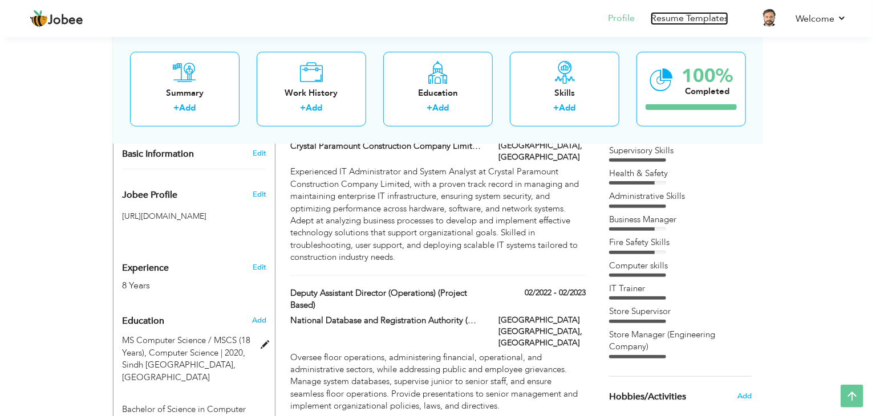
scroll to position [456, 0]
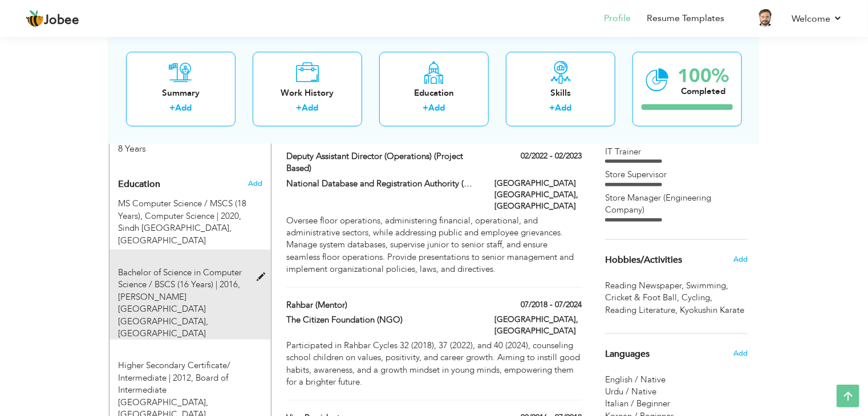
click at [213, 272] on span "Bachelor of Science in Computer Science / BSCS (16 Years) | 2016," at bounding box center [180, 278] width 124 height 23
type input "Bachelor of Science in Computer Science / BSCS (16 Years)"
type input "2016"
type input "Benazir Bhutto Shaheed University Karachi"
type input "2.55"
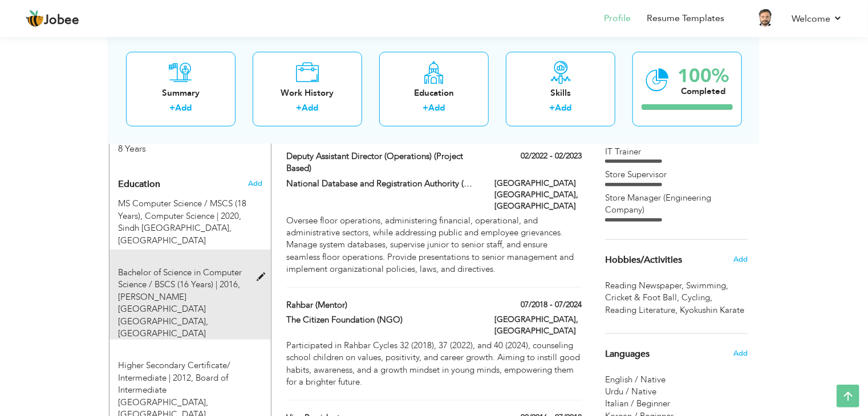
radio input "true"
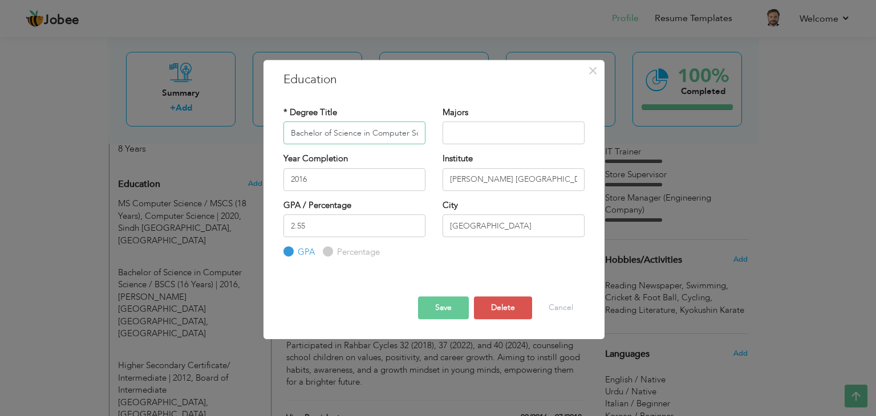
scroll to position [0, 80]
click at [354, 132] on input "Bachelor of Science in Computer Science / BSCS (16 Years)" at bounding box center [354, 132] width 142 height 23
click at [358, 132] on input "Bachelor of Science in Computer Science / BSCS (16 Years)" at bounding box center [354, 132] width 142 height 23
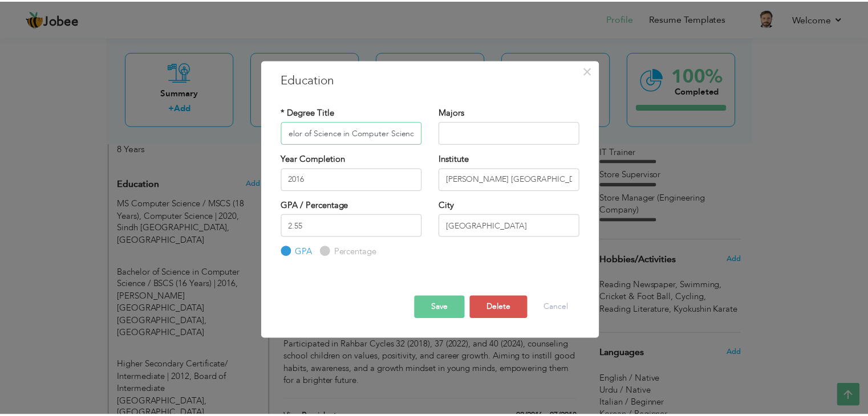
scroll to position [0, 0]
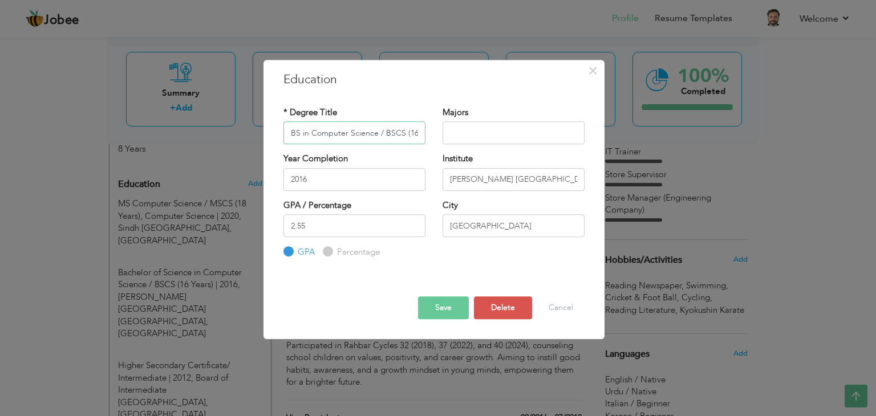
click at [308, 136] on input "BS in Computer Science / BSCS (16 Years)" at bounding box center [354, 132] width 142 height 23
click at [445, 305] on button "Save" at bounding box center [443, 308] width 51 height 23
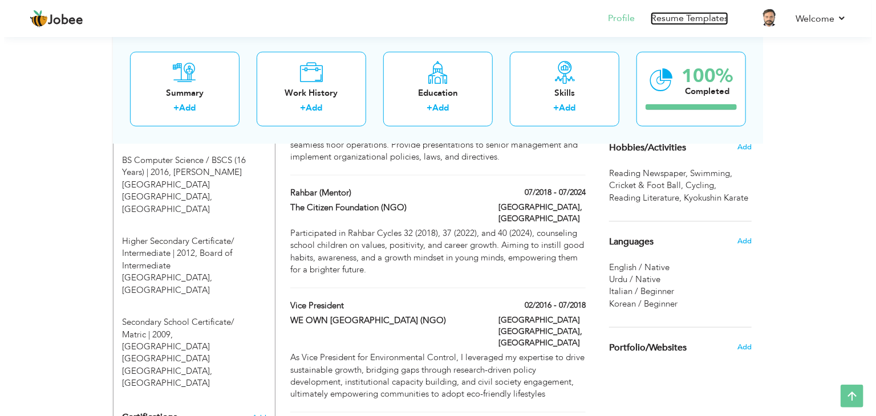
scroll to position [547, 0]
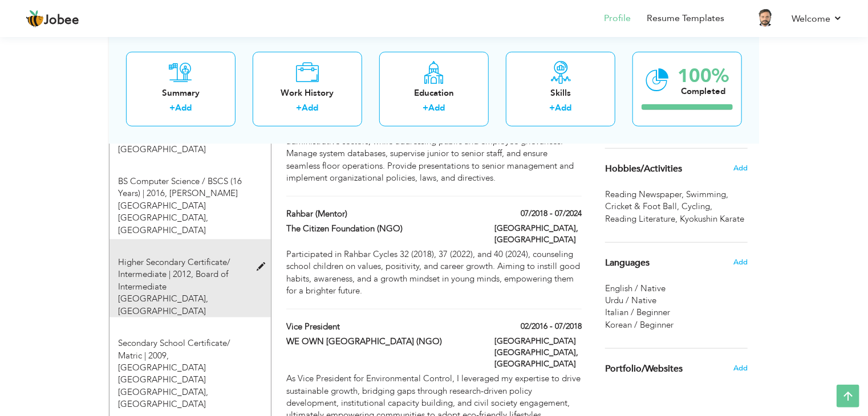
click at [180, 257] on span "Higher Secondary Certificate/ Intermediate | 2012," at bounding box center [174, 268] width 112 height 23
type input "Higher Secondary Certificate/ Intermediate"
type input "2012"
type input "Board of Intermediate Karachi"
type input "63"
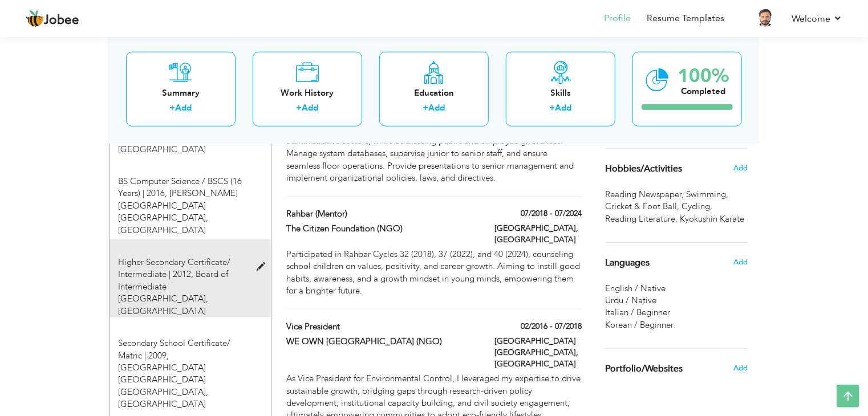
radio input "false"
radio input "true"
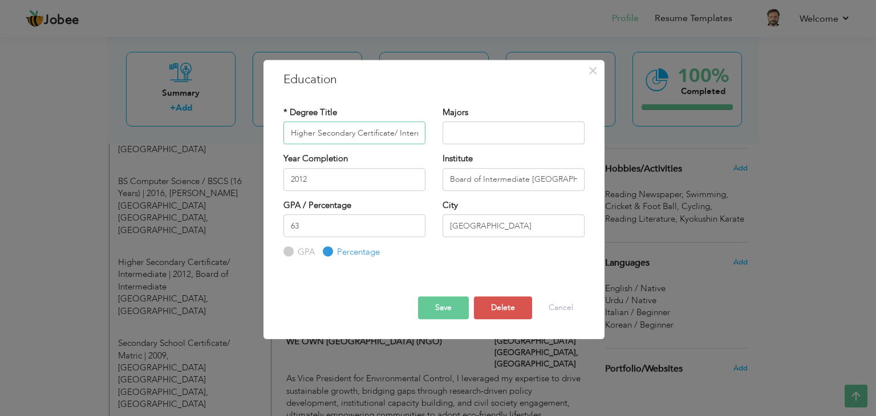
scroll to position [0, 25]
click at [352, 178] on input "2012" at bounding box center [354, 179] width 142 height 23
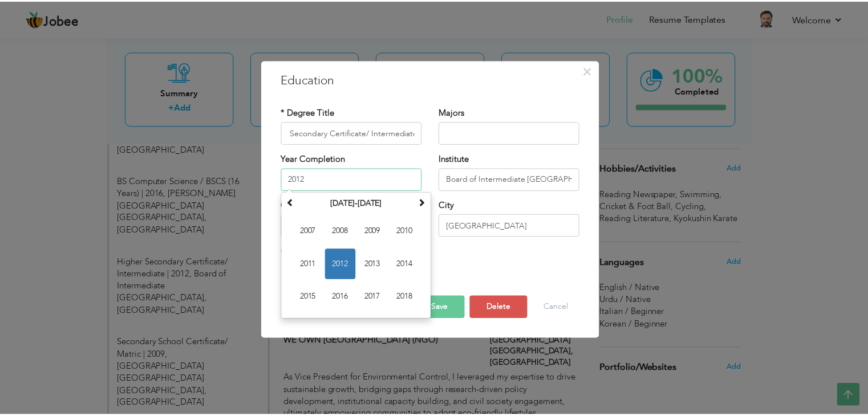
scroll to position [0, 0]
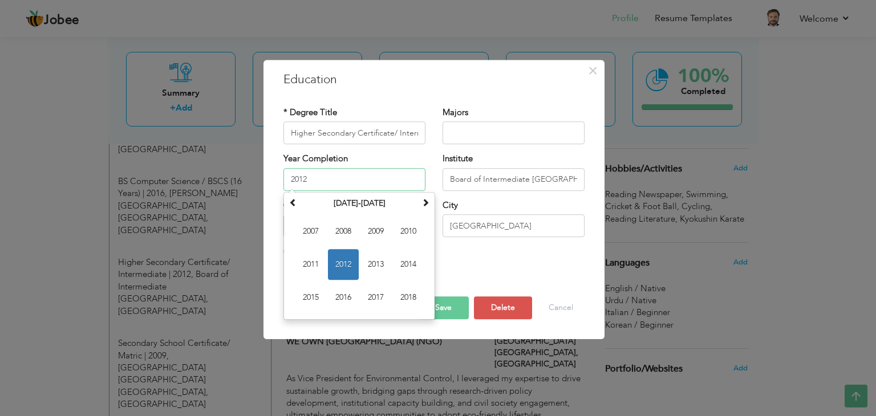
click at [343, 263] on span "2012" at bounding box center [343, 264] width 31 height 31
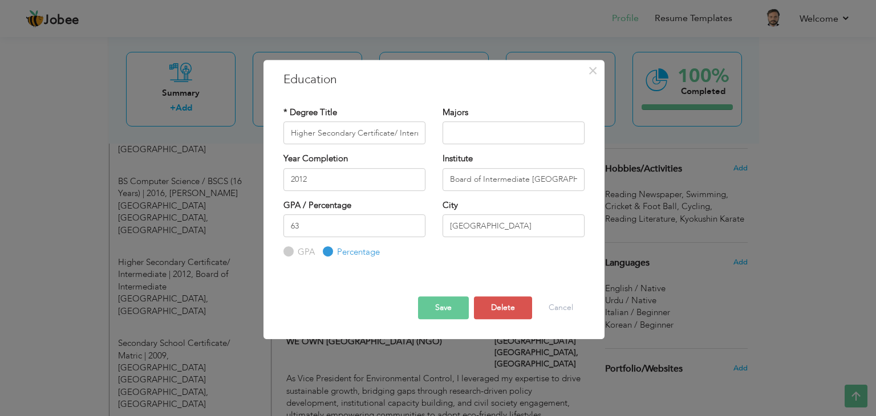
click at [435, 306] on button "Save" at bounding box center [443, 308] width 51 height 23
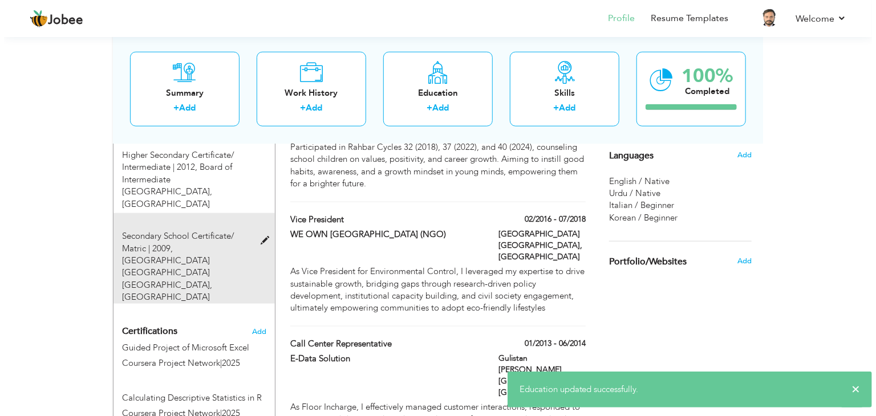
scroll to position [639, 0]
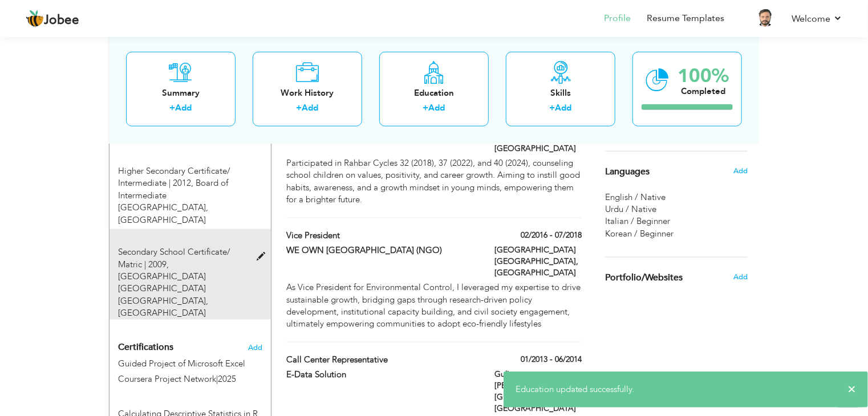
click at [204, 246] on span "Secondary School Certificate/ Matric | 2009," at bounding box center [174, 257] width 112 height 23
type input "Secondary School Certificate/ Matric"
type input "2009"
type input "Oxford Public School Bihar Colony Karachi"
type input "82"
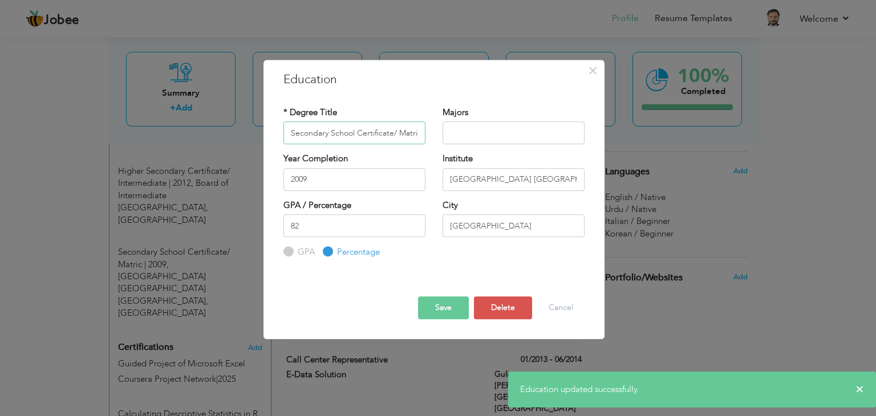
scroll to position [0, 2]
click at [322, 180] on input "2009" at bounding box center [354, 179] width 142 height 23
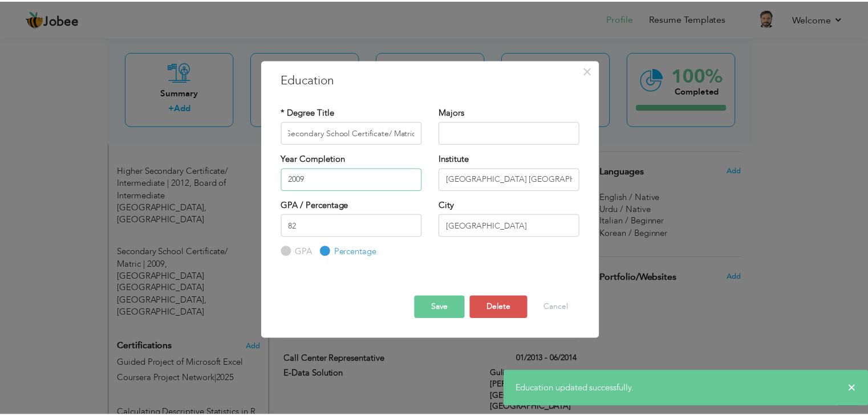
scroll to position [0, 0]
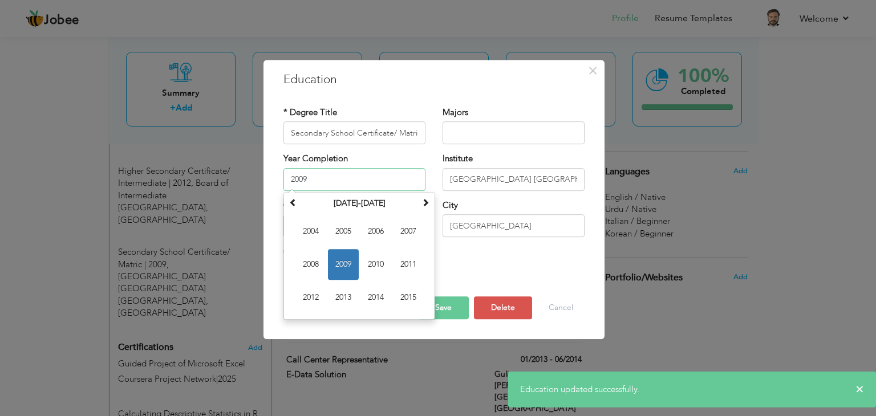
click at [338, 269] on span "2009" at bounding box center [343, 264] width 31 height 31
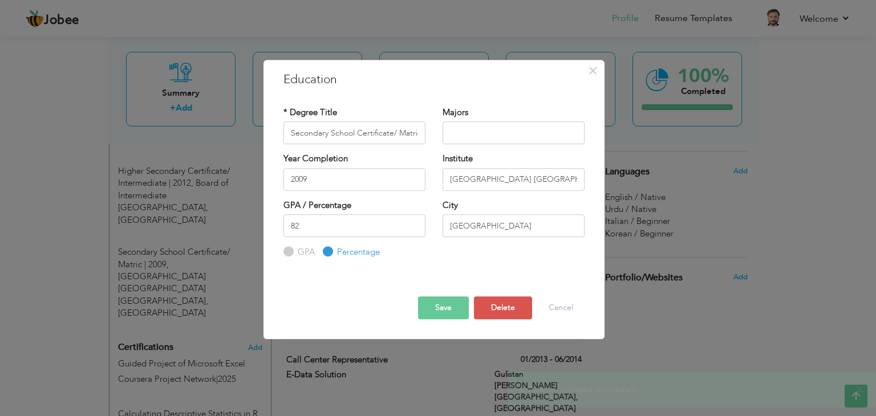
click at [439, 306] on button "Save" at bounding box center [443, 308] width 51 height 23
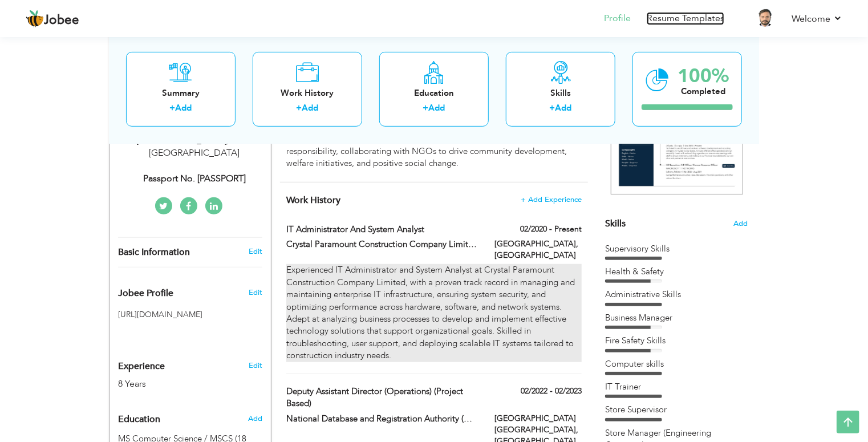
scroll to position [182, 0]
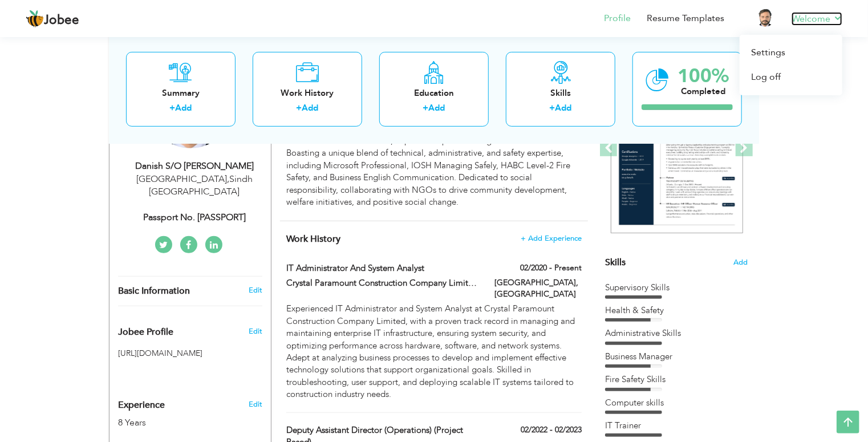
click at [813, 13] on link "Welcome" at bounding box center [816, 19] width 51 height 14
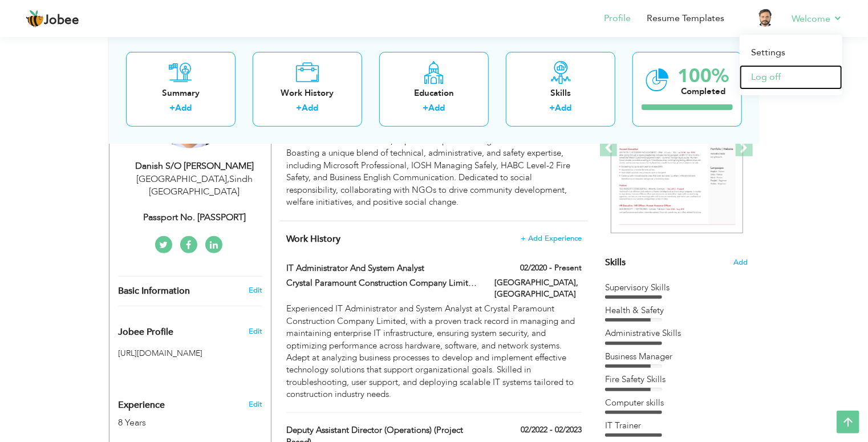
click at [781, 79] on link "Log off" at bounding box center [791, 77] width 103 height 25
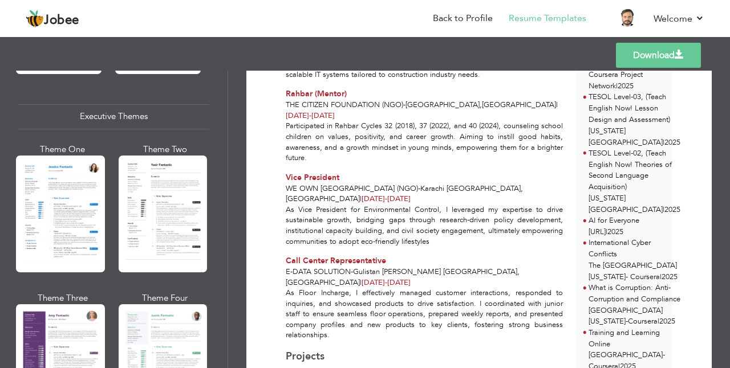
scroll to position [836, 0]
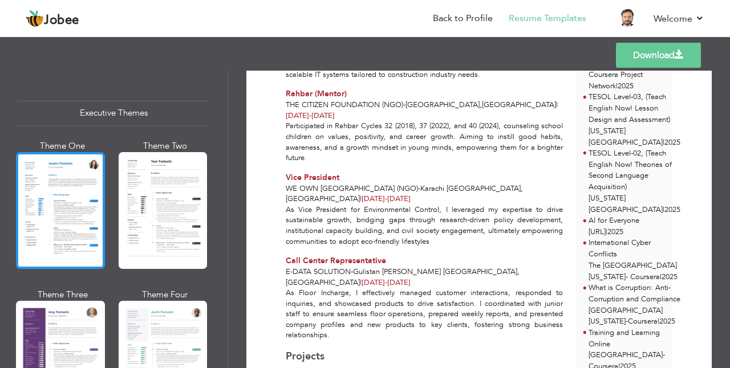
click at [71, 216] on div at bounding box center [60, 210] width 89 height 117
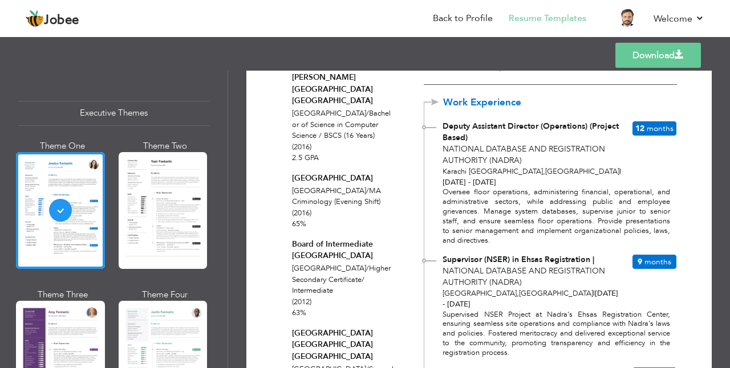
scroll to position [228, 0]
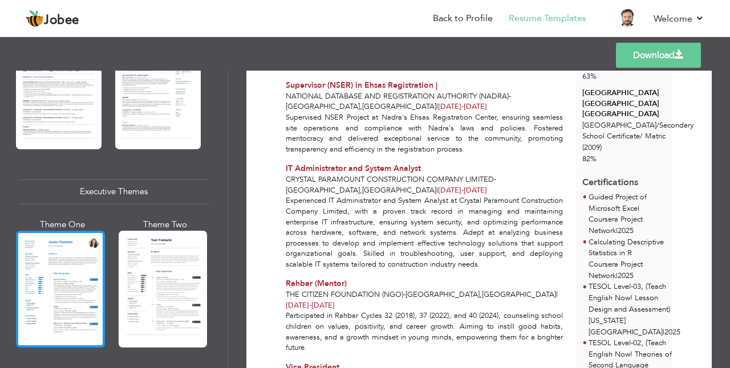
scroll to position [760, 0]
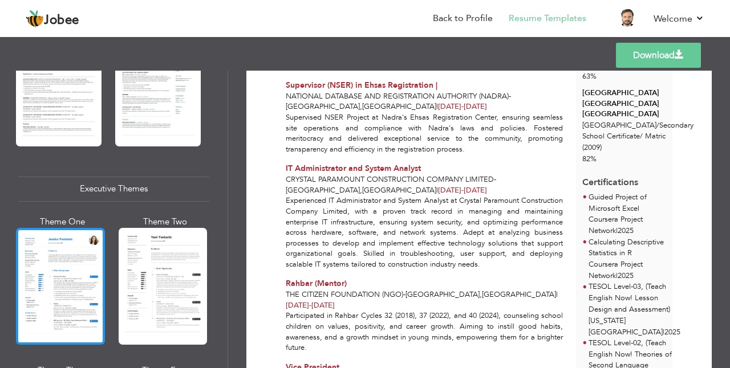
click at [53, 263] on div at bounding box center [60, 286] width 89 height 117
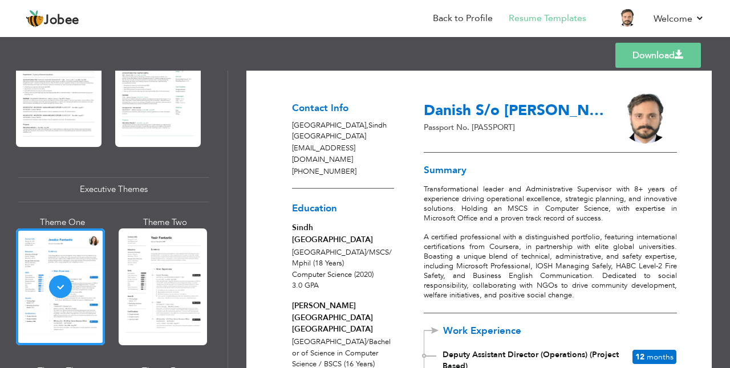
scroll to position [0, 0]
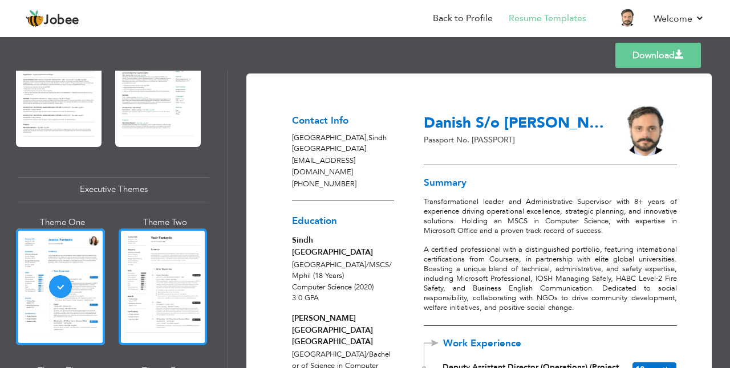
click at [163, 274] on div at bounding box center [163, 287] width 89 height 117
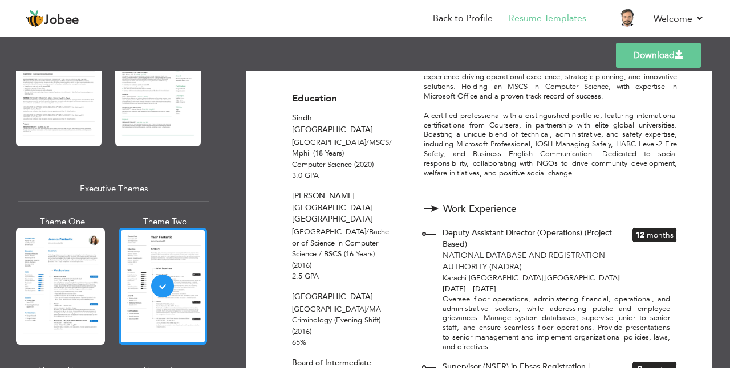
scroll to position [874, 0]
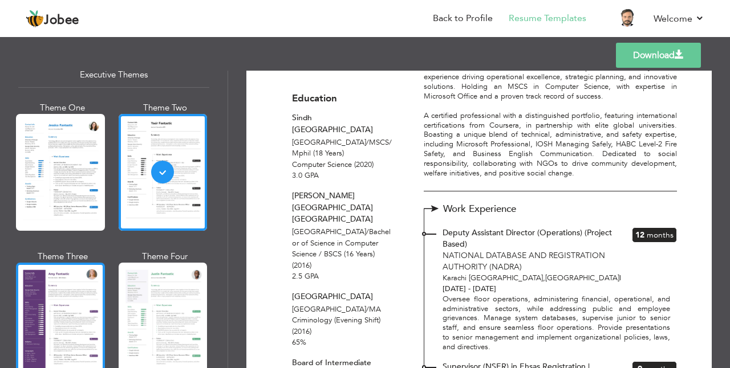
click at [72, 286] on div at bounding box center [60, 321] width 89 height 117
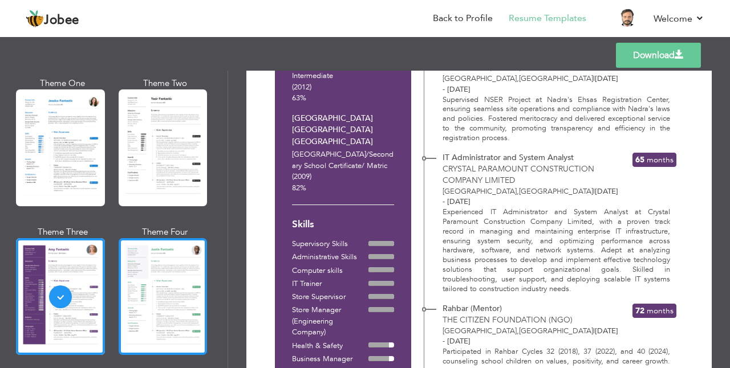
scroll to position [912, 0]
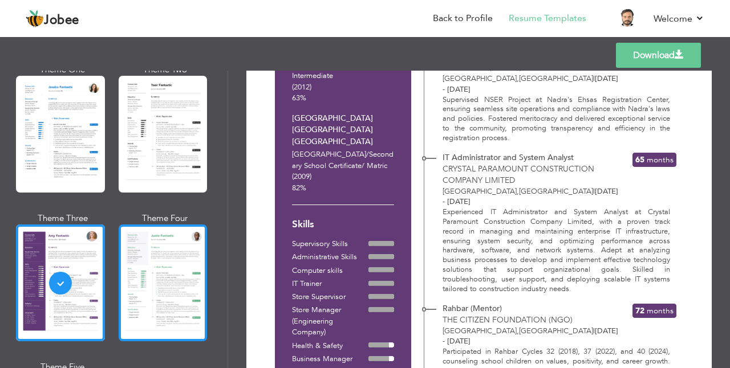
click at [155, 260] on div at bounding box center [163, 283] width 89 height 117
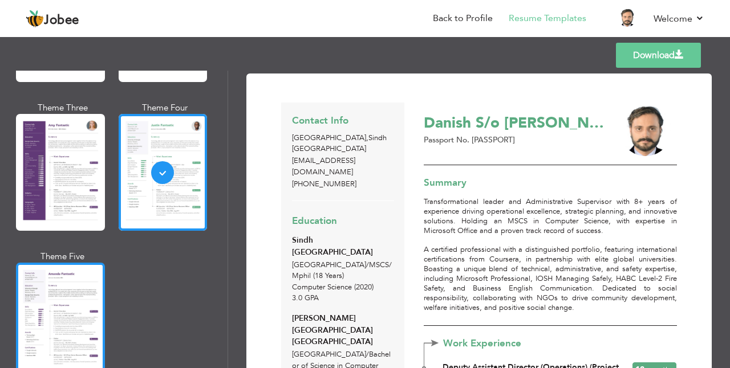
scroll to position [1026, 0]
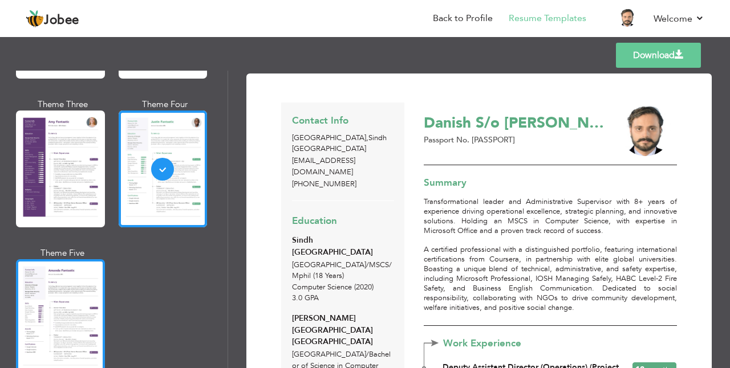
click at [56, 307] on div at bounding box center [60, 317] width 89 height 117
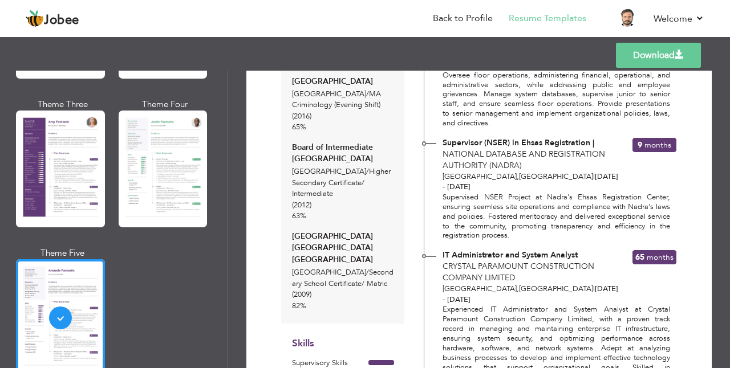
scroll to position [342, 0]
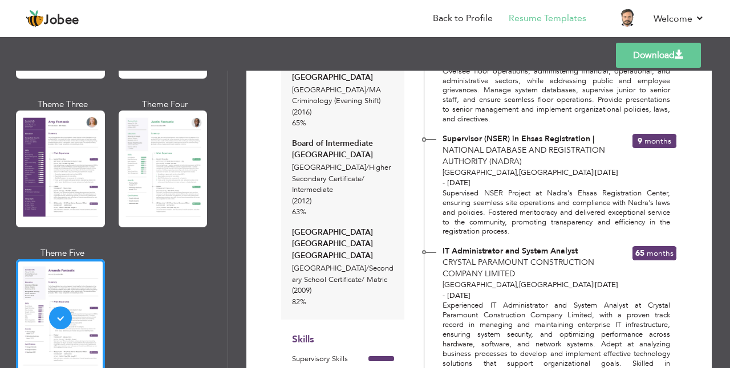
click at [558, 280] on span "| Feb 2020 - Jul 2025" at bounding box center [530, 290] width 176 height 21
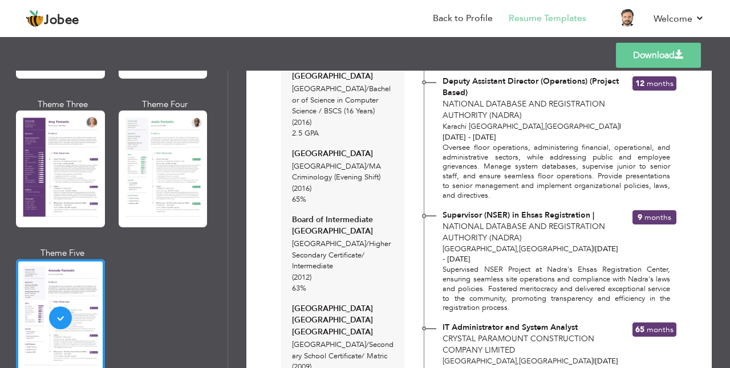
scroll to position [114, 0]
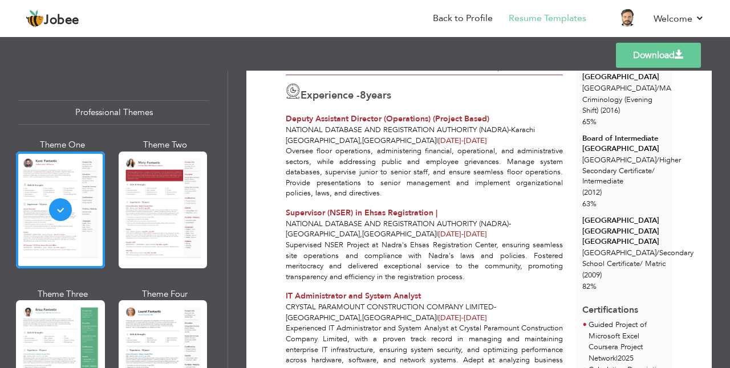
scroll to position [342, 0]
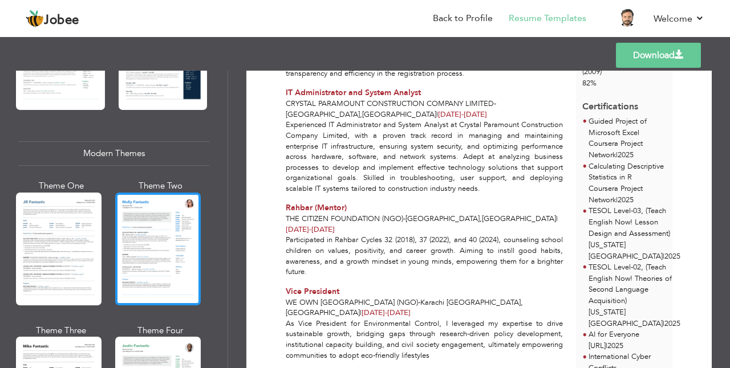
scroll to position [456, 0]
click at [149, 213] on div at bounding box center [158, 249] width 86 height 113
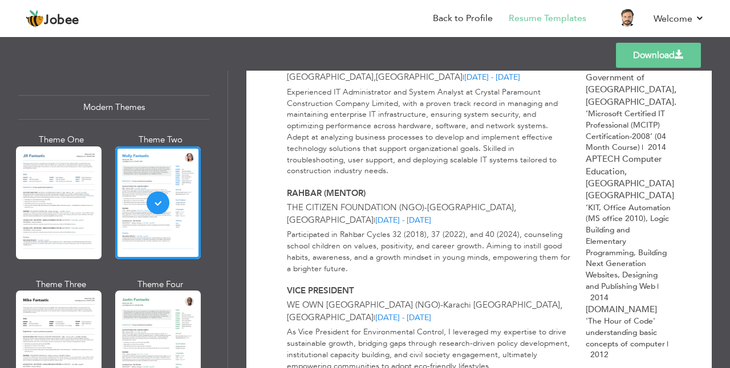
scroll to position [570, 0]
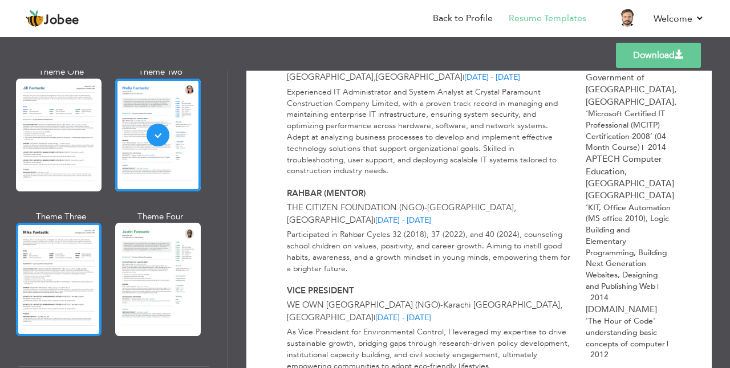
click at [79, 279] on div at bounding box center [59, 279] width 86 height 113
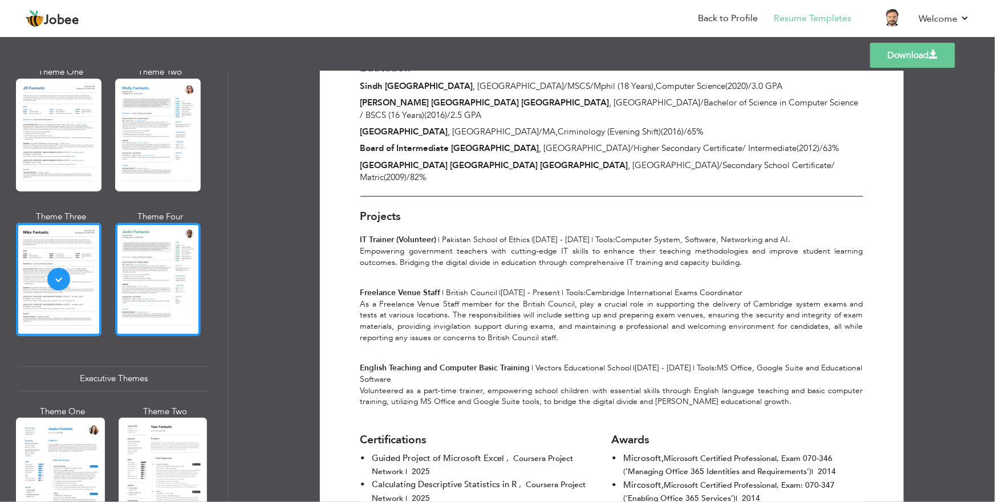
scroll to position [777, 0]
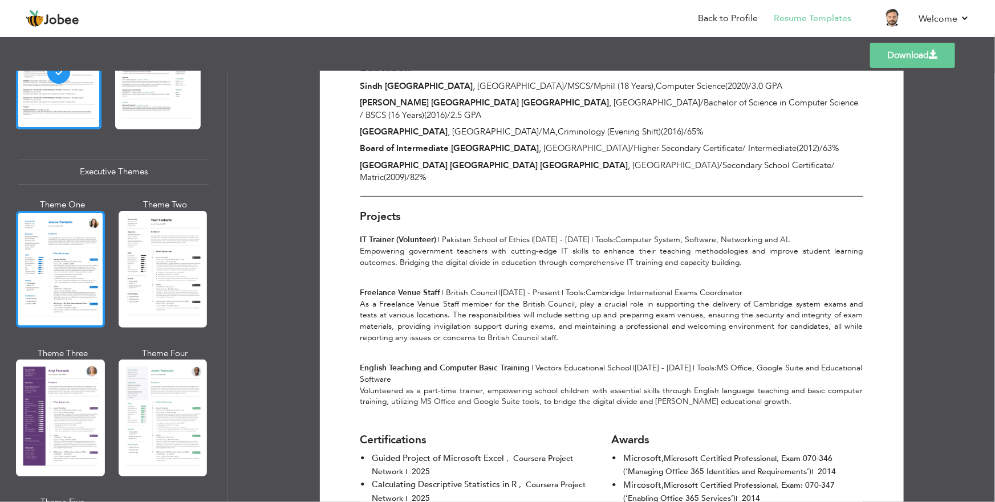
click at [62, 271] on div at bounding box center [60, 269] width 89 height 117
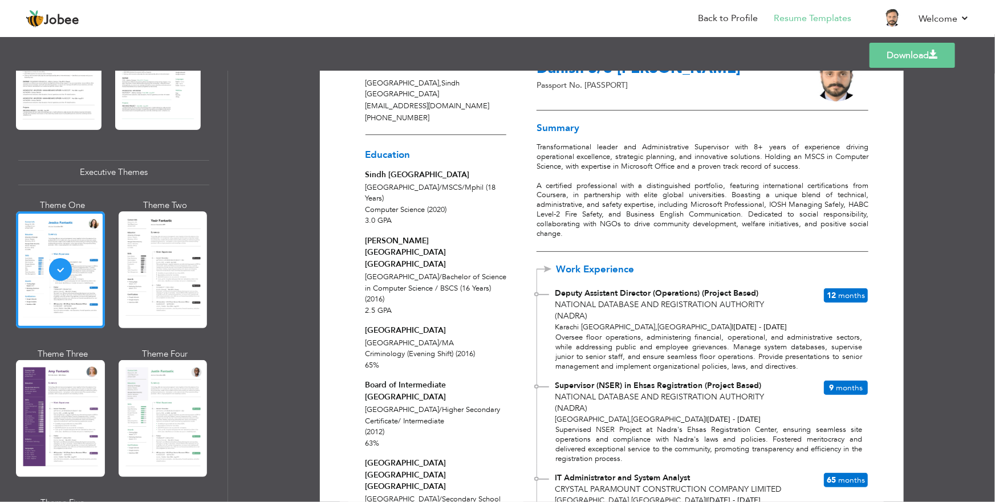
scroll to position [51, 0]
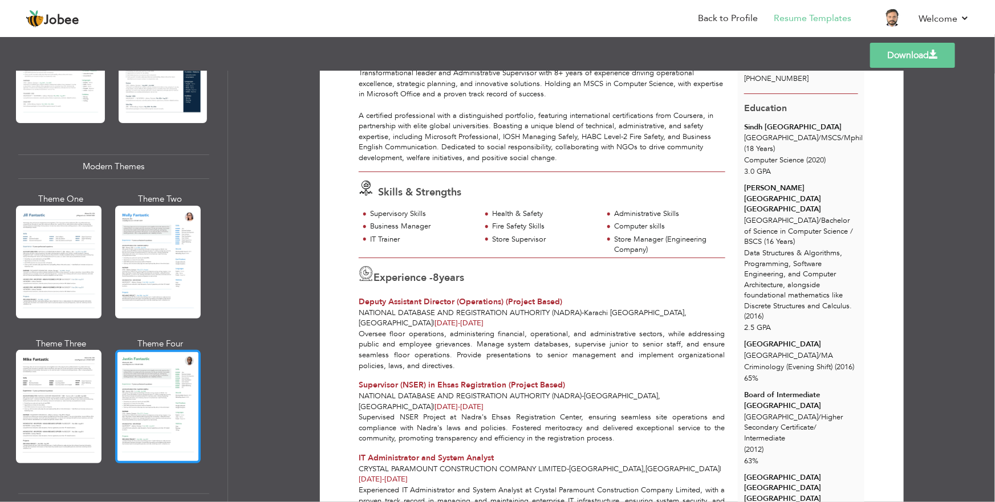
scroll to position [466, 0]
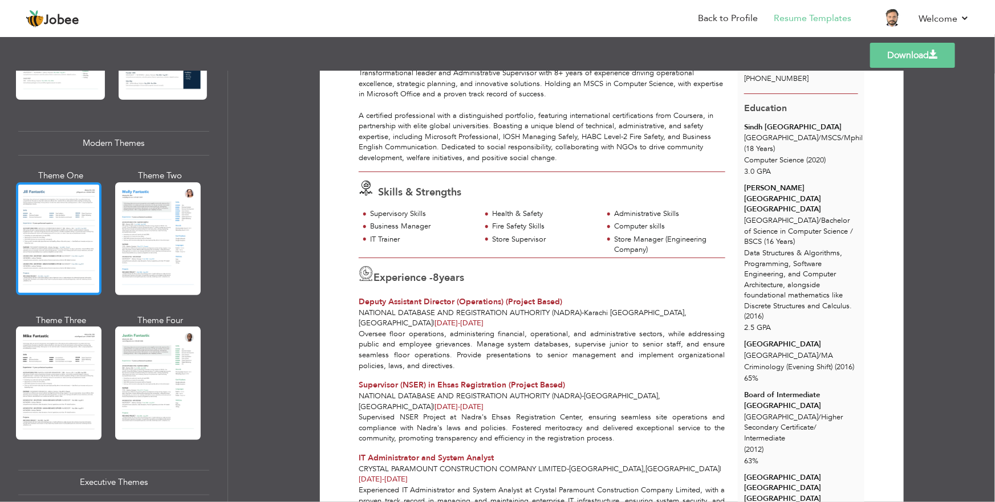
click at [58, 220] on div at bounding box center [59, 238] width 86 height 113
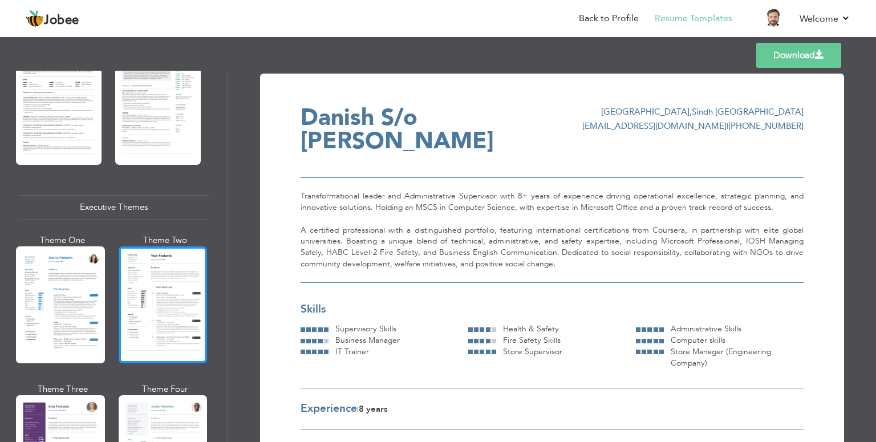
scroll to position [785, 0]
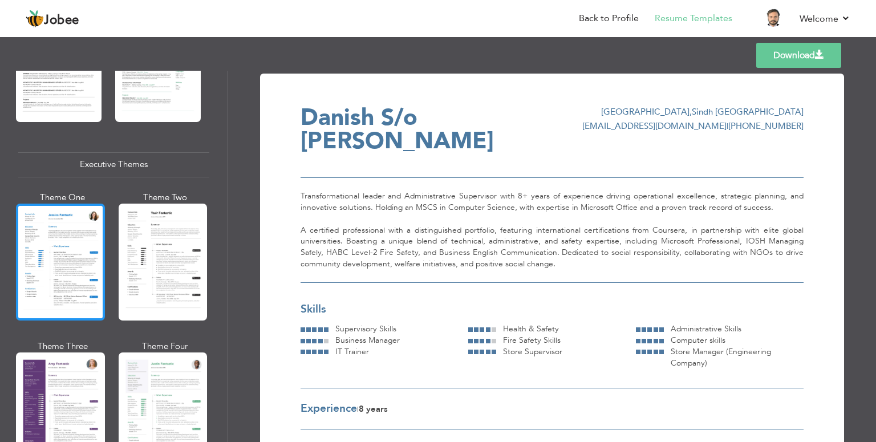
click at [59, 271] on div at bounding box center [60, 262] width 89 height 117
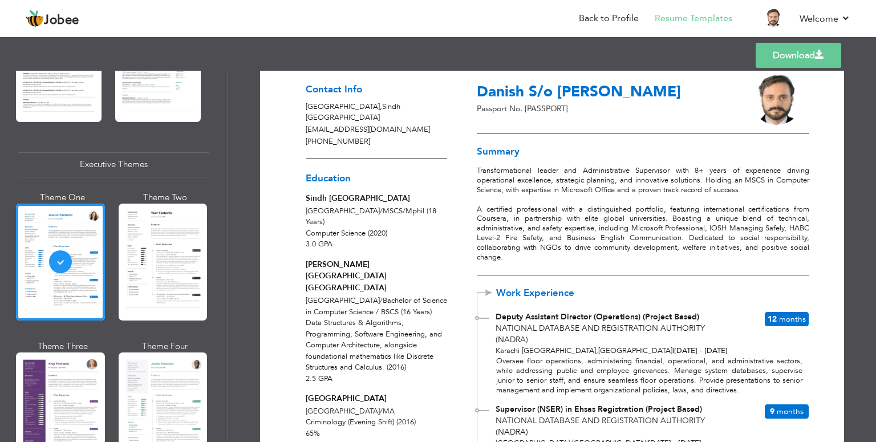
scroll to position [46, 0]
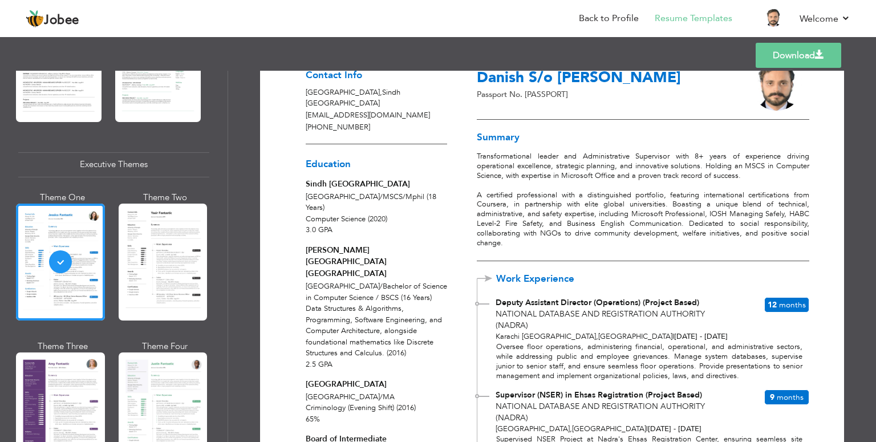
drag, startPoint x: 303, startPoint y: 196, endPoint x: 346, endPoint y: 223, distance: 50.8
click at [346, 223] on div "[GEOGRAPHIC_DATA] / MSCS/Mphil (18 Years) Computer Science (2020) 3.0 GPA" at bounding box center [376, 214] width 141 height 44
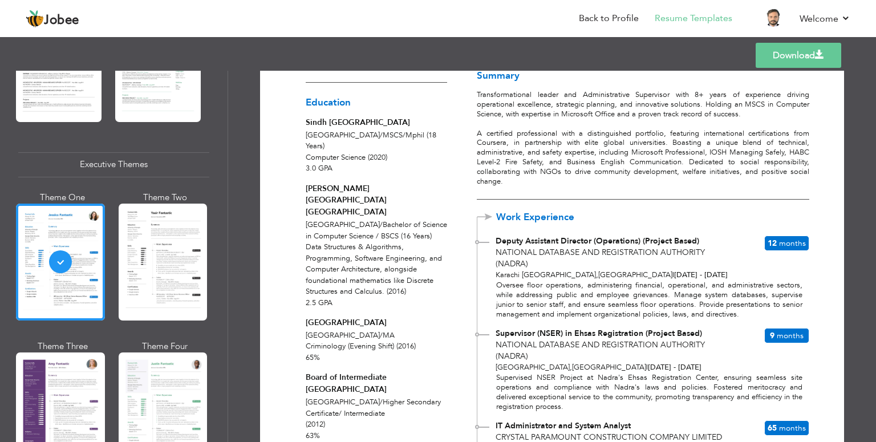
scroll to position [91, 0]
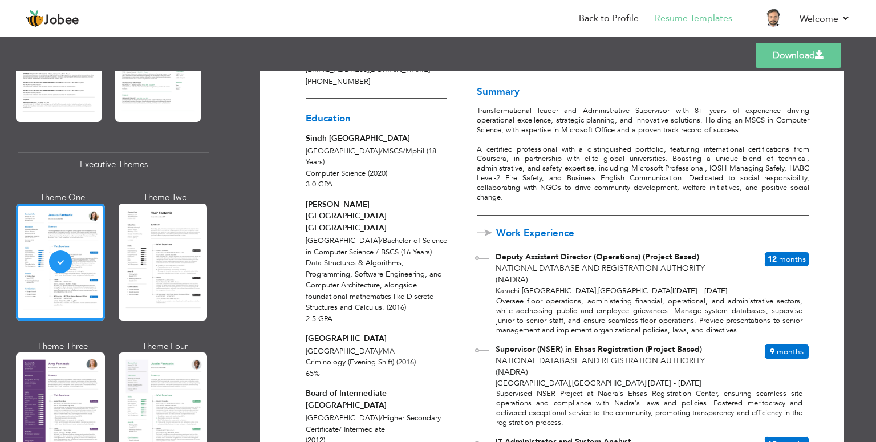
drag, startPoint x: 302, startPoint y: 138, endPoint x: 431, endPoint y: 137, distance: 128.9
click at [431, 137] on div "Contact Info Karachi , Sindh Pakistan Danishriazawan@gmail.com +923432404400 Ed…" at bounding box center [376, 284] width 163 height 546
click at [431, 137] on div "Sindh [GEOGRAPHIC_DATA]" at bounding box center [376, 139] width 141 height 12
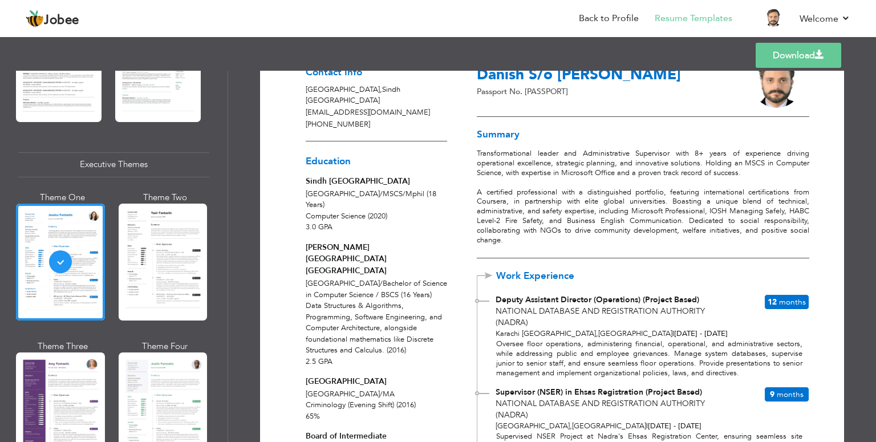
scroll to position [0, 0]
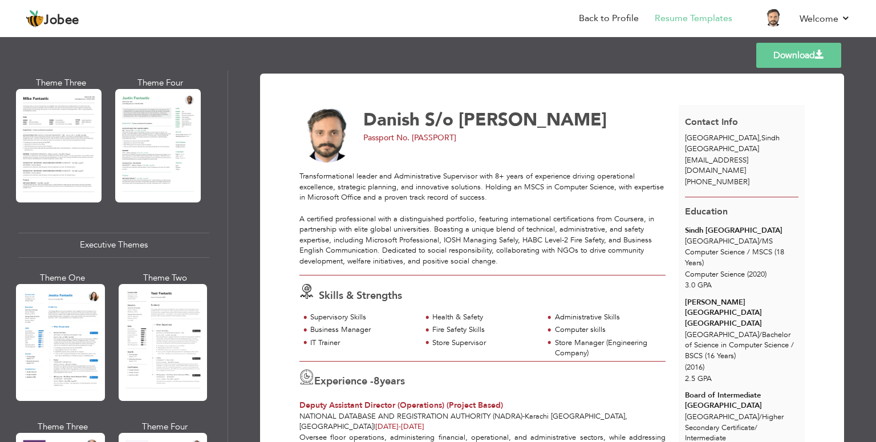
scroll to position [821, 0]
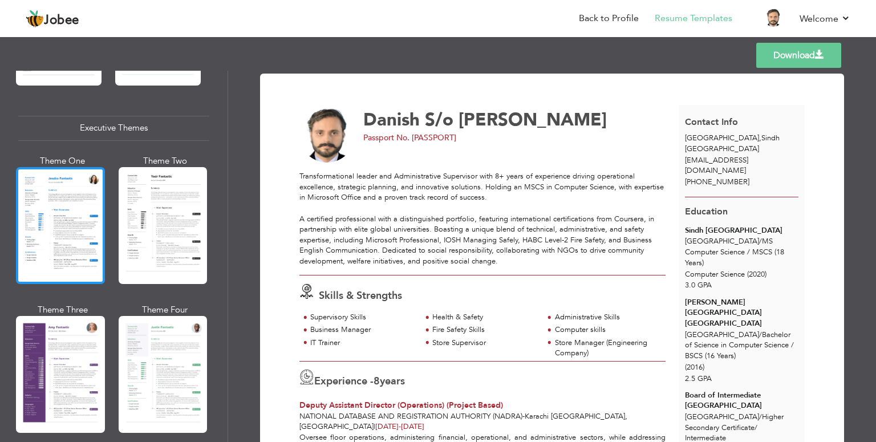
click at [21, 200] on div at bounding box center [60, 225] width 89 height 117
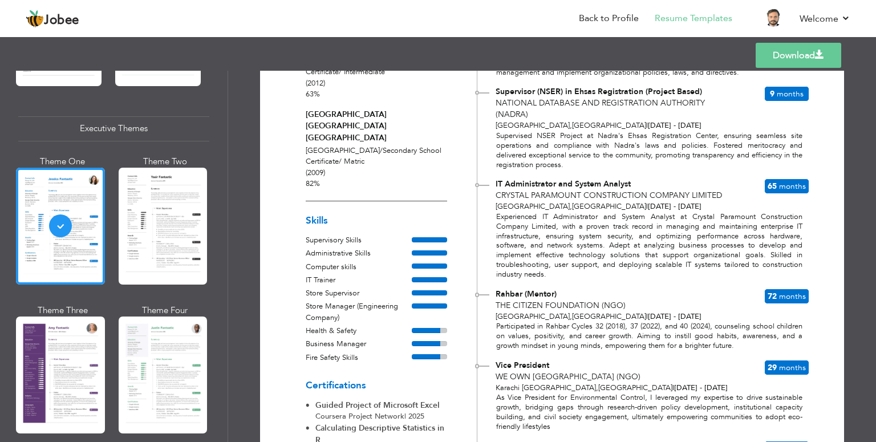
scroll to position [365, 0]
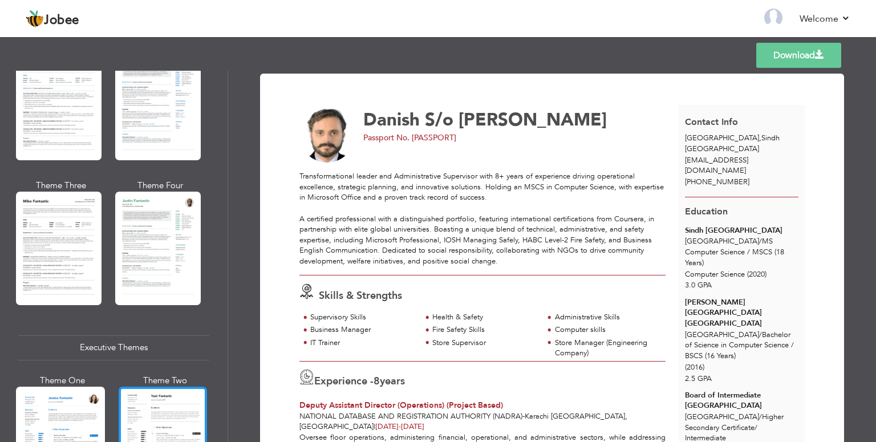
scroll to position [684, 0]
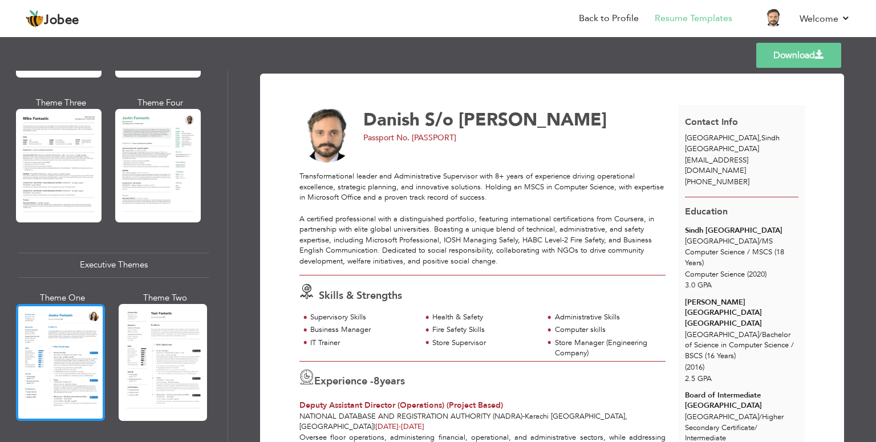
click at [68, 327] on div at bounding box center [60, 362] width 89 height 117
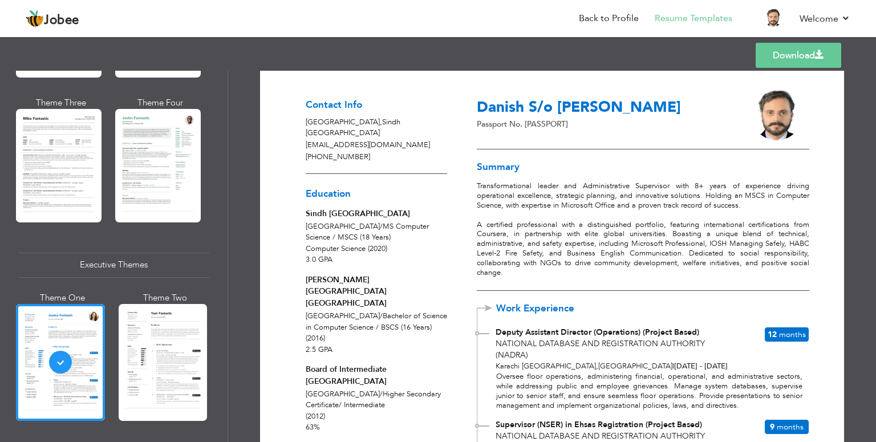
scroll to position [0, 0]
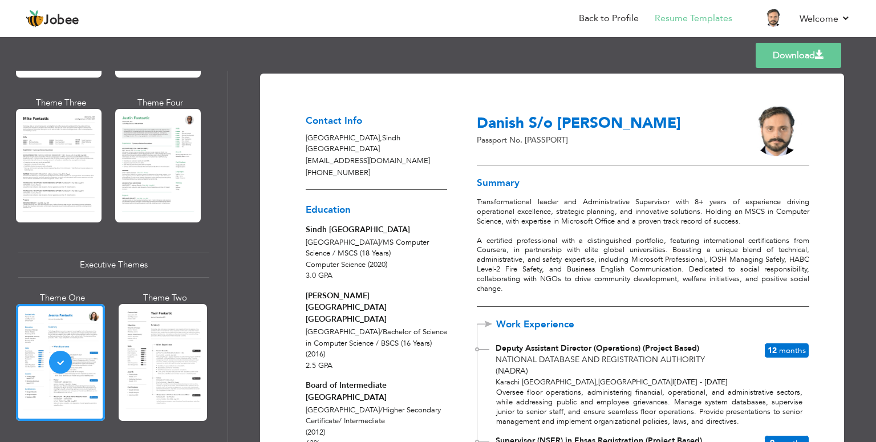
click at [317, 152] on p "Karachi , Sindh Pakistan" at bounding box center [376, 144] width 141 height 22
click at [327, 176] on p "[PHONE_NUMBER]" at bounding box center [376, 173] width 141 height 11
click at [356, 180] on div "Contact Info Karachi , Sindh Pakistan Danishriazawan@gmail.com +923432404400" at bounding box center [376, 146] width 141 height 87
click at [351, 176] on p "[PHONE_NUMBER]" at bounding box center [376, 173] width 141 height 11
click at [791, 61] on link "Download" at bounding box center [799, 55] width 86 height 25
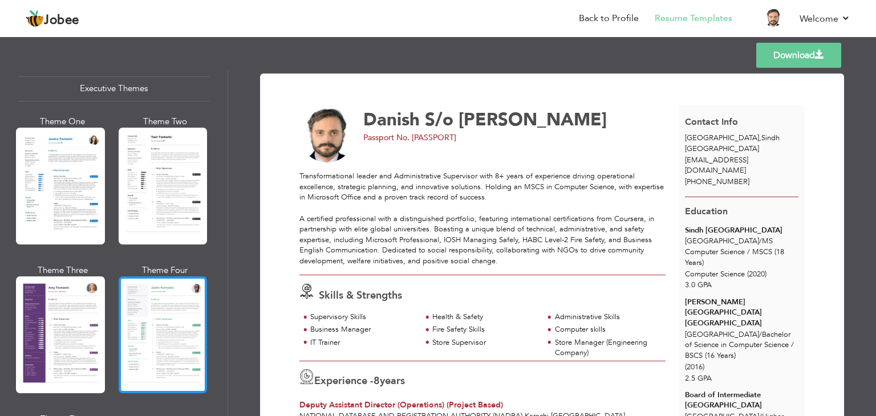
scroll to position [867, 0]
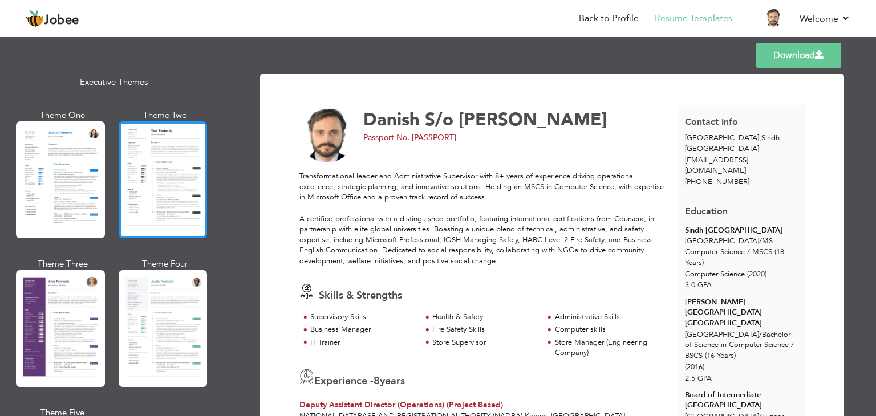
click at [135, 172] on div at bounding box center [163, 179] width 89 height 117
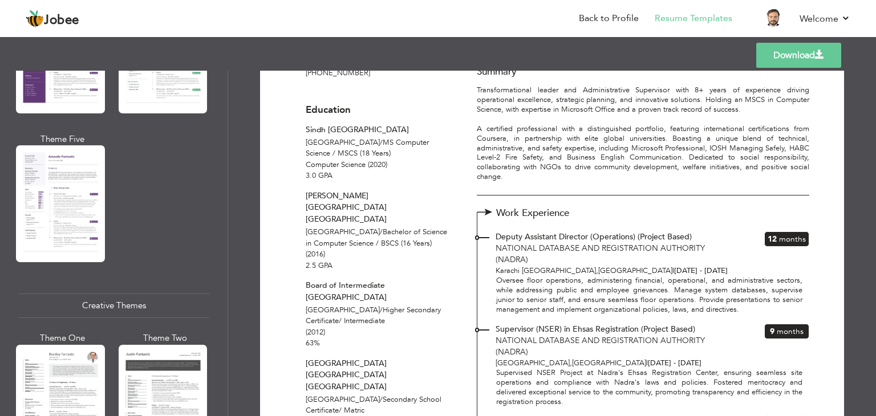
scroll to position [1277, 0]
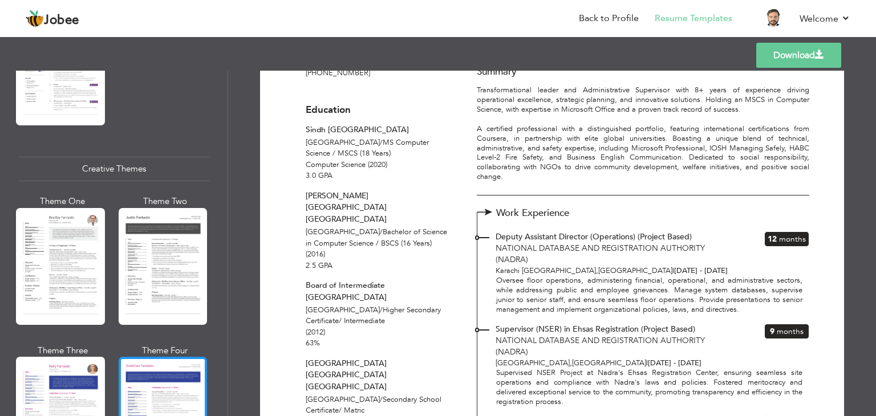
click at [140, 359] on div at bounding box center [163, 415] width 89 height 117
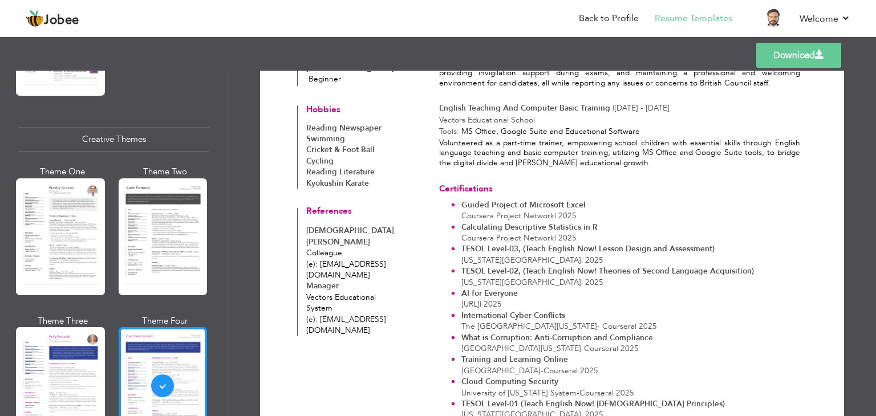
scroll to position [1323, 0]
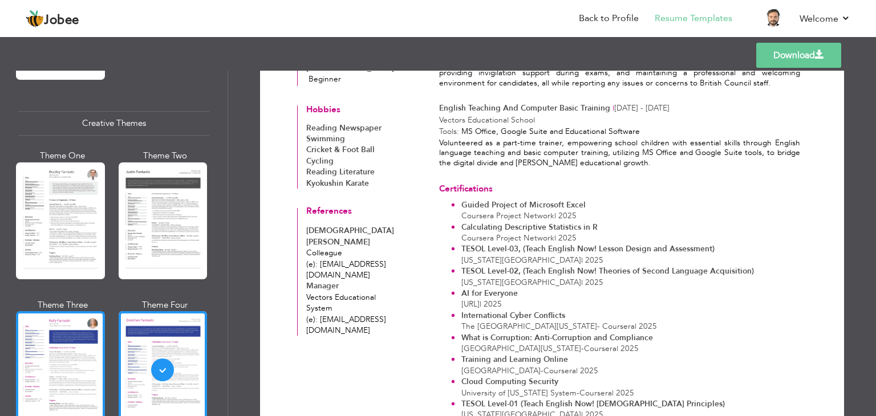
click at [88, 326] on div at bounding box center [60, 369] width 89 height 117
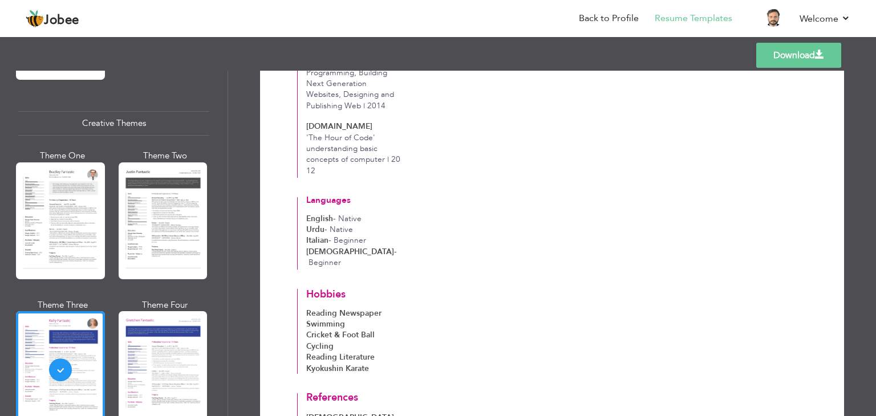
scroll to position [1693, 0]
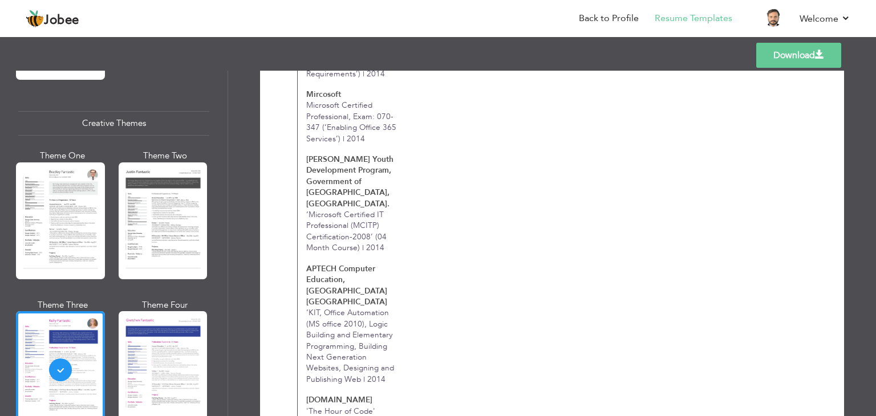
drag, startPoint x: 185, startPoint y: 334, endPoint x: 146, endPoint y: 218, distance: 122.3
click at [186, 334] on div at bounding box center [163, 369] width 89 height 117
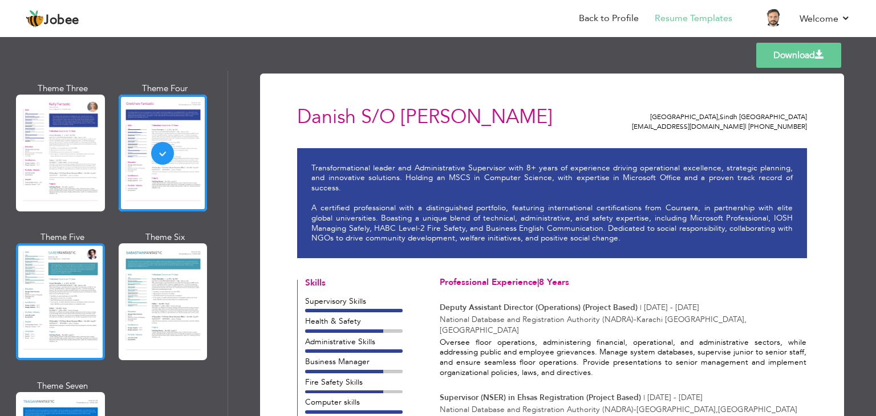
scroll to position [1551, 0]
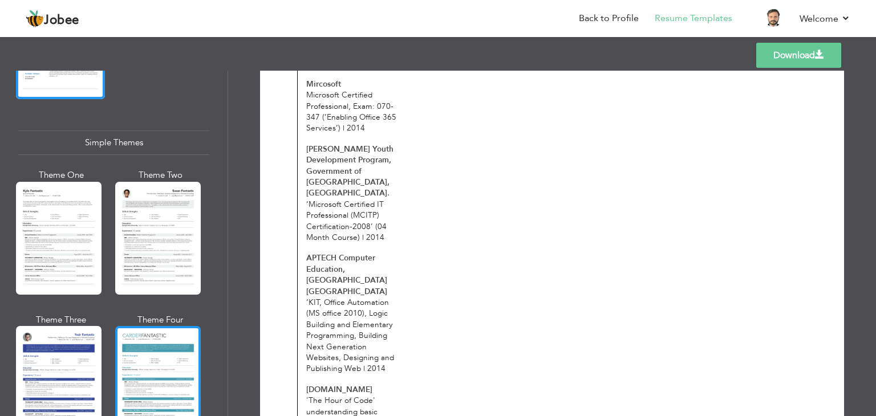
scroll to position [1982, 0]
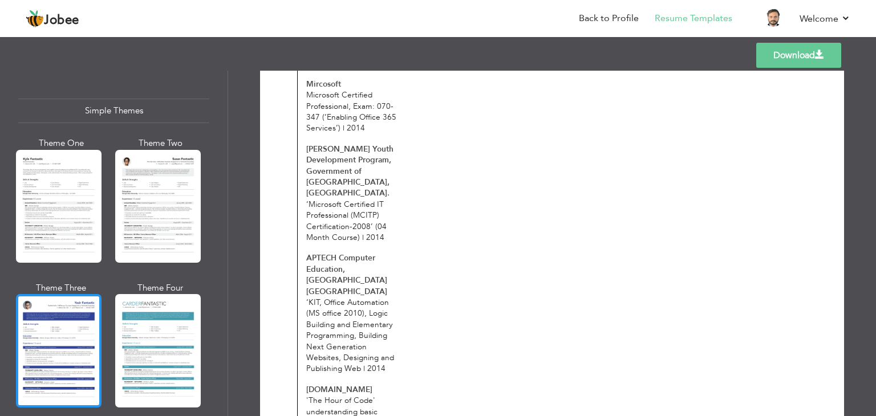
click at [53, 340] on div at bounding box center [59, 350] width 86 height 113
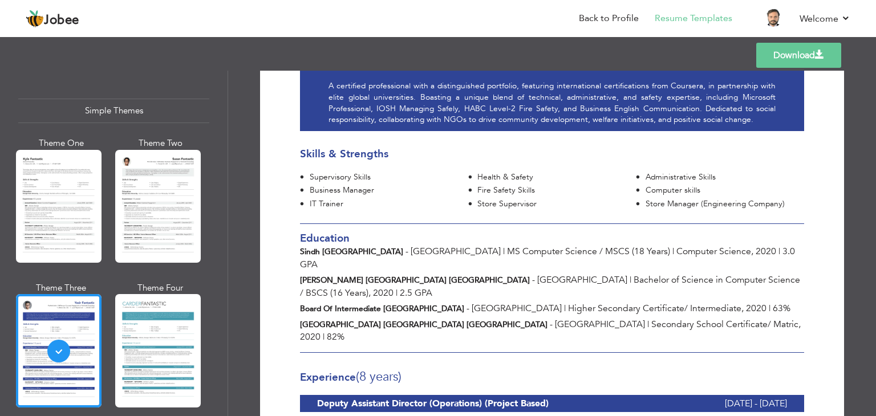
scroll to position [228, 0]
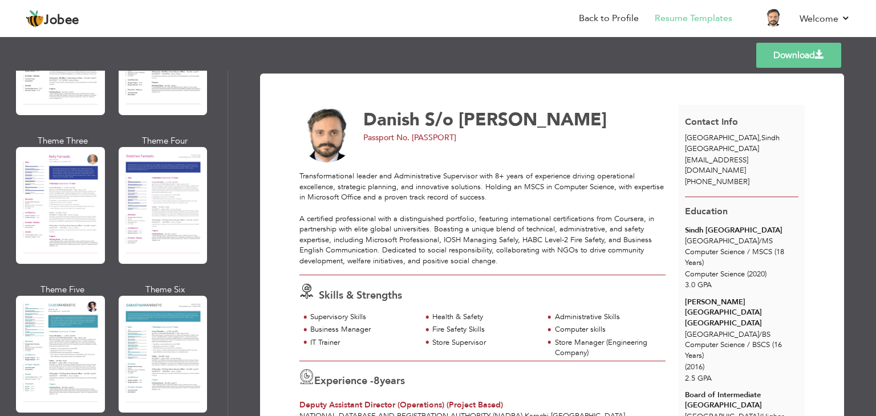
scroll to position [1982, 0]
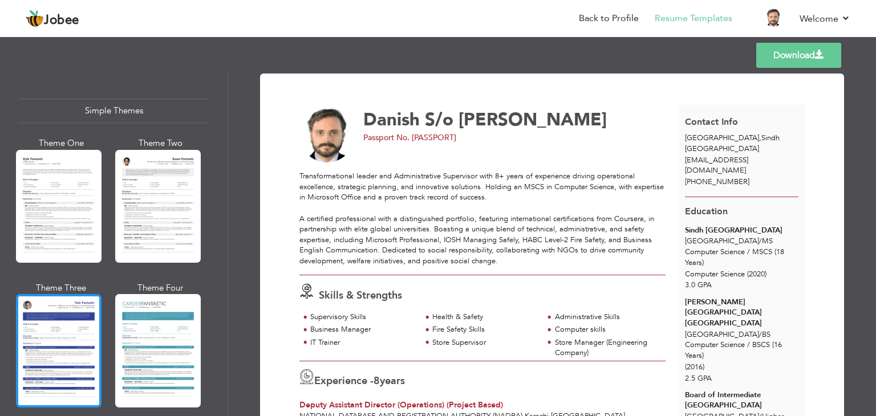
click at [50, 330] on div at bounding box center [59, 350] width 86 height 113
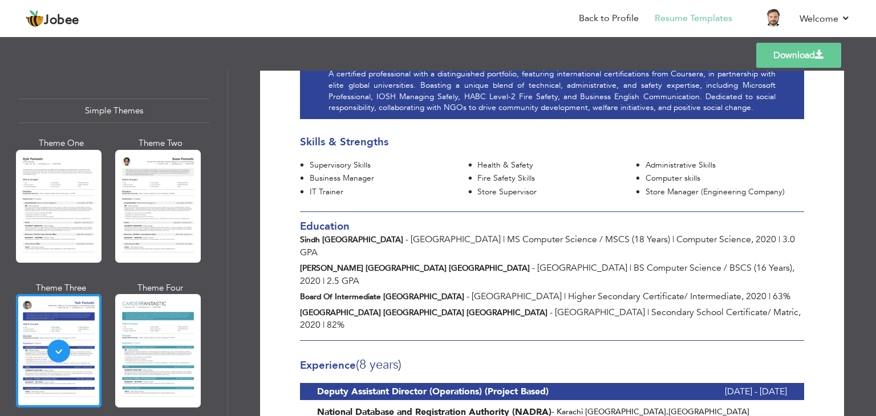
scroll to position [228, 0]
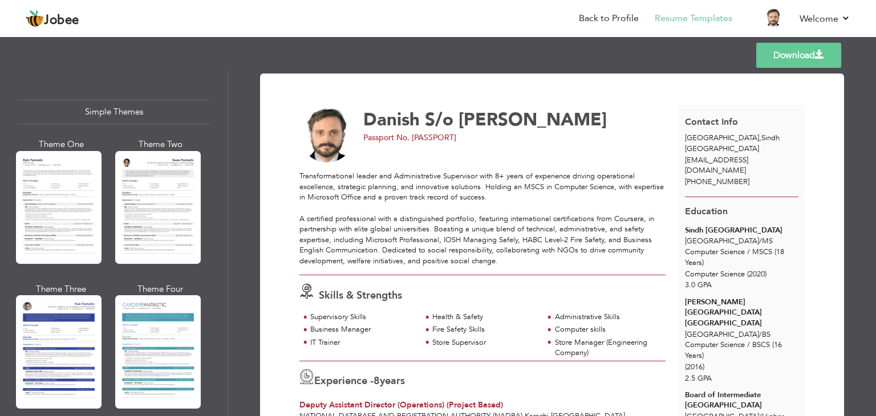
scroll to position [1982, 0]
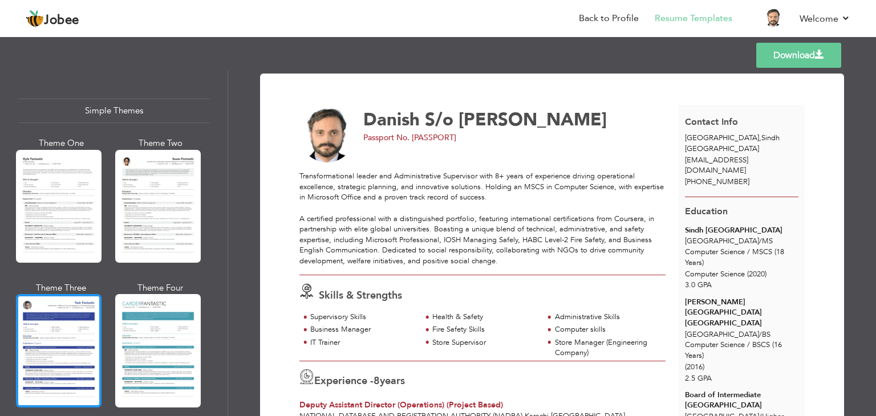
click at [68, 308] on div at bounding box center [59, 350] width 86 height 113
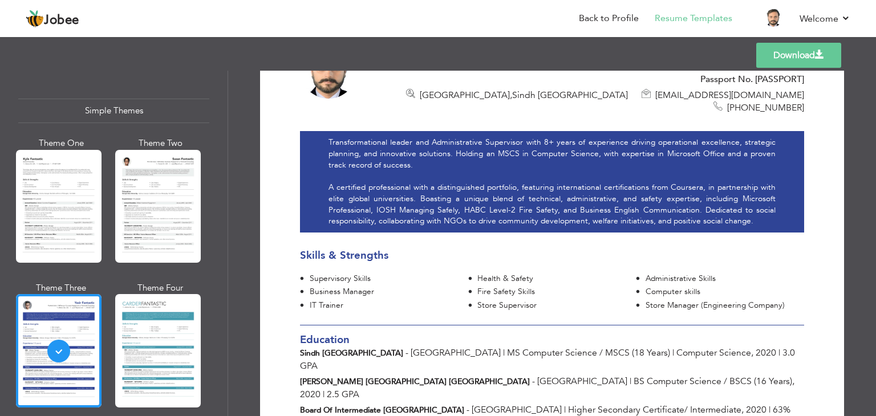
scroll to position [137, 0]
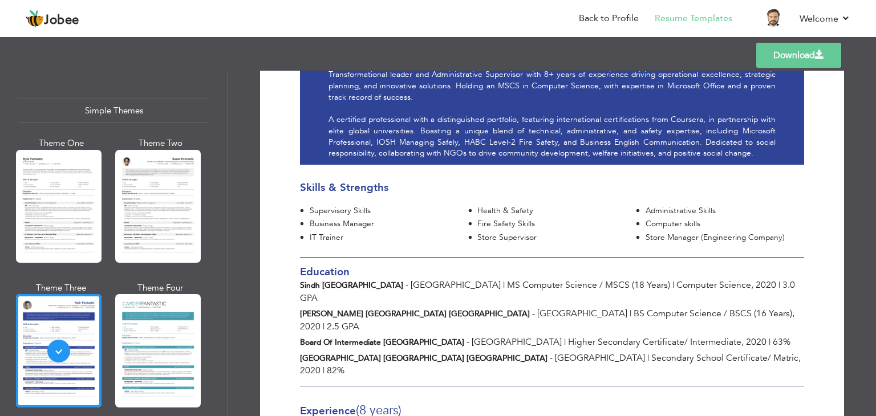
click at [320, 364] on span "2020" at bounding box center [310, 370] width 21 height 13
click at [687, 336] on div "Board of Intermediate Karachi - Karachi | Higher Secondary Certificate/ Interme…" at bounding box center [551, 342] width 521 height 13
click at [738, 266] on h3 "Education" at bounding box center [552, 272] width 504 height 12
click at [658, 307] on span "BS Computer Science / BSCS (16 Years) ," at bounding box center [714, 313] width 161 height 13
click at [659, 312] on div at bounding box center [552, 322] width 504 height 129
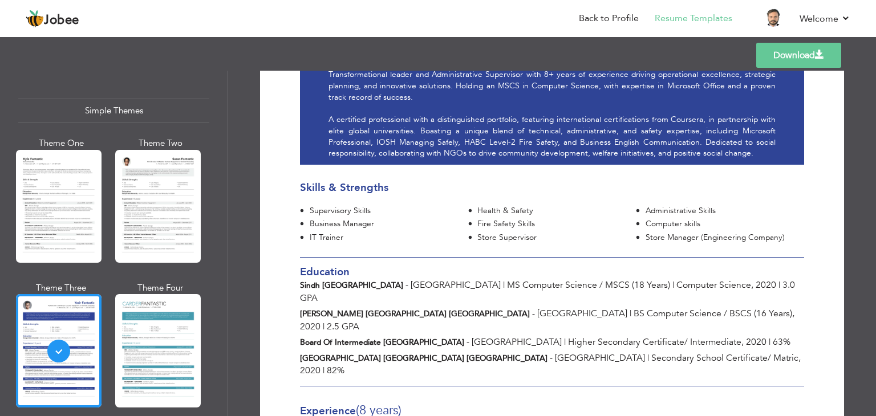
click at [320, 364] on span "2020" at bounding box center [310, 370] width 21 height 13
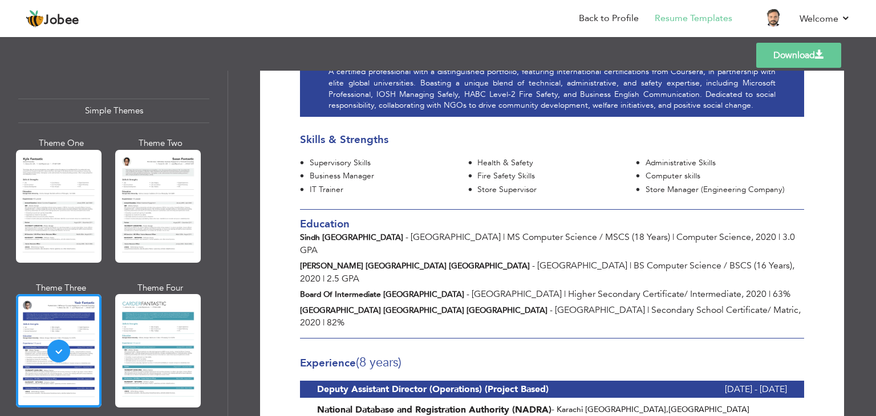
scroll to position [228, 0]
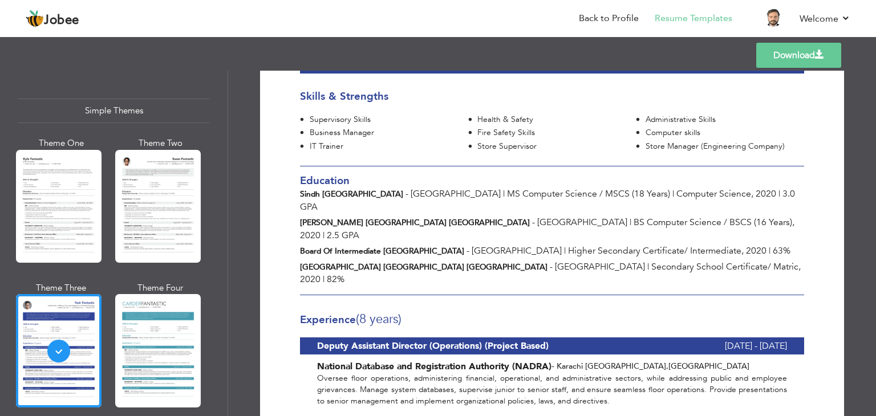
click at [609, 245] on span "Higher Secondary Certificate/ Intermediate ," at bounding box center [656, 251] width 176 height 13
click at [320, 273] on span "2020" at bounding box center [310, 279] width 21 height 13
click at [746, 245] on span "2020" at bounding box center [756, 251] width 21 height 13
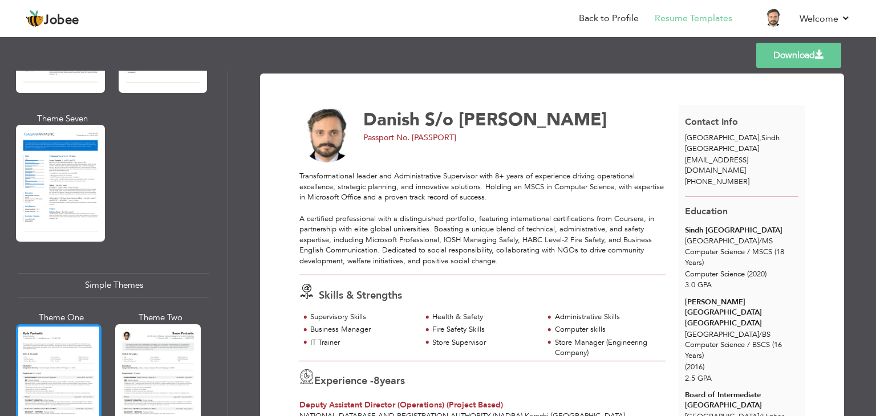
scroll to position [1982, 0]
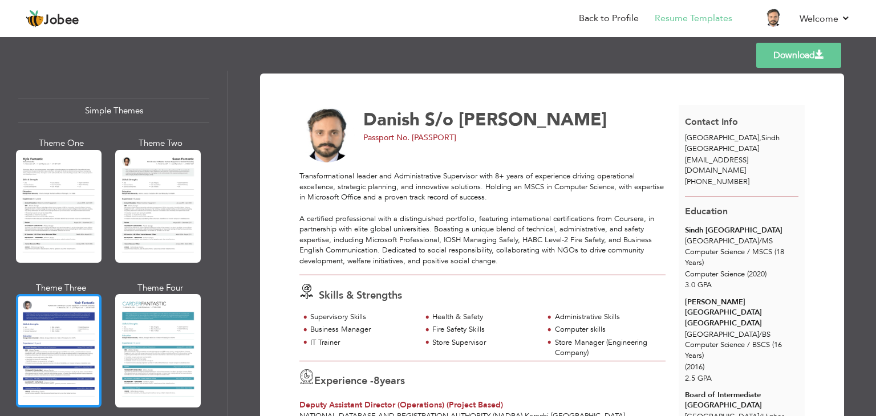
click at [68, 294] on div at bounding box center [59, 350] width 86 height 113
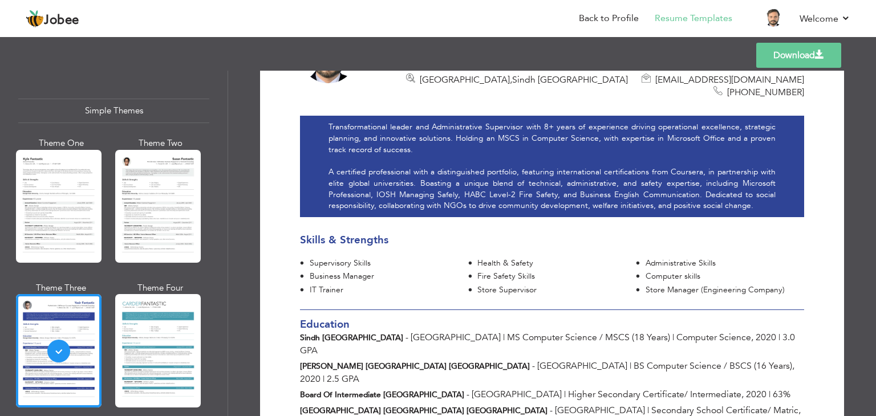
scroll to position [91, 0]
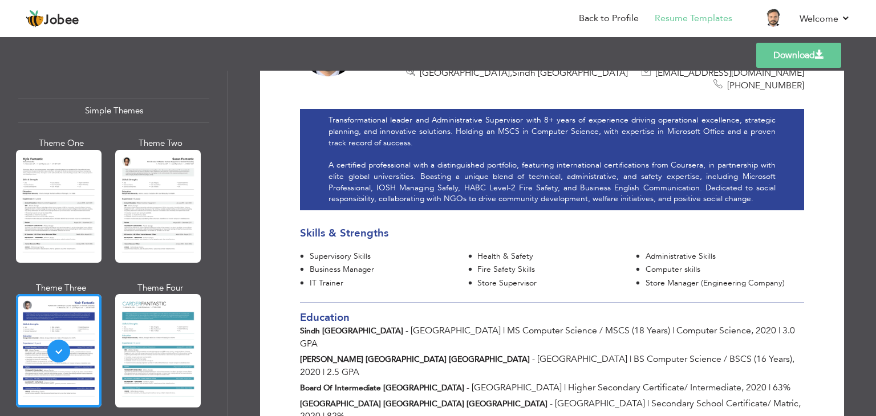
drag, startPoint x: 152, startPoint y: 290, endPoint x: 0, endPoint y: 44, distance: 289.3
click at [152, 294] on div at bounding box center [158, 350] width 86 height 113
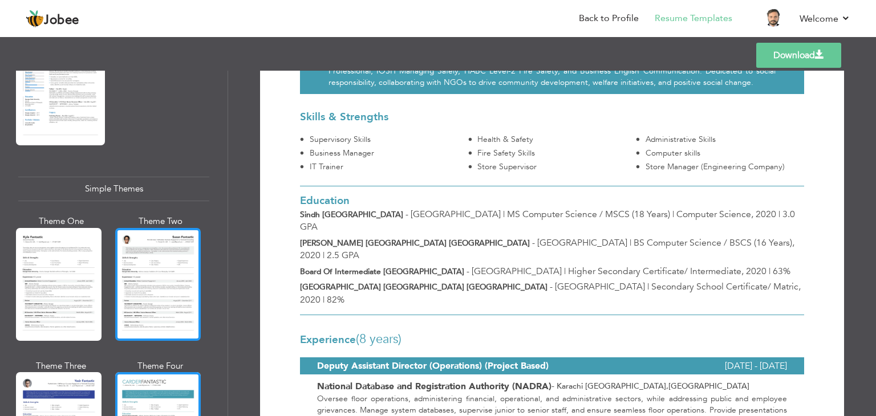
scroll to position [1799, 0]
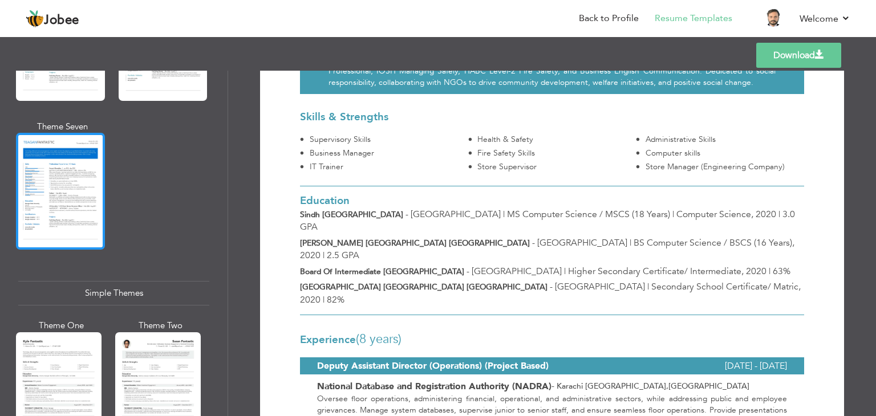
click at [79, 156] on div at bounding box center [60, 191] width 89 height 117
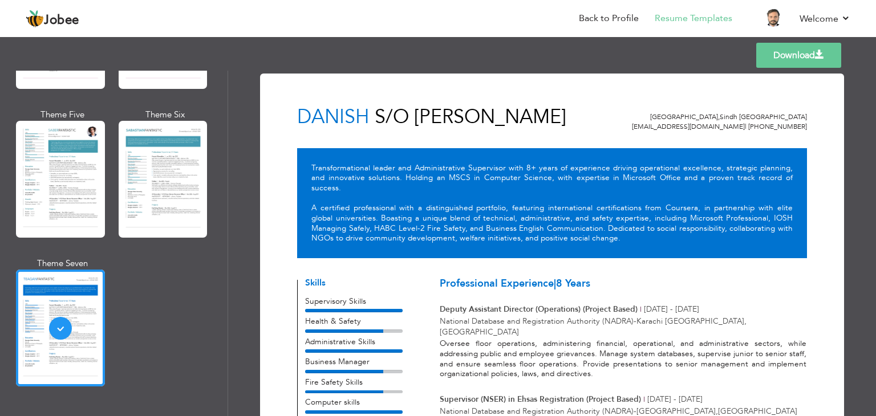
scroll to position [1617, 0]
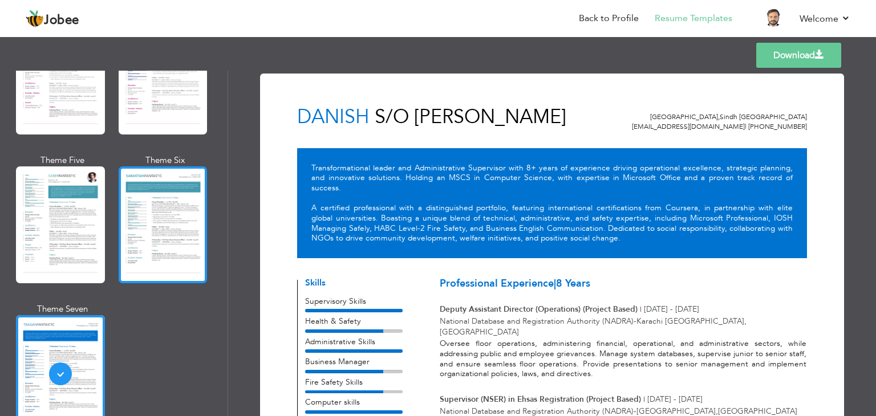
click at [134, 243] on div at bounding box center [163, 225] width 89 height 117
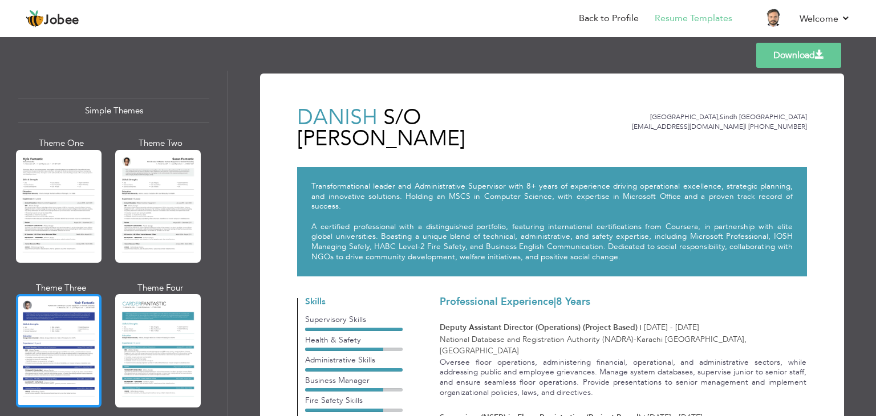
click at [39, 307] on div at bounding box center [59, 350] width 86 height 113
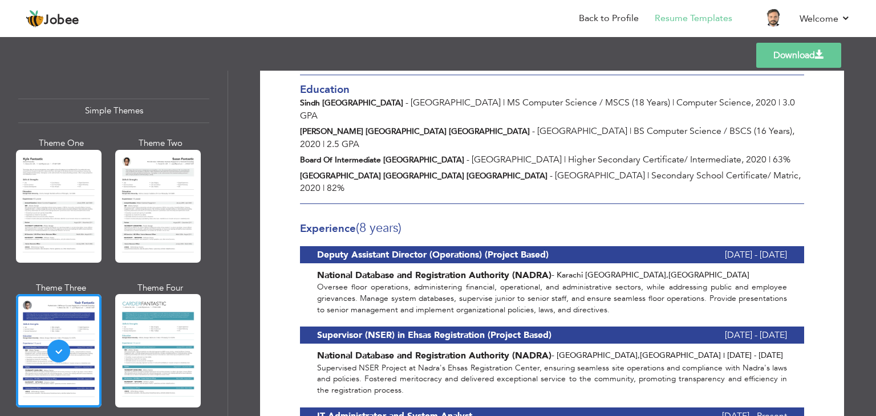
scroll to position [274, 0]
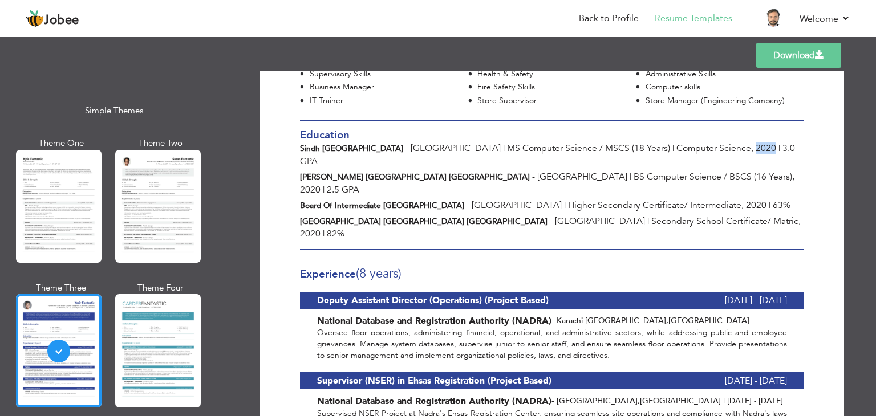
drag, startPoint x: 728, startPoint y: 134, endPoint x: 748, endPoint y: 129, distance: 20.5
click at [748, 142] on div "Sindh Madressatul Islam University - Karachi | MS Computer Science / MSCS (18 Y…" at bounding box center [551, 155] width 521 height 26
click at [749, 170] on div "Benazir Bhutto Shaheed University Karachi - Karachi | BS Computer Science / BSC…" at bounding box center [551, 183] width 521 height 26
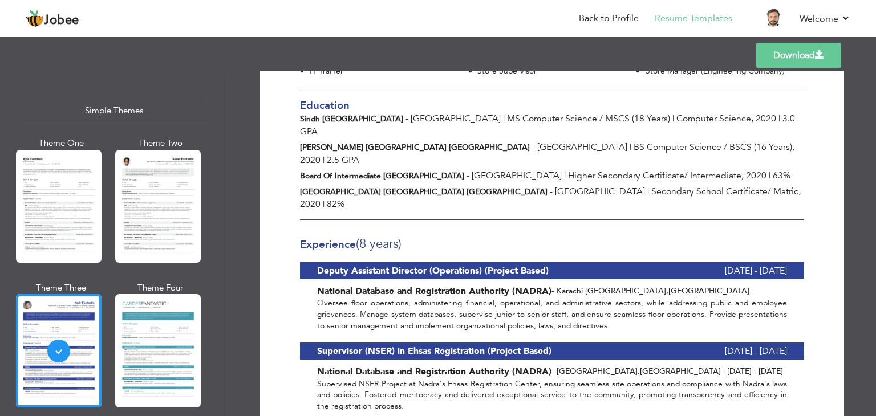
scroll to position [319, 0]
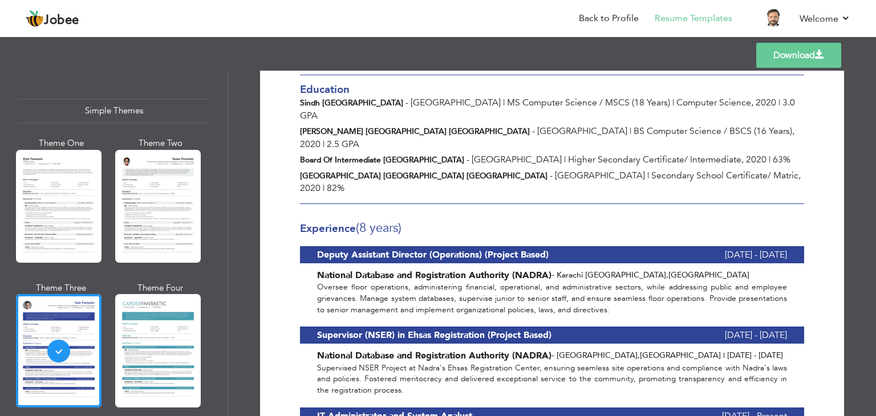
click at [588, 210] on div "Experience (8 Years)" at bounding box center [552, 225] width 504 height 31
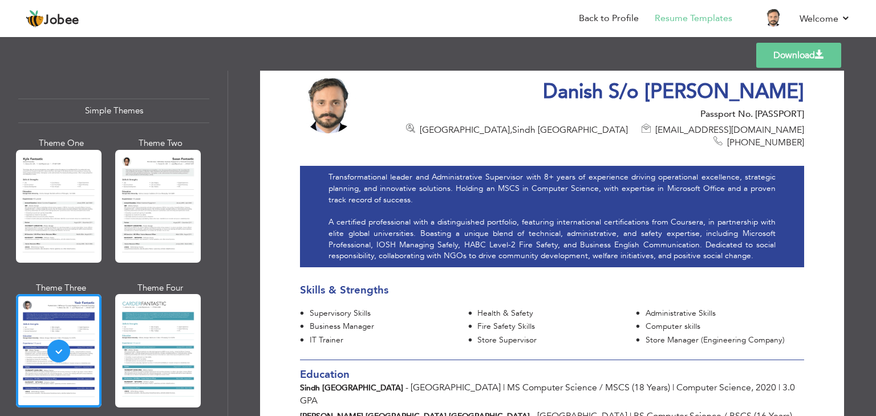
scroll to position [0, 0]
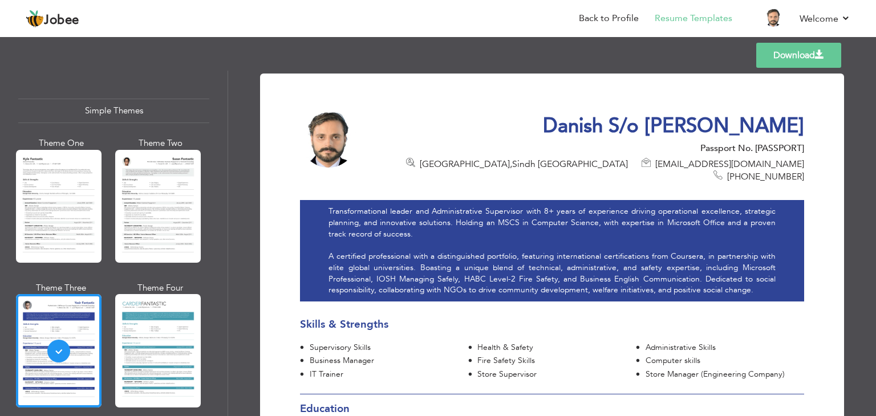
click at [777, 60] on link "Download" at bounding box center [798, 55] width 85 height 25
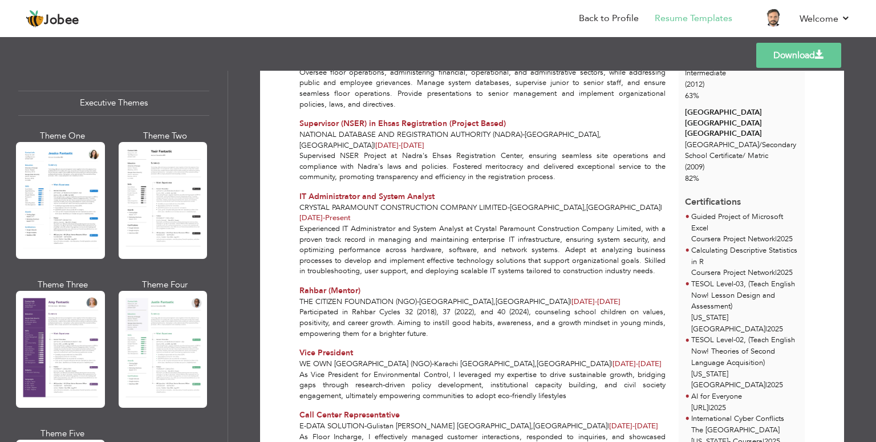
scroll to position [958, 0]
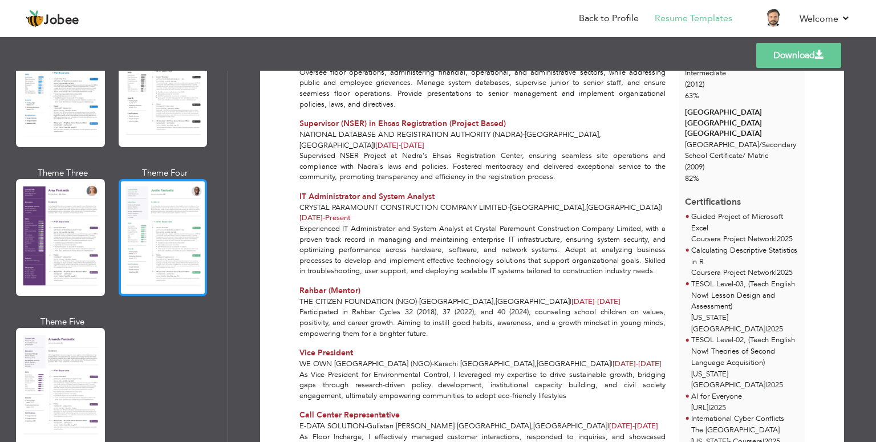
click at [133, 228] on div at bounding box center [163, 237] width 89 height 117
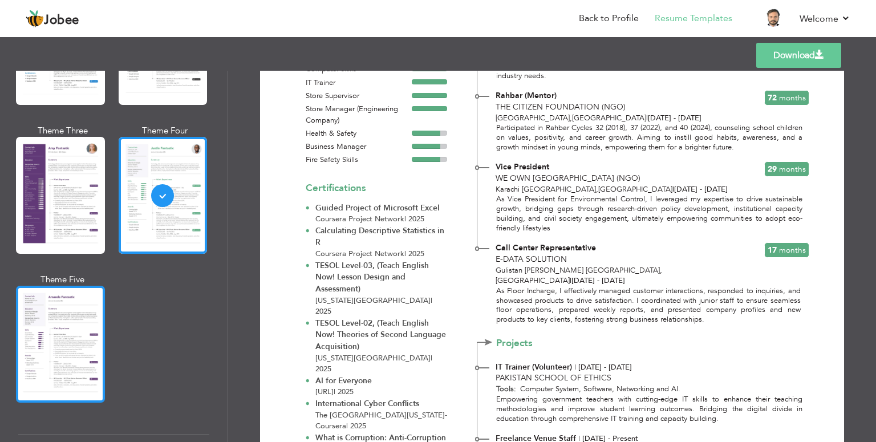
scroll to position [1095, 0]
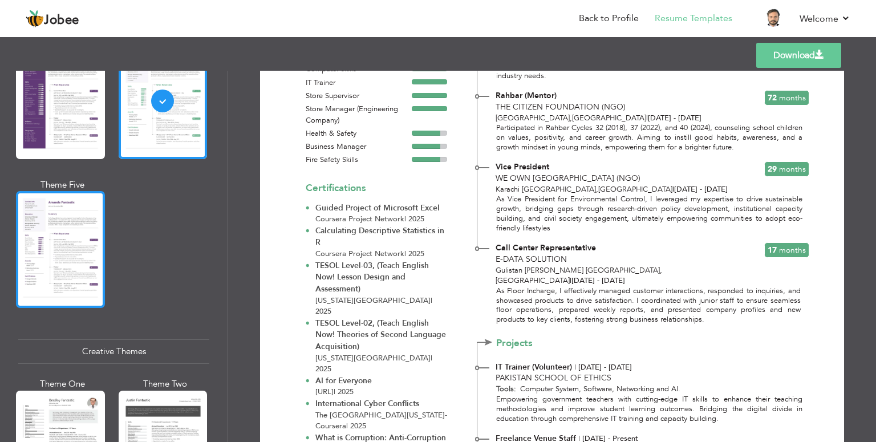
click at [71, 270] on div at bounding box center [60, 249] width 89 height 117
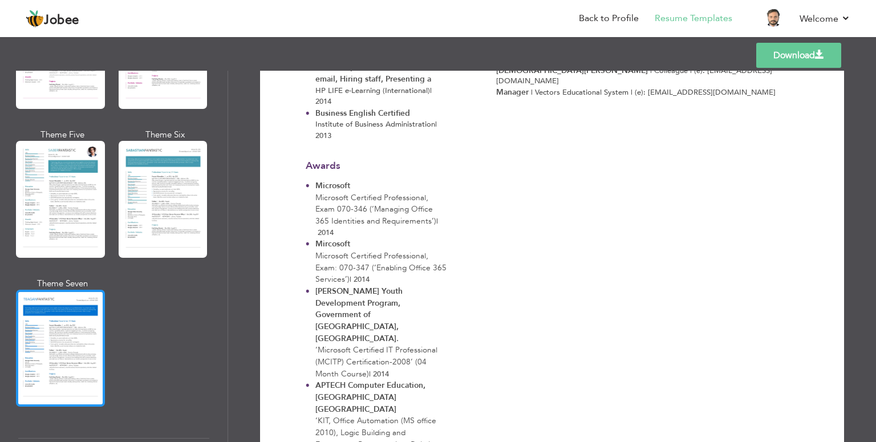
scroll to position [1460, 0]
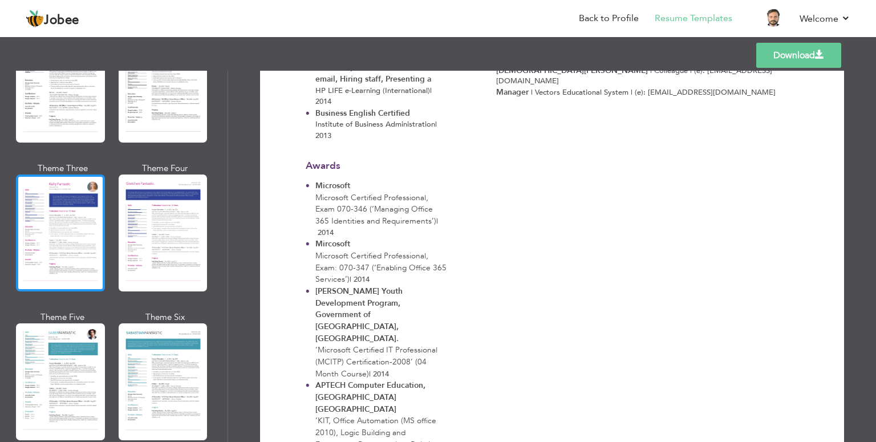
click at [68, 238] on div at bounding box center [60, 232] width 89 height 117
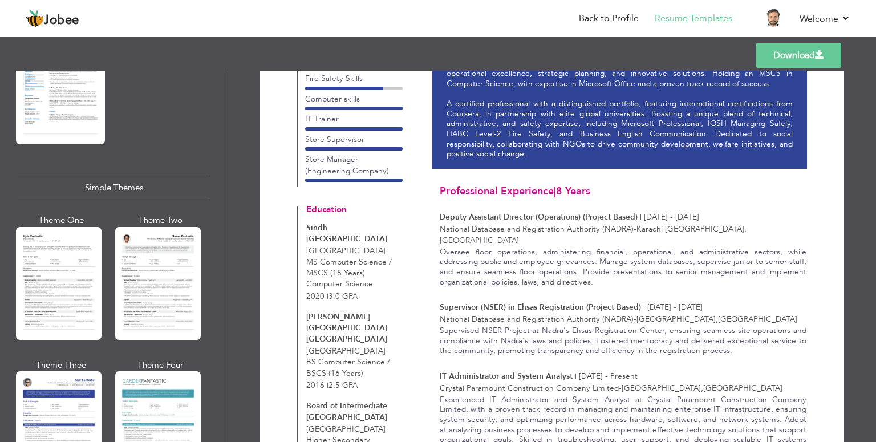
scroll to position [1955, 0]
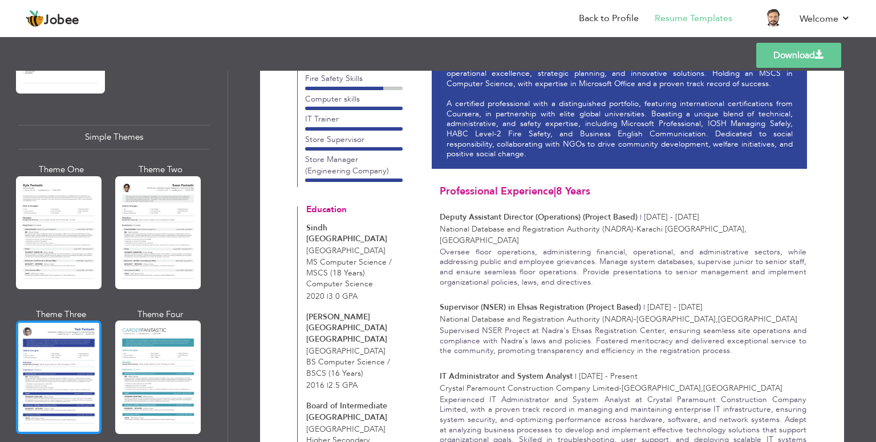
click at [60, 343] on div at bounding box center [59, 376] width 86 height 113
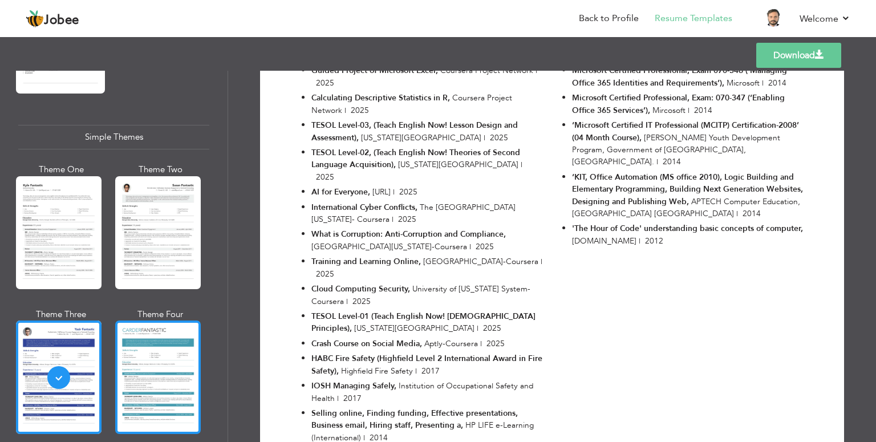
scroll to position [1414, 0]
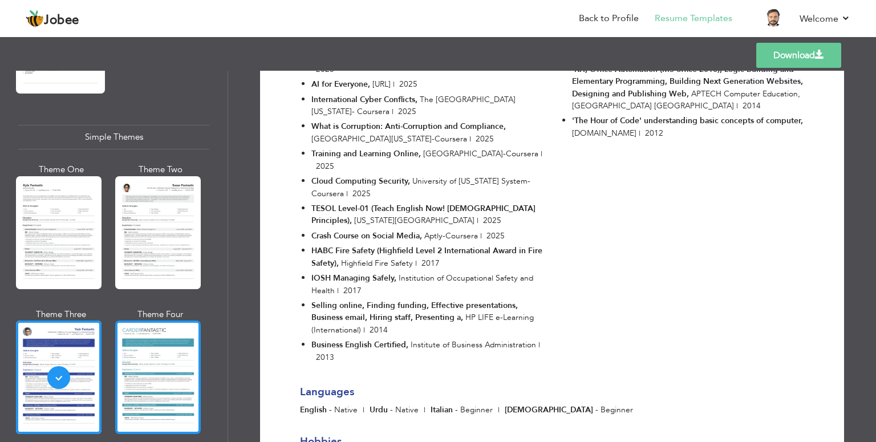
click at [152, 344] on div at bounding box center [158, 376] width 86 height 113
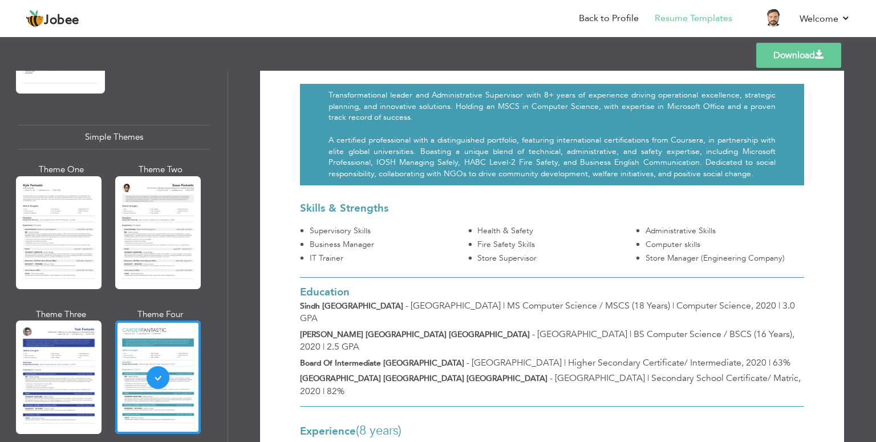
scroll to position [0, 0]
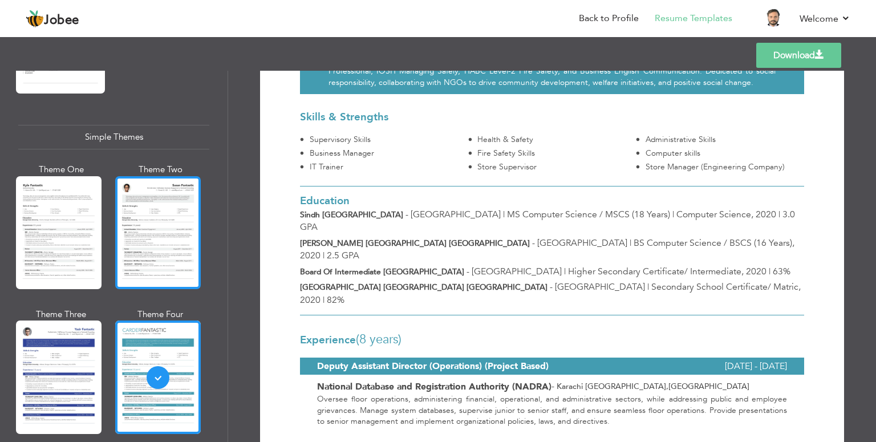
click at [164, 214] on div at bounding box center [158, 232] width 86 height 113
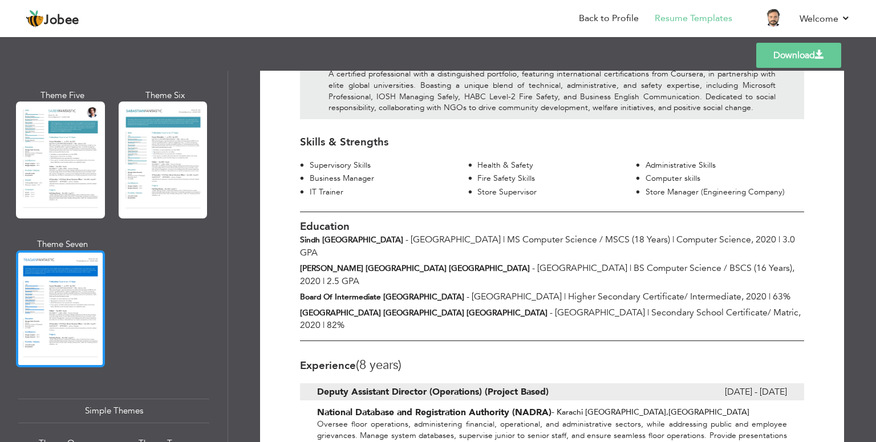
click at [80, 279] on div at bounding box center [60, 308] width 89 height 117
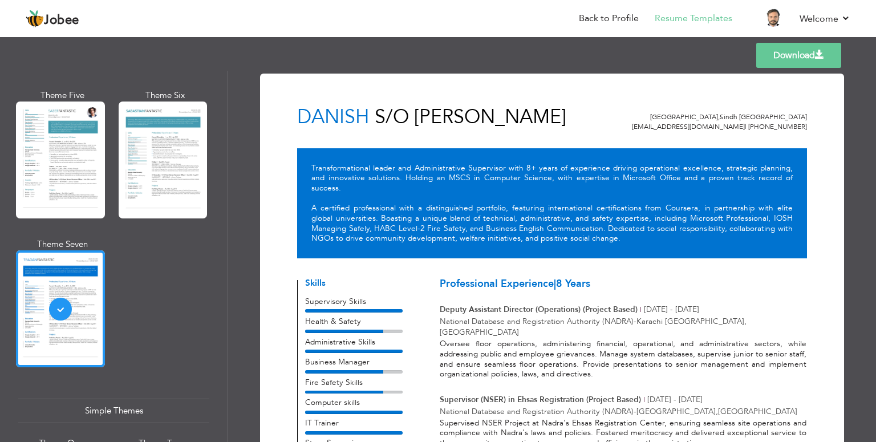
click at [811, 50] on link "Download" at bounding box center [798, 55] width 85 height 25
